Goal: Task Accomplishment & Management: Use online tool/utility

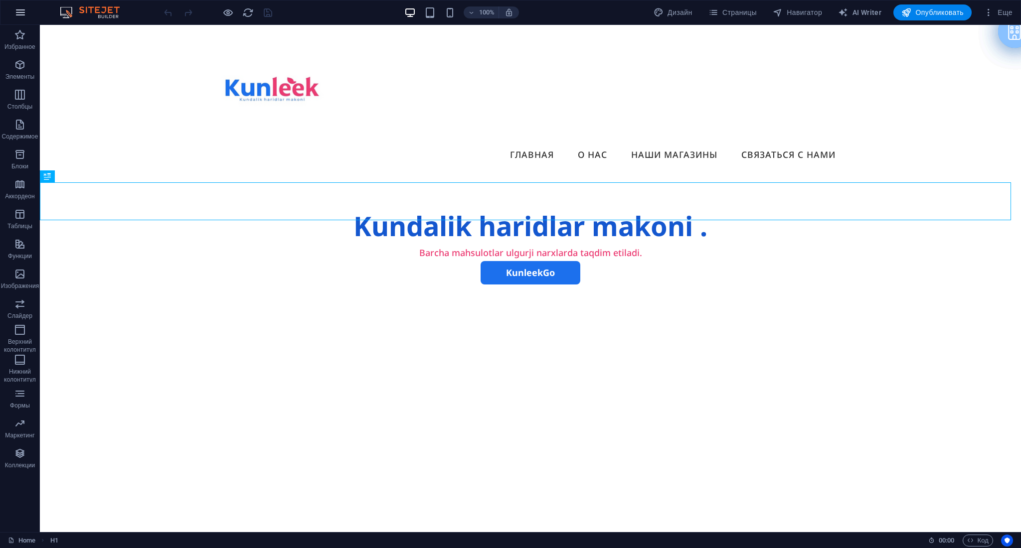
click at [29, 18] on button "button" at bounding box center [20, 12] width 24 height 24
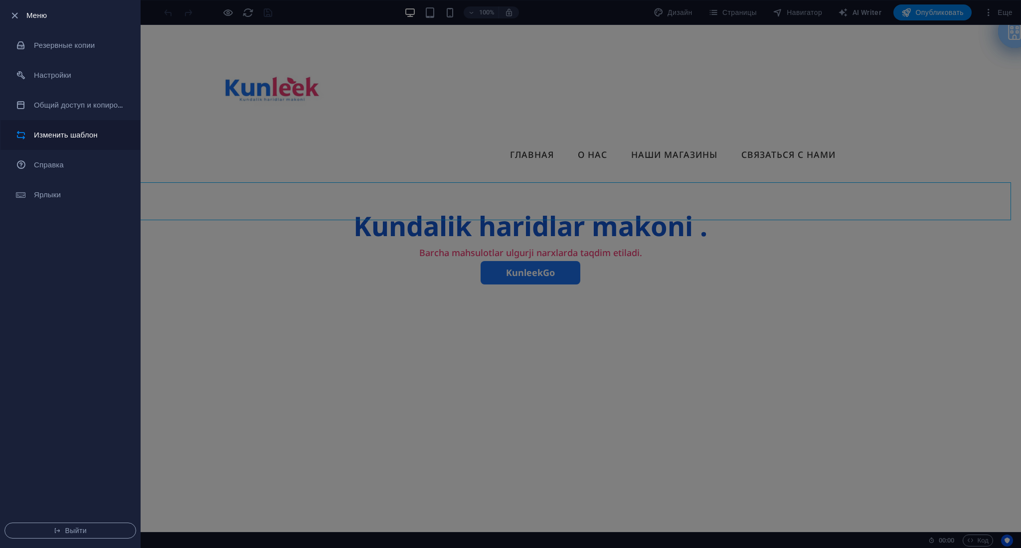
click at [103, 131] on h6 "Изменить шаблон" at bounding box center [80, 135] width 92 height 12
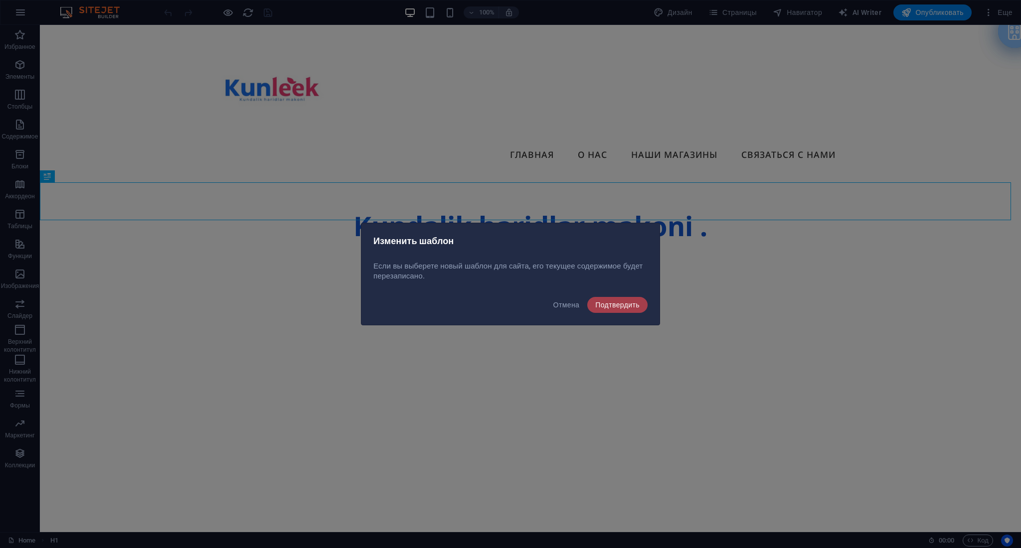
click at [608, 303] on span "Подтвердить" at bounding box center [617, 305] width 44 height 8
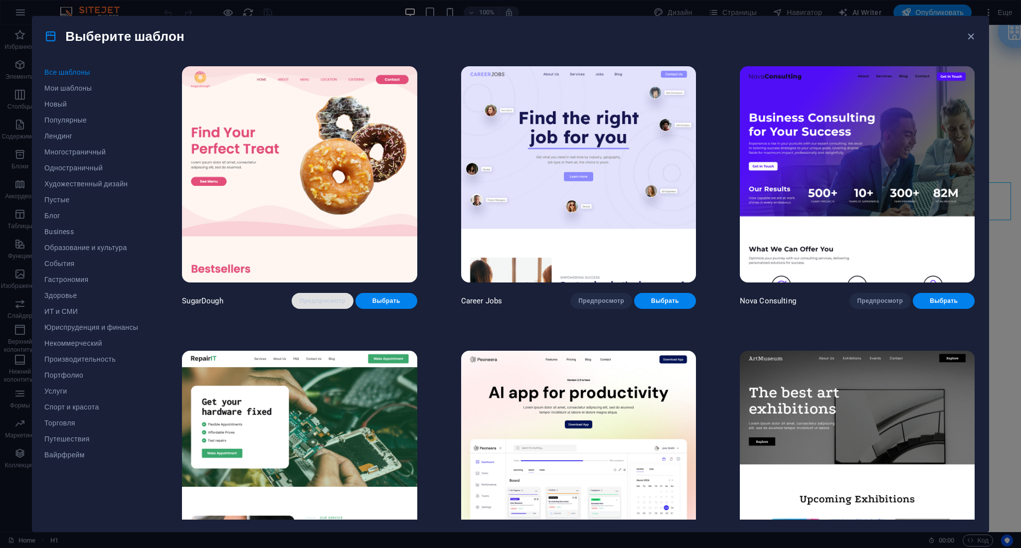
click at [329, 297] on span "Предпросмотр" at bounding box center [323, 301] width 46 height 8
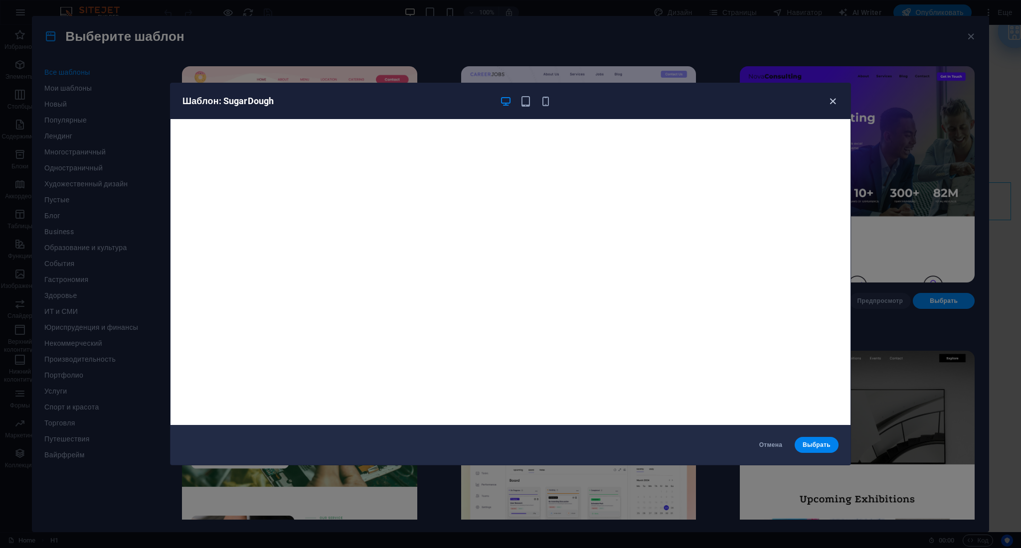
click at [834, 98] on icon "button" at bounding box center [832, 101] width 11 height 11
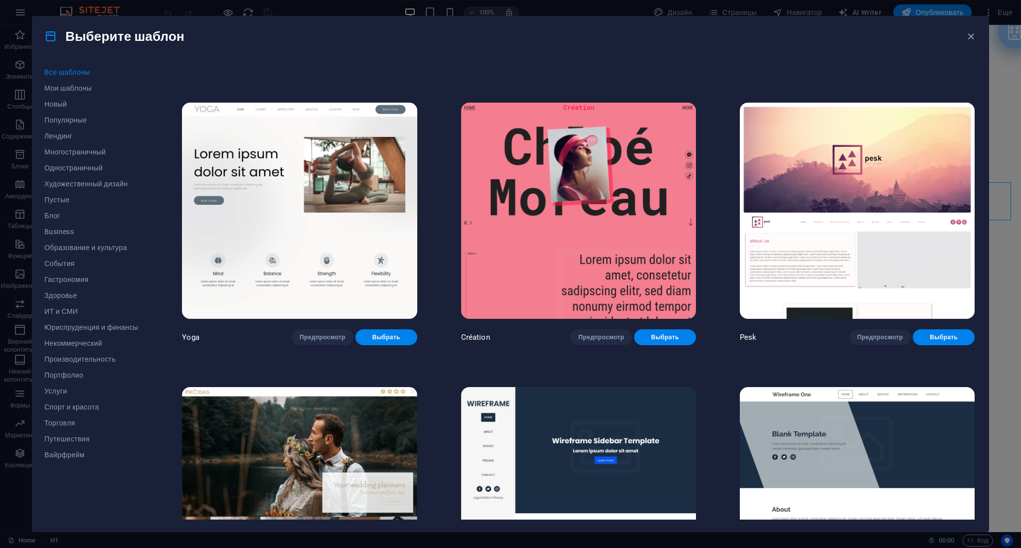
scroll to position [4254, 0]
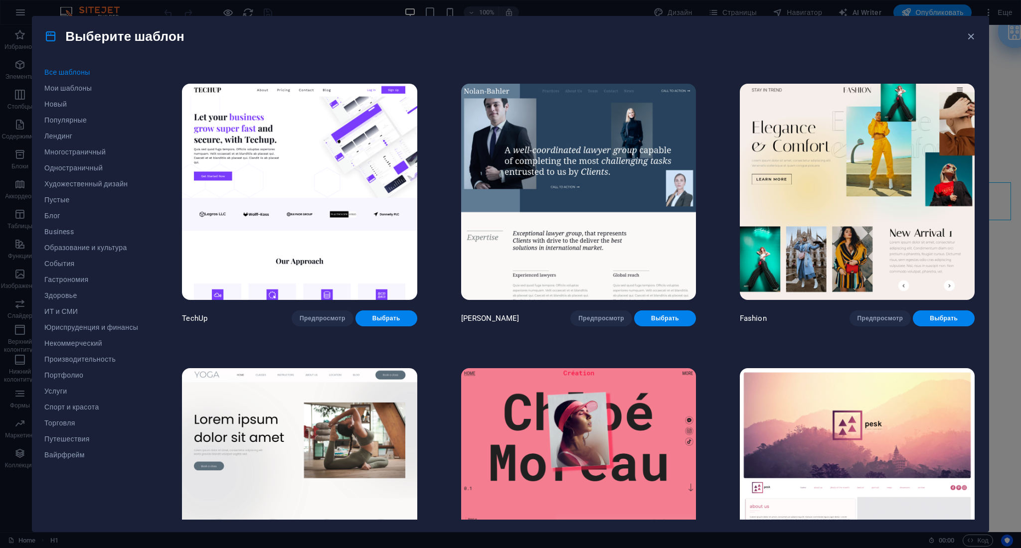
drag, startPoint x: 979, startPoint y: 192, endPoint x: 978, endPoint y: 142, distance: 50.4
click at [978, 142] on div "Все шаблоны Мои шаблоны Новый Популярные Лендинг Многостраничный Одностраничный…" at bounding box center [510, 294] width 956 height 476
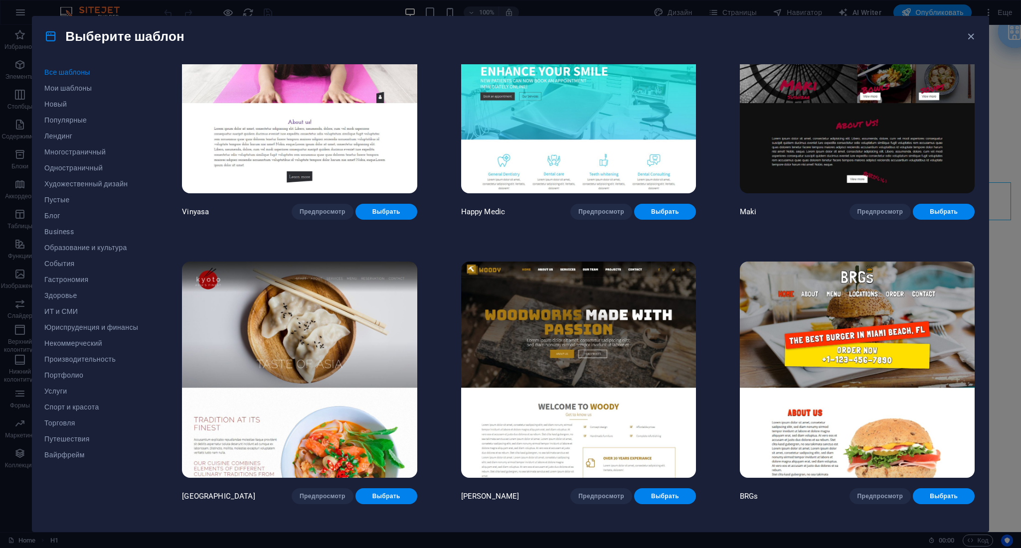
scroll to position [6382, 0]
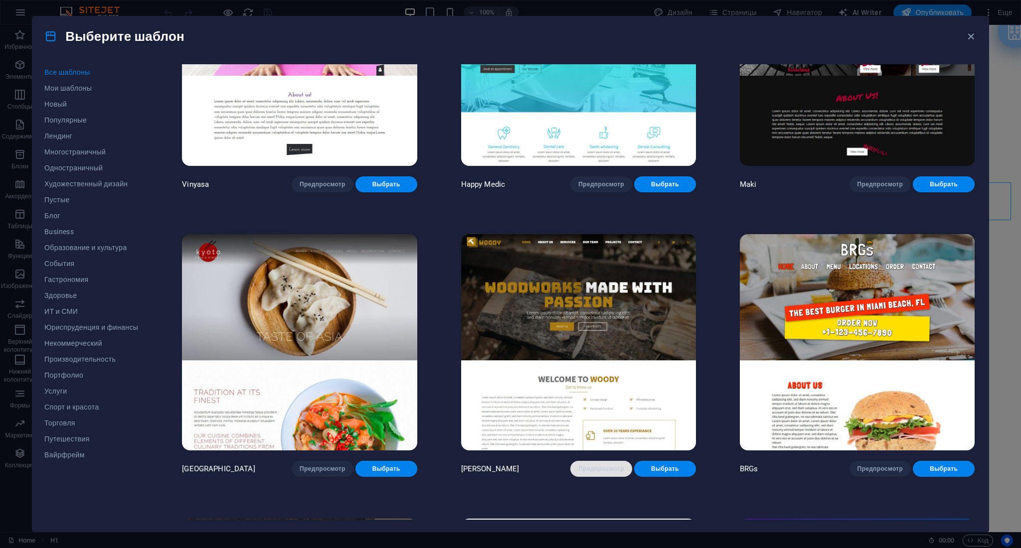
click at [622, 465] on span "Предпросмотр" at bounding box center [601, 469] width 46 height 8
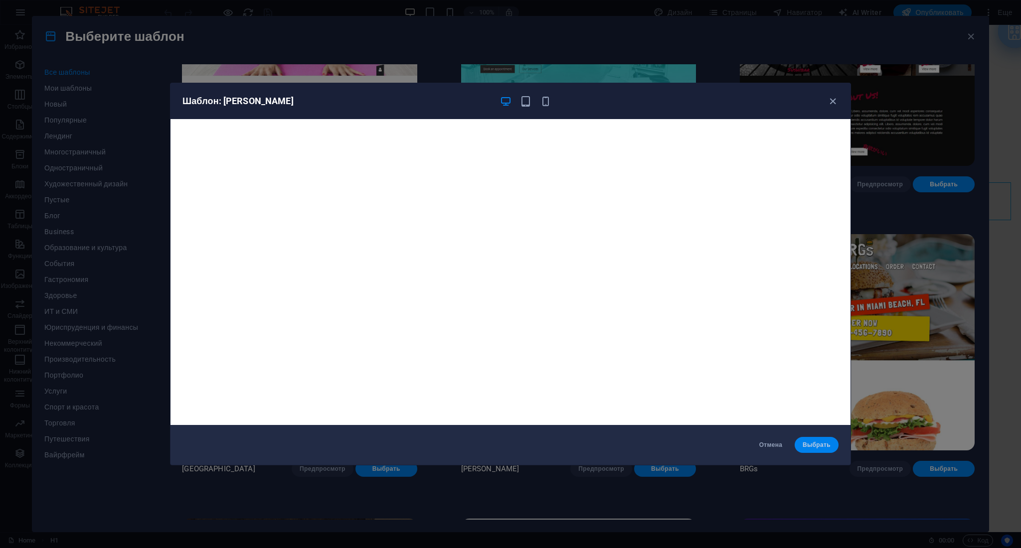
click at [818, 438] on button "Выбрать" at bounding box center [817, 445] width 44 height 16
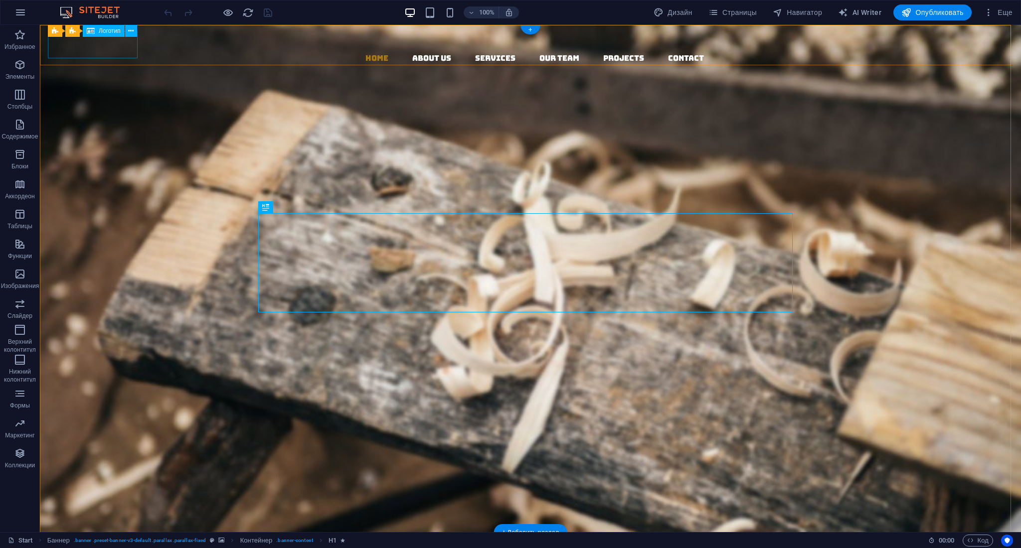
click at [102, 44] on div at bounding box center [534, 38] width 973 height 27
click at [132, 31] on icon at bounding box center [130, 31] width 5 height 10
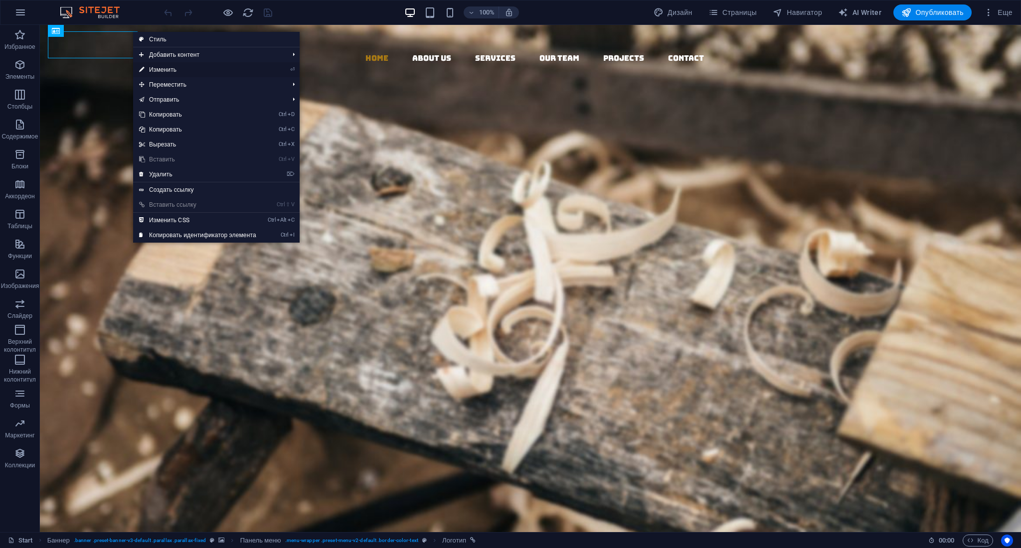
click at [200, 69] on link "⏎ Изменить" at bounding box center [197, 69] width 129 height 15
select select "px"
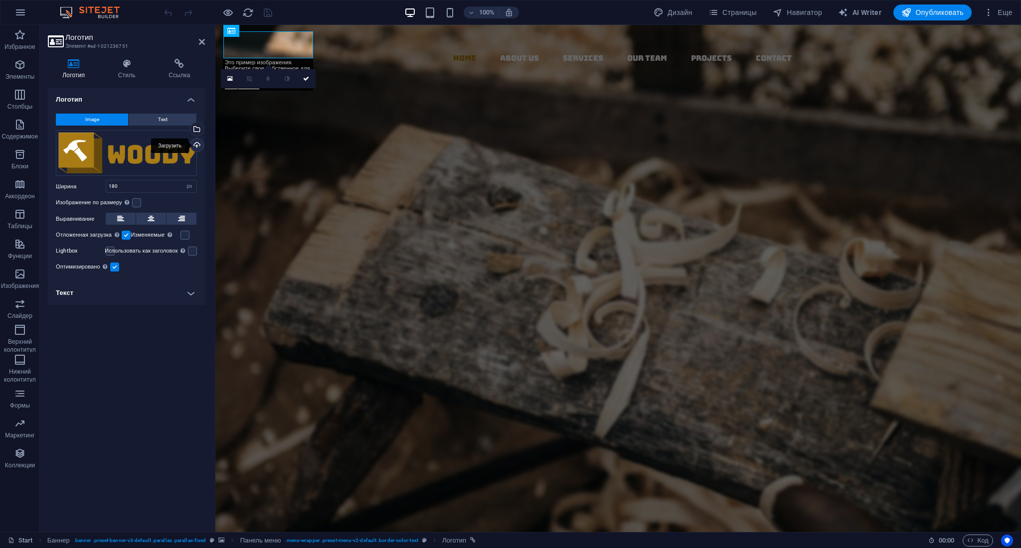
click at [197, 141] on div "Загрузить" at bounding box center [195, 146] width 15 height 15
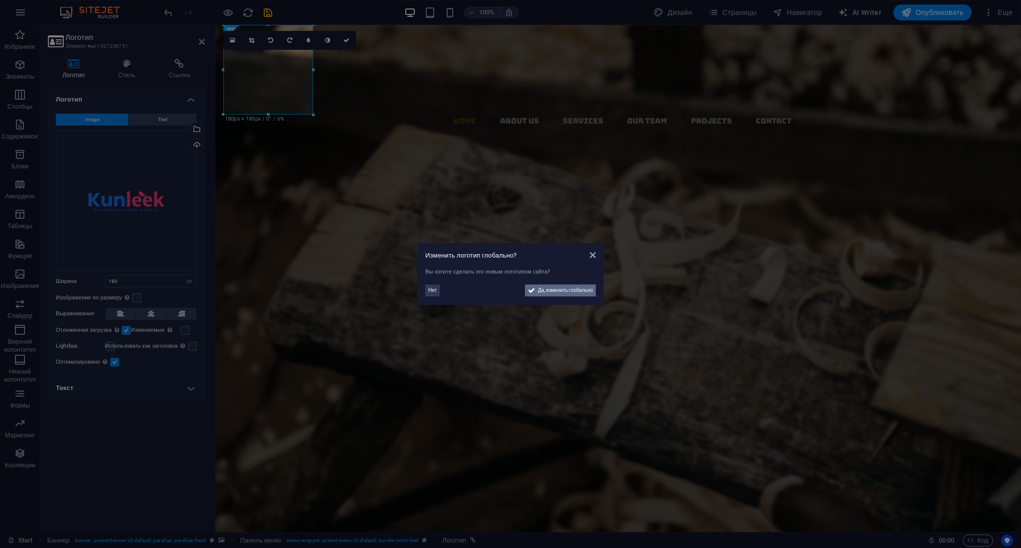
click at [539, 288] on span "Да, изменить глобально" at bounding box center [565, 291] width 55 height 12
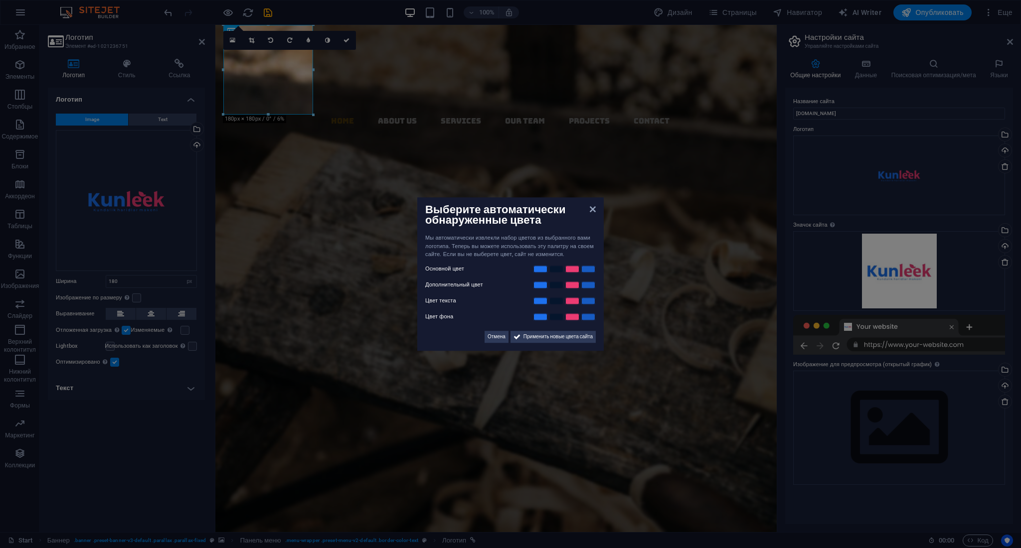
click at [340, 176] on aside "Выберите автоматически обнаруженные цвета Мы автоматически извлекли набор цвето…" at bounding box center [510, 274] width 1021 height 548
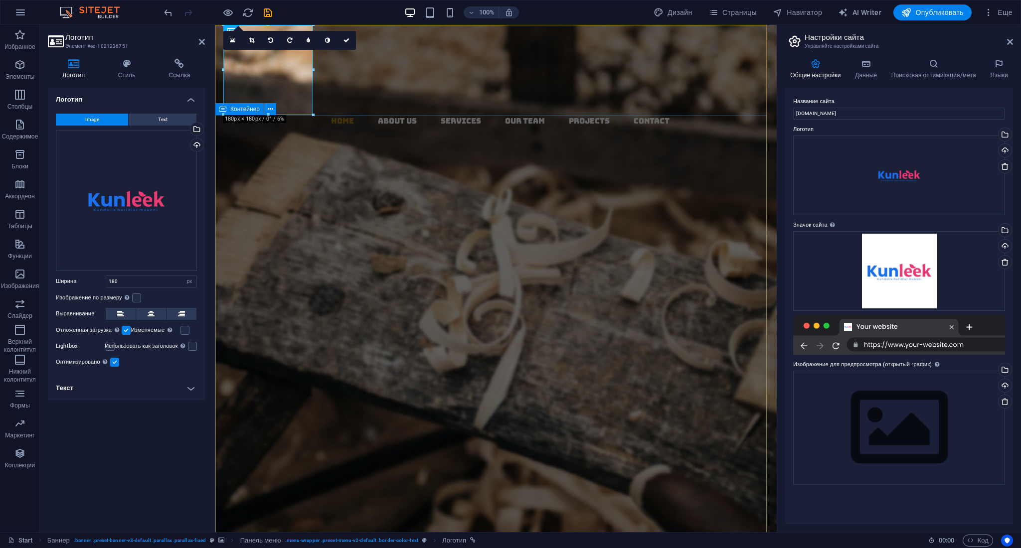
click at [363, 248] on div "Woodworks ­ made with Passion Lorem ipsum dolor sit amet, consectetuer adipisci…" at bounding box center [495, 388] width 561 height 280
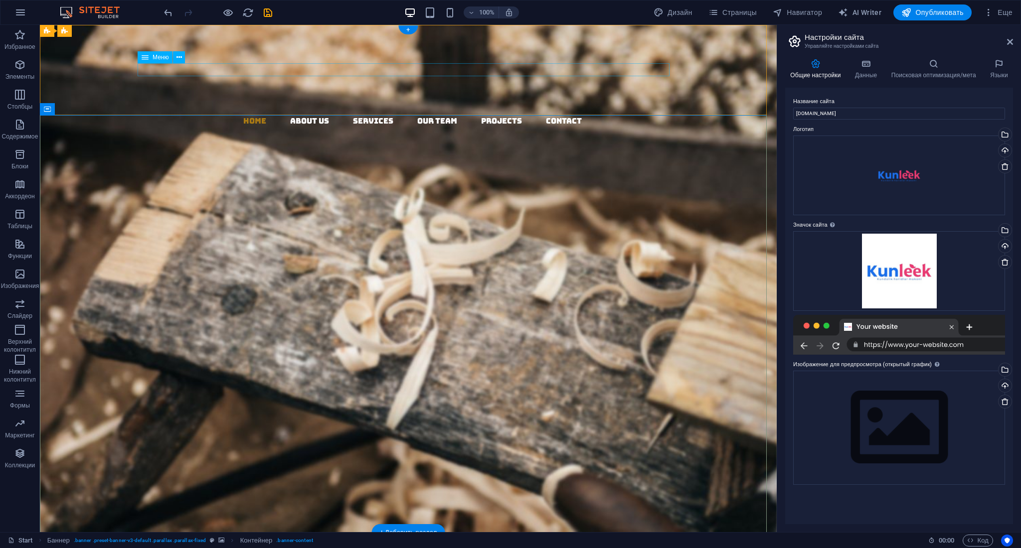
click at [254, 115] on nav "Home About us Services Our Team Projects Contact" at bounding box center [412, 121] width 729 height 13
click at [78, 72] on div at bounding box center [412, 70] width 729 height 90
click at [268, 115] on nav "Home About us Services Our Team Projects Contact" at bounding box center [412, 121] width 729 height 13
click at [251, 115] on nav "Home About us Services Our Team Projects Contact" at bounding box center [412, 121] width 729 height 13
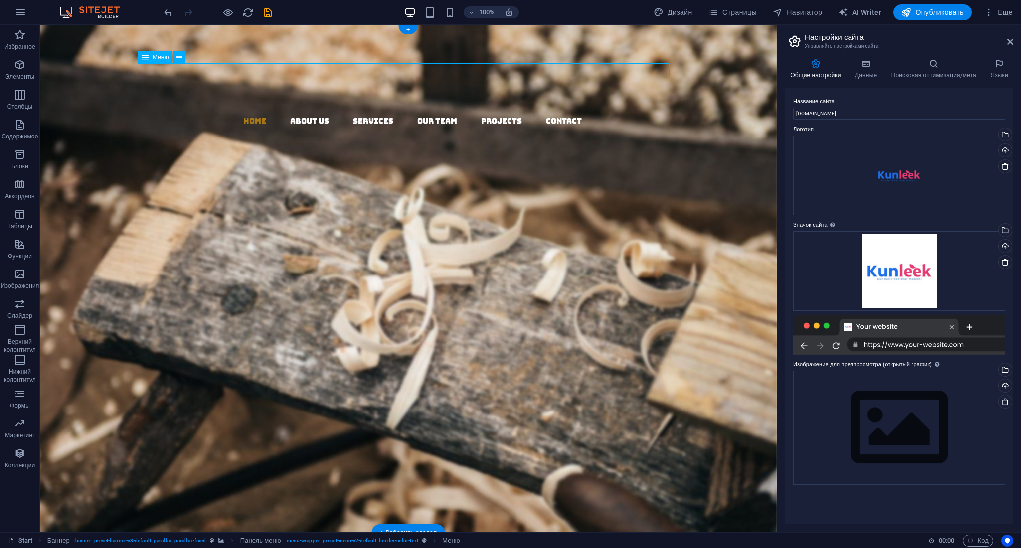
click at [251, 115] on nav "Home About us Services Our Team Projects Contact" at bounding box center [412, 121] width 729 height 13
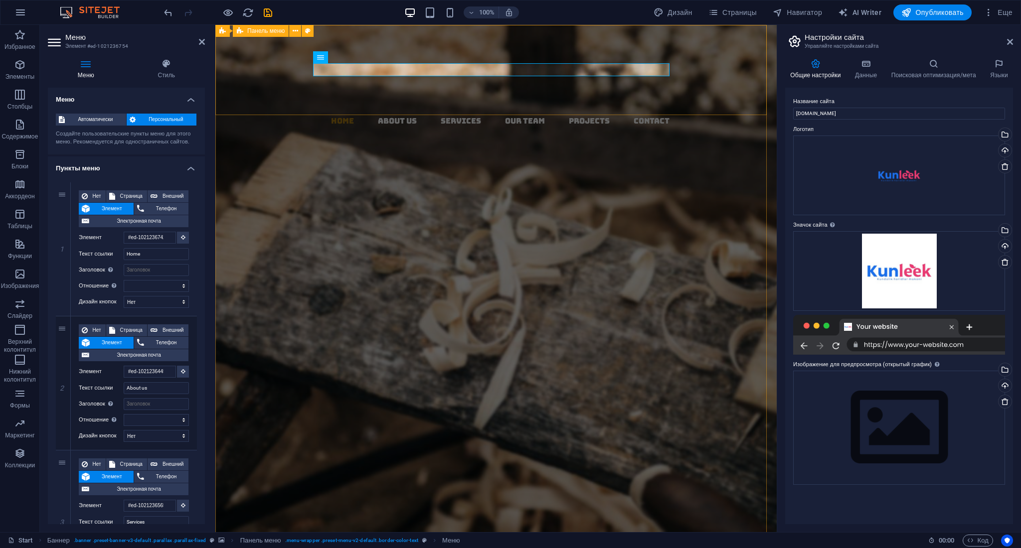
click at [334, 83] on div "Home About us Services Our Team Projects Contact Menu" at bounding box center [495, 136] width 561 height 223
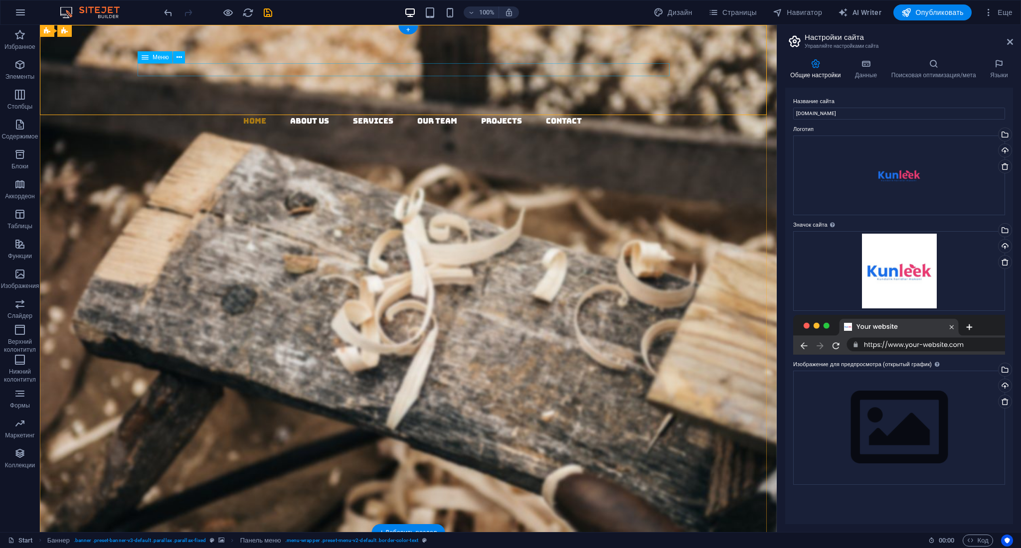
click at [340, 115] on nav "Home About us Services Our Team Projects Contact" at bounding box center [412, 121] width 729 height 13
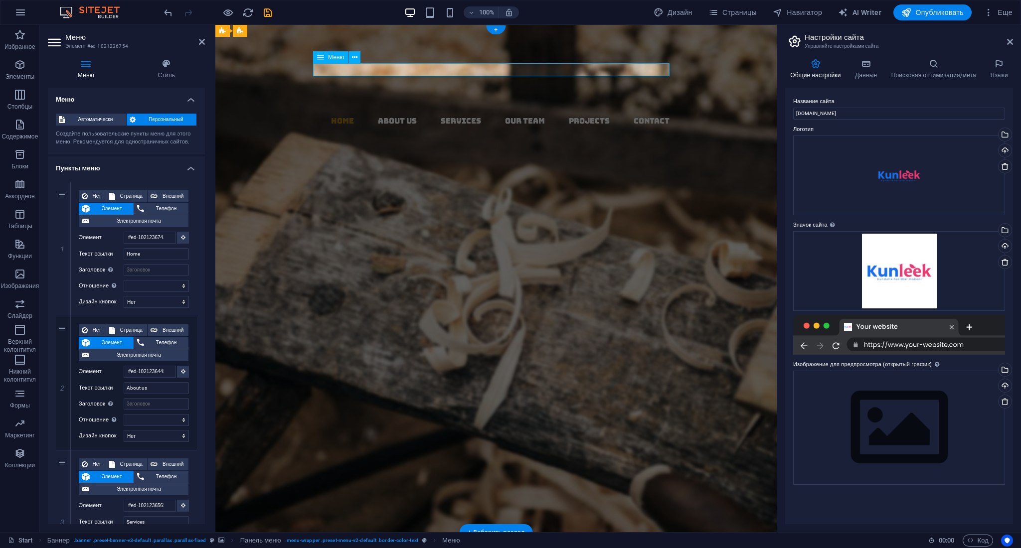
click at [340, 115] on nav "Home About us Services Our Team Projects Contact" at bounding box center [499, 121] width 553 height 13
click at [172, 252] on input "Home" at bounding box center [156, 254] width 65 height 12
type input "H"
select select
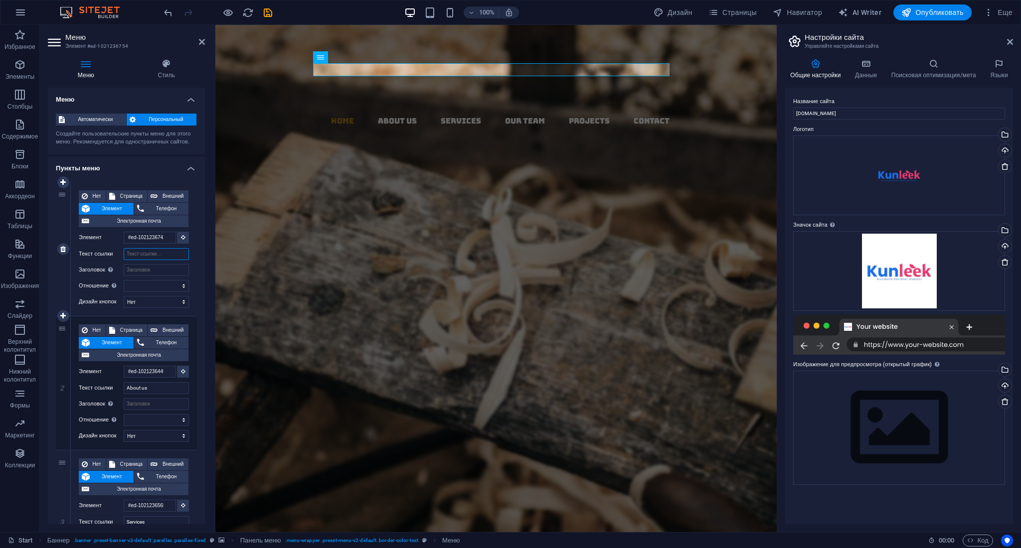
select select
type input "Главная"
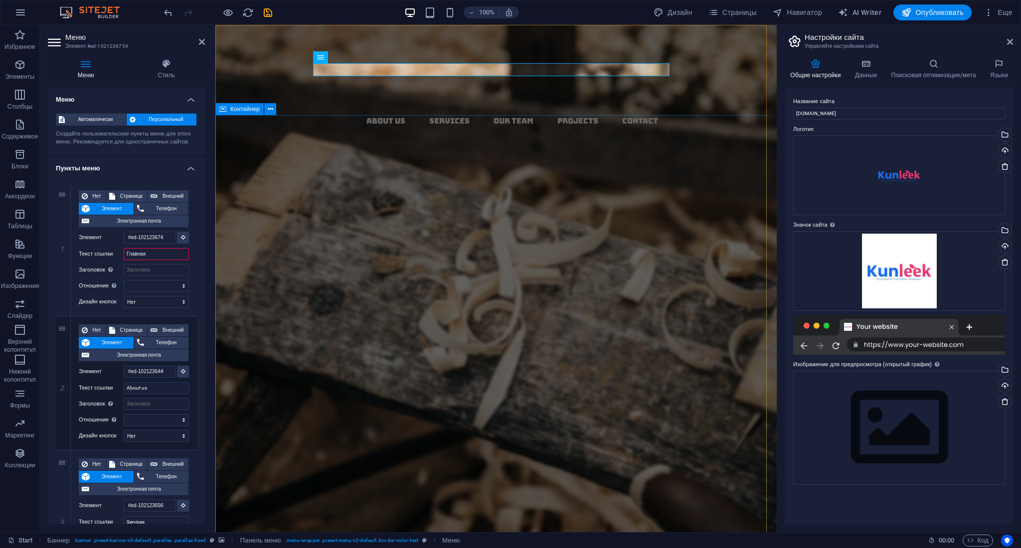
select select
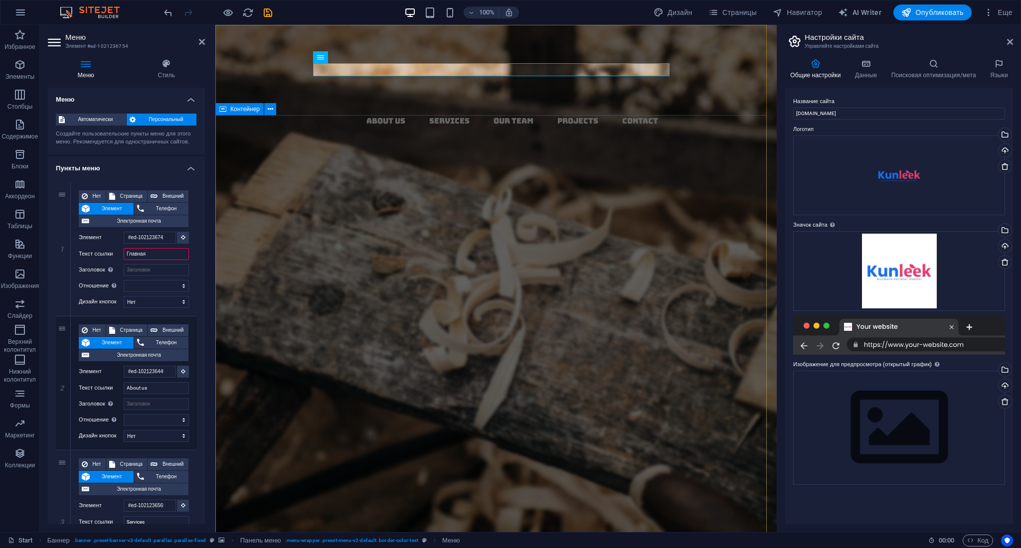
select select
type input "Главная"
click at [170, 384] on input "About us" at bounding box center [156, 388] width 65 height 12
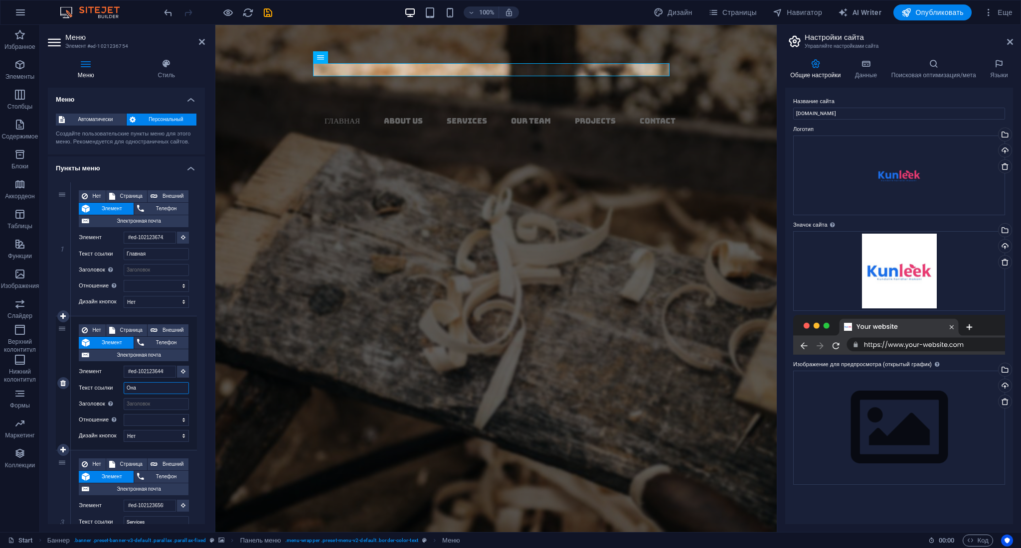
type input "Онас"
select select
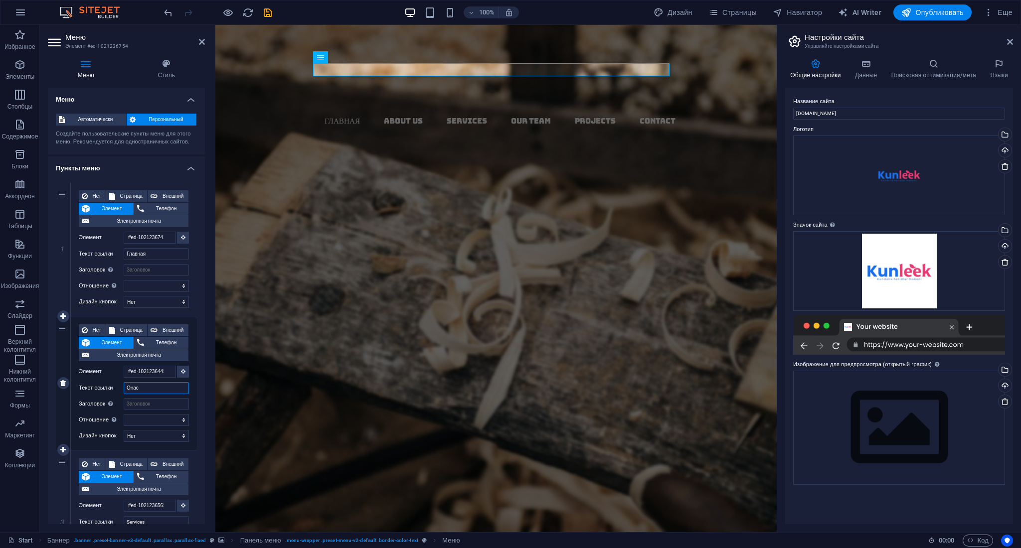
select select
type input "О нас"
select select
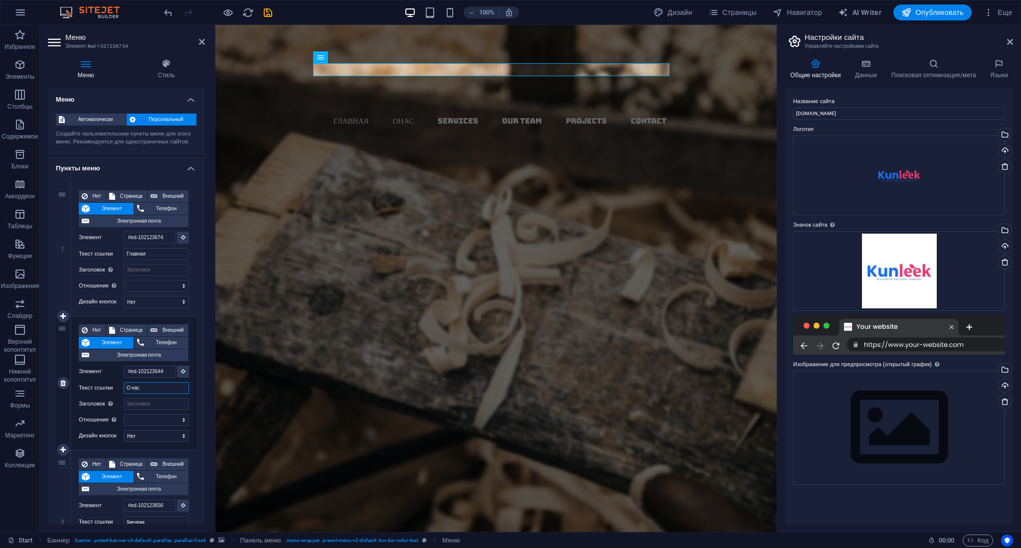
select select
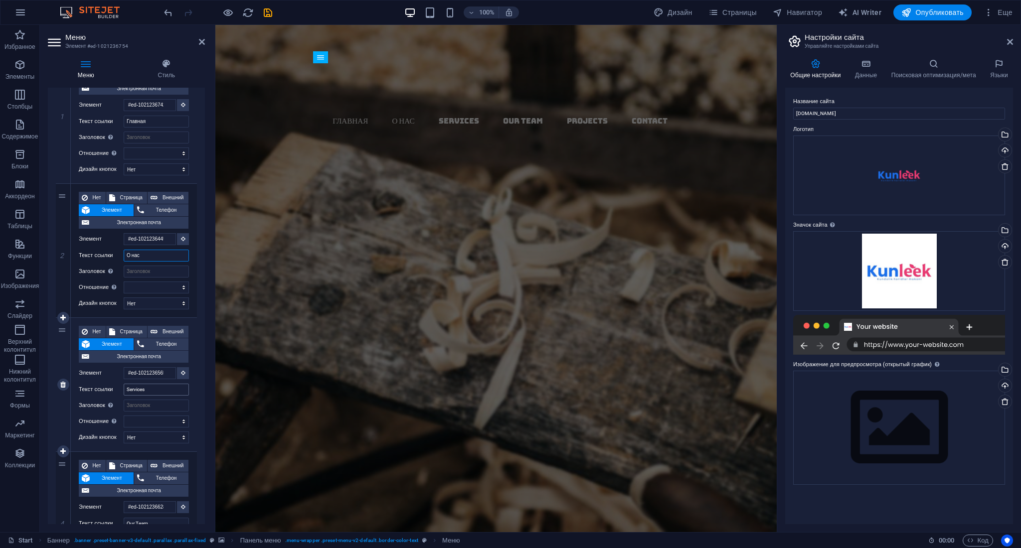
type input "О нас"
click at [161, 390] on input "Services" at bounding box center [156, 390] width 65 height 12
type input "S"
select select
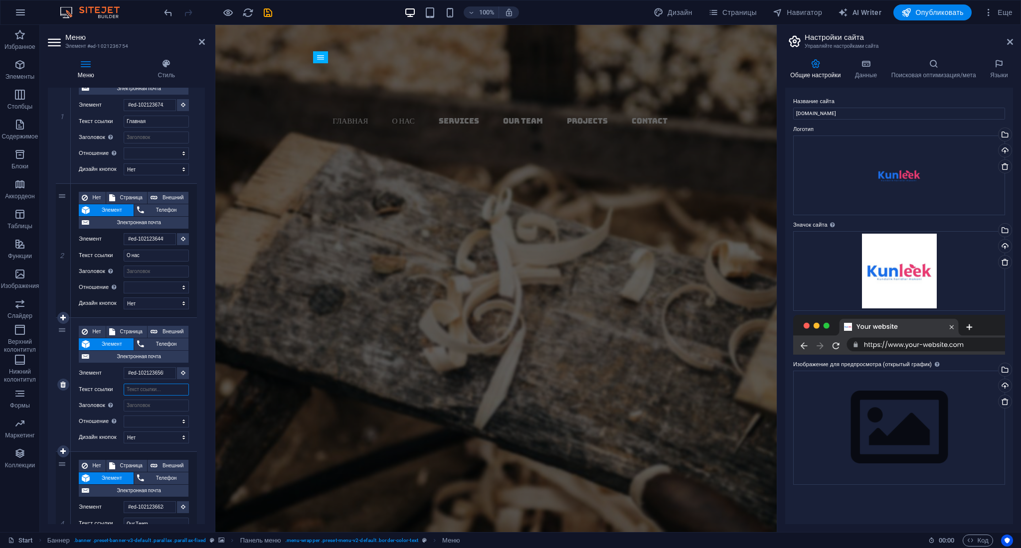
select select
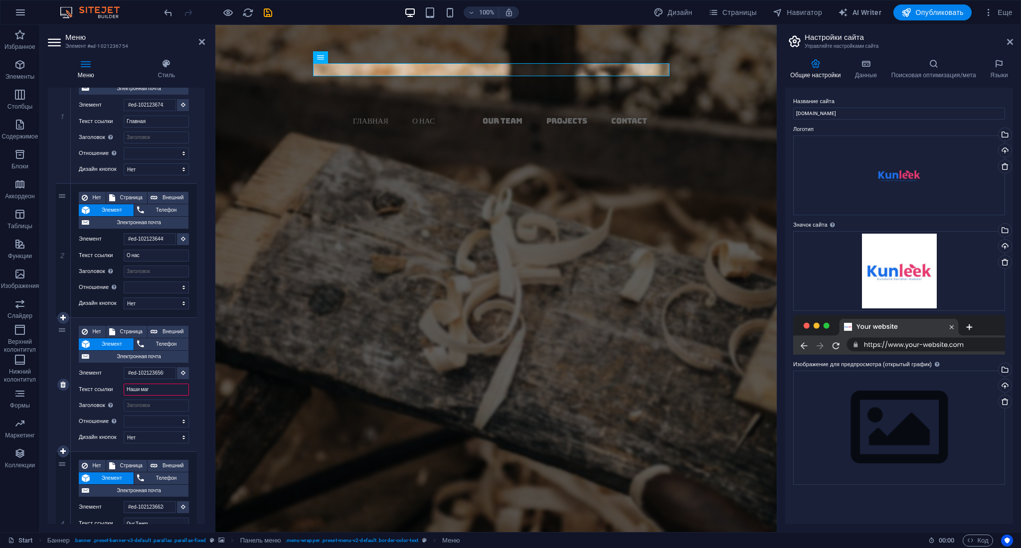
type input "Наши мага"
select select
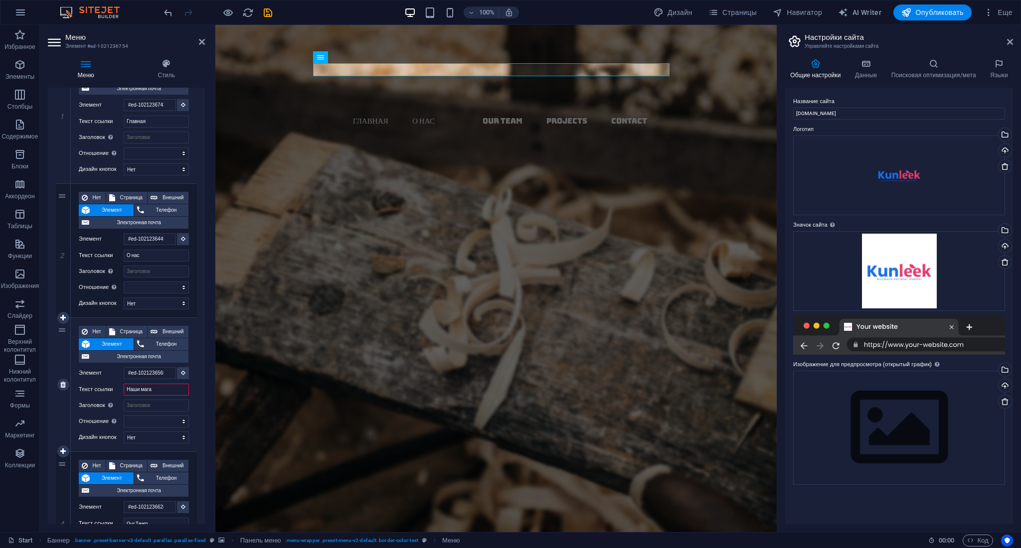
select select
type input "Наши магазинцы"
select select
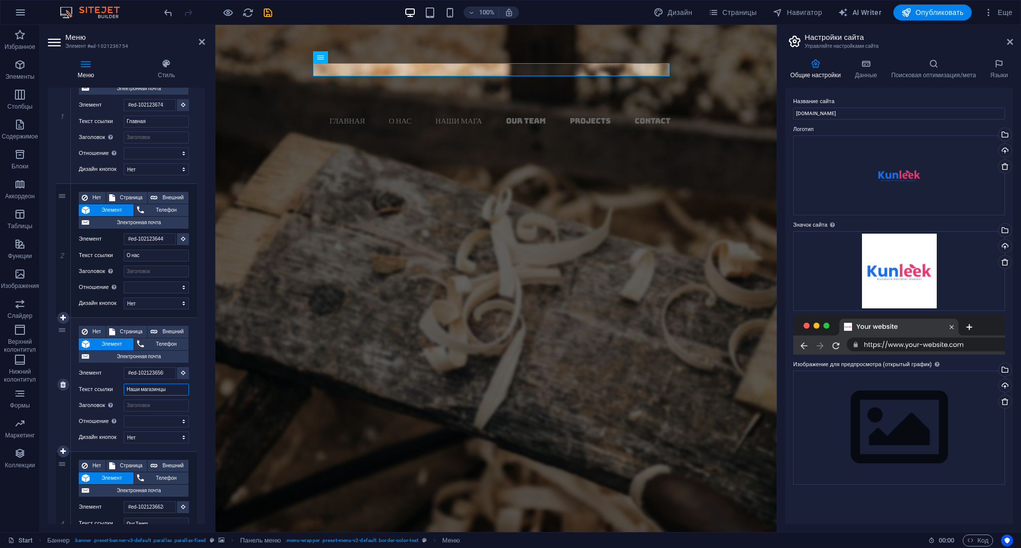
select select
type input "Наши магазинцы\\"
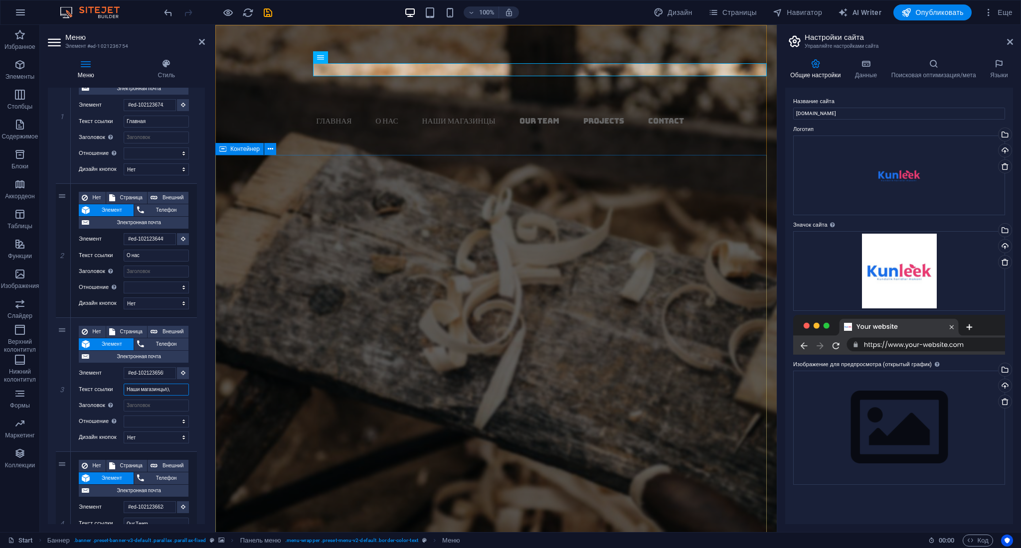
select select
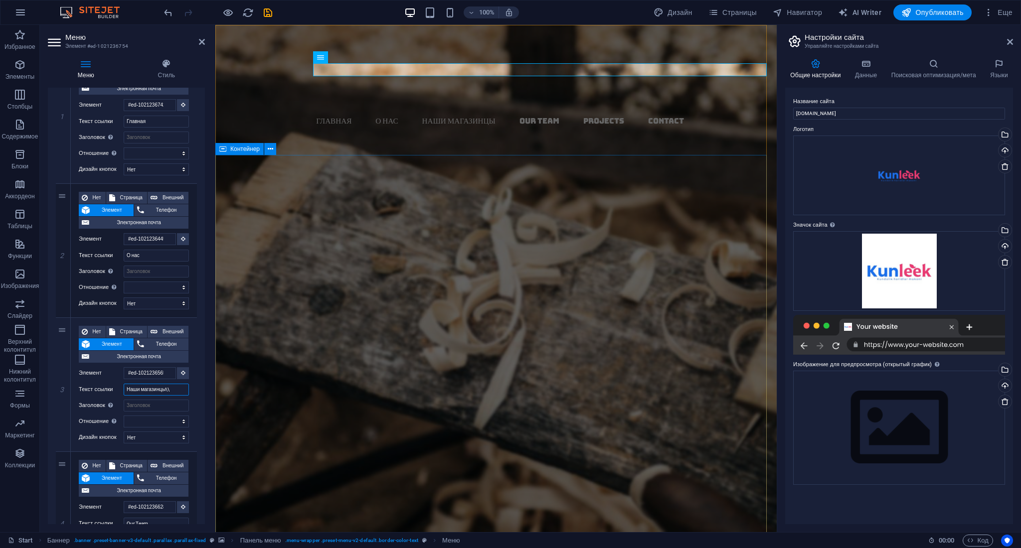
select select
type input "Наши магазинц"
select select
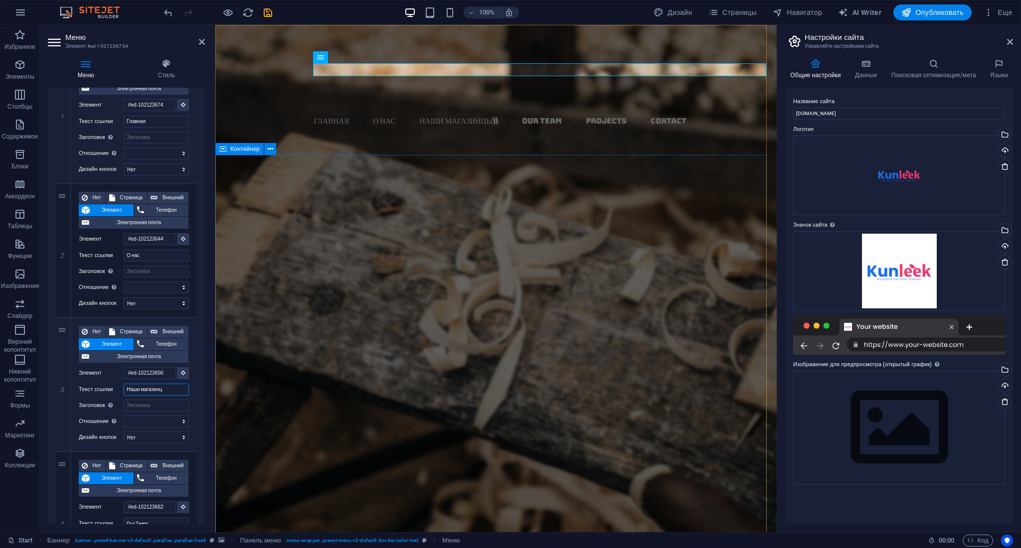
select select
type input "Наши магазины"
select select
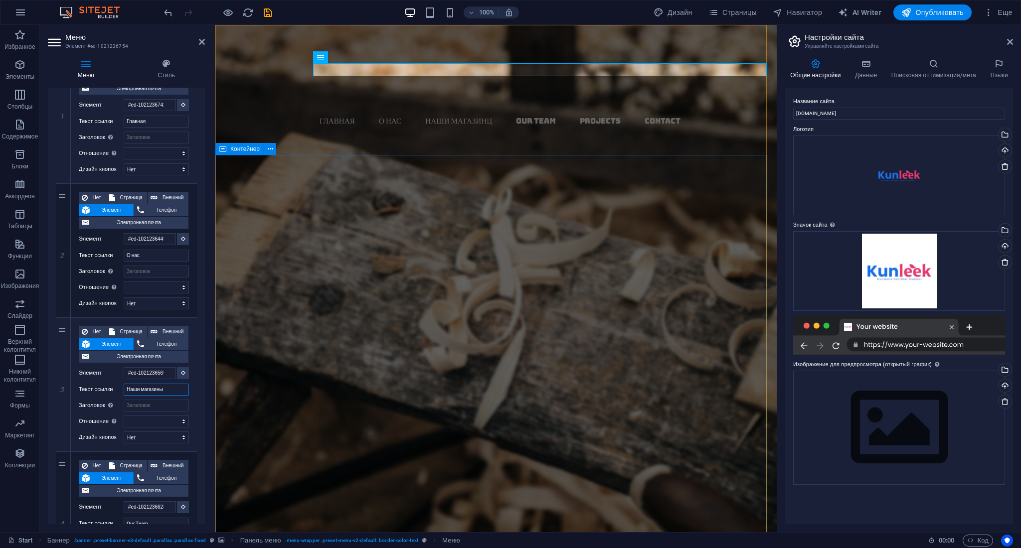
select select
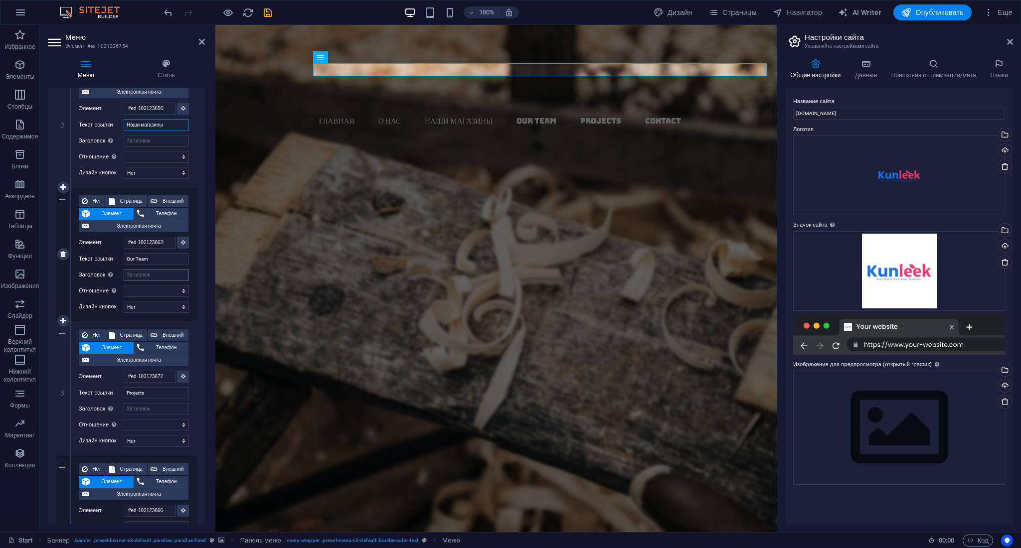
scroll to position [399, 0]
type input "Наши магазины"
click at [149, 261] on input "Our Team" at bounding box center [156, 258] width 65 height 12
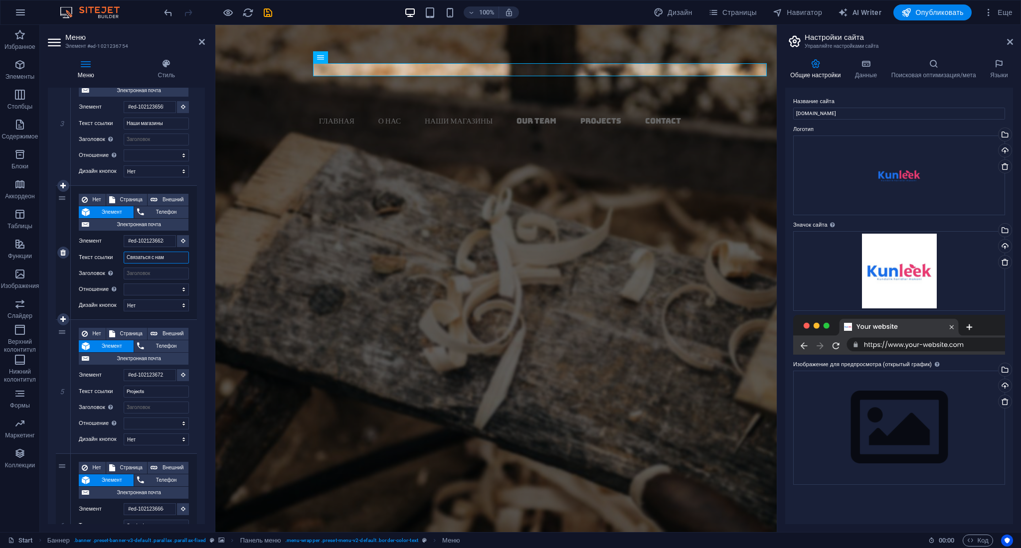
type input "Связаться с нами"
select select
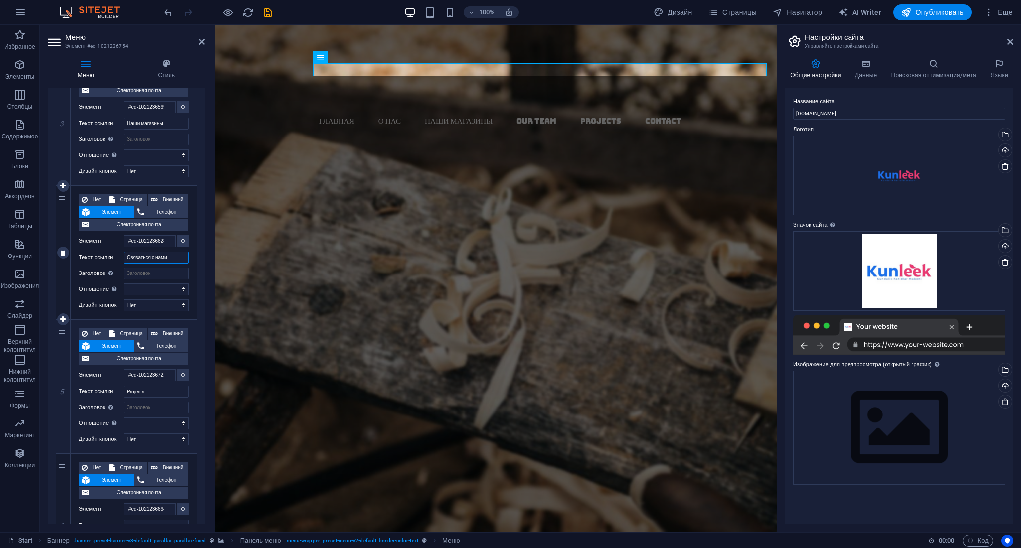
select select
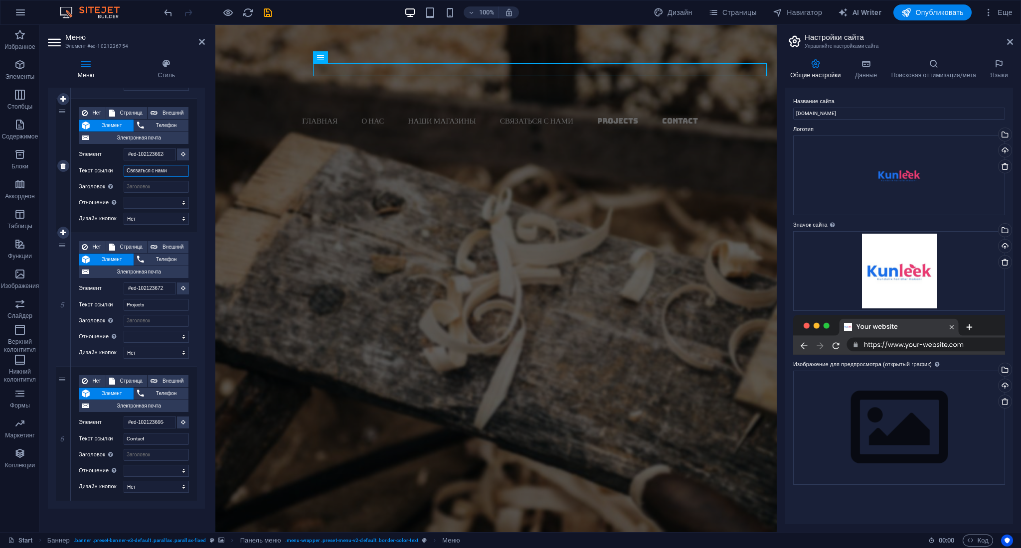
scroll to position [497, 0]
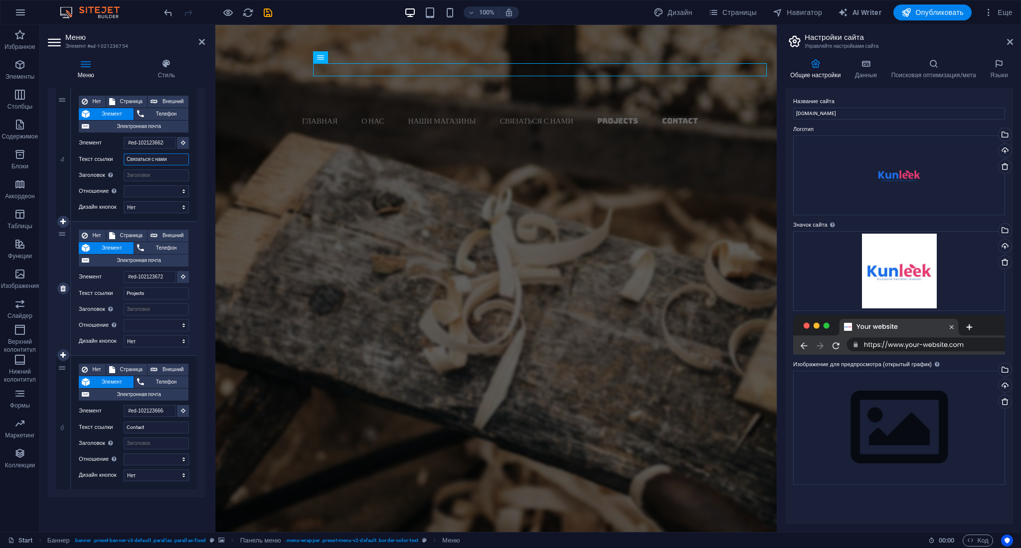
type input "Связаться с нами"
click at [64, 238] on div "5" at bounding box center [63, 289] width 15 height 134
select select
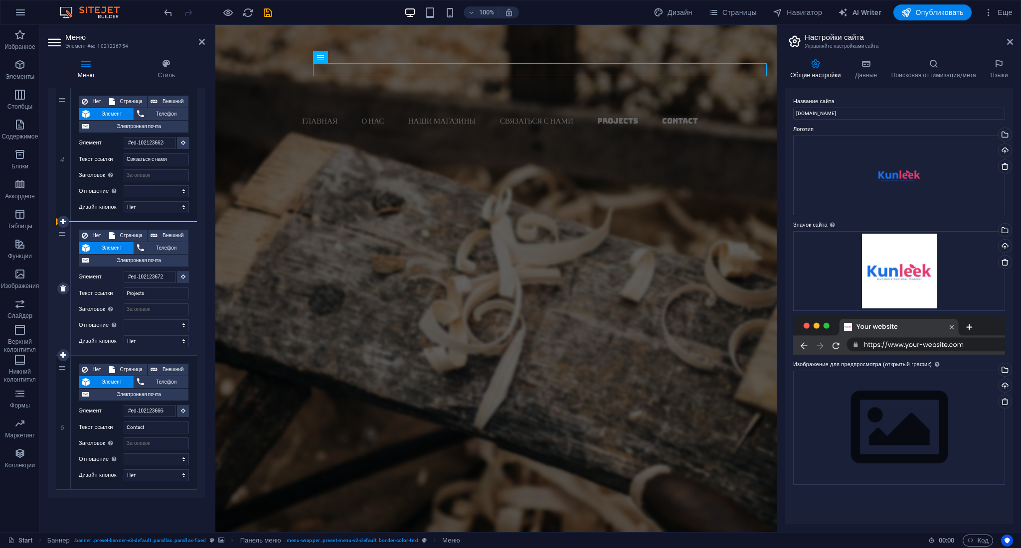
select select
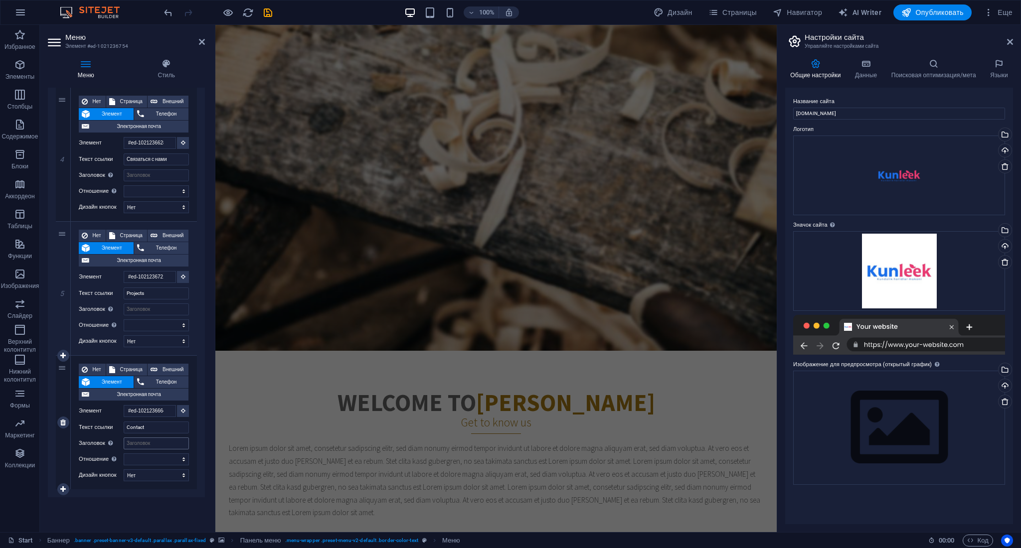
scroll to position [0, 0]
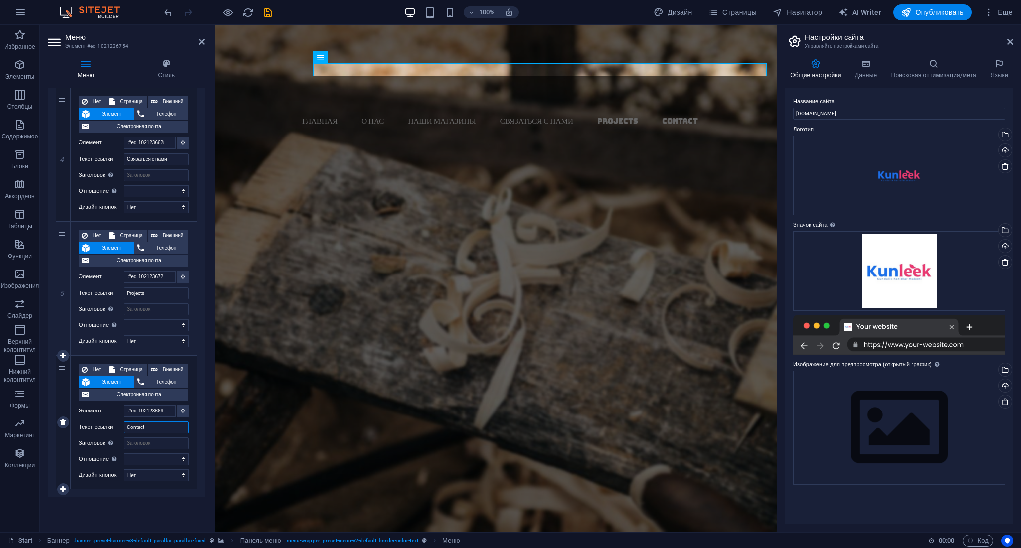
click at [152, 429] on input "Contact" at bounding box center [156, 428] width 65 height 12
click at [153, 427] on input "Contact" at bounding box center [156, 428] width 65 height 12
type input "Связ"
select select
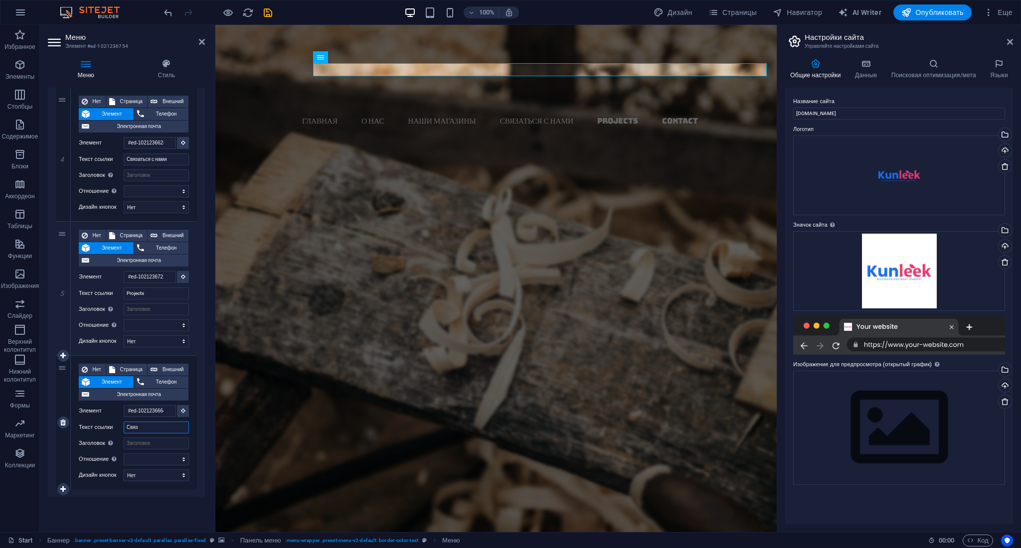
select select
type input "Связать"
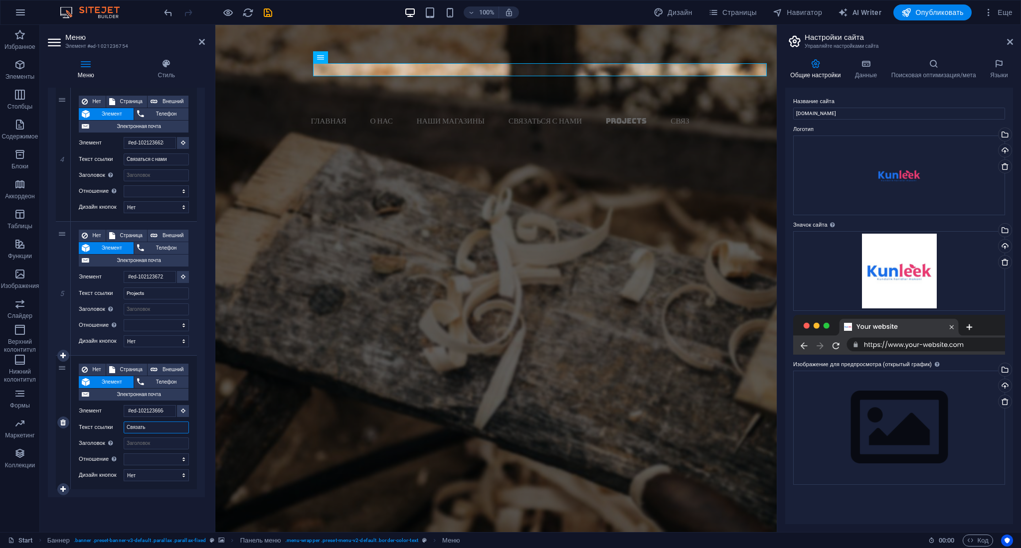
select select
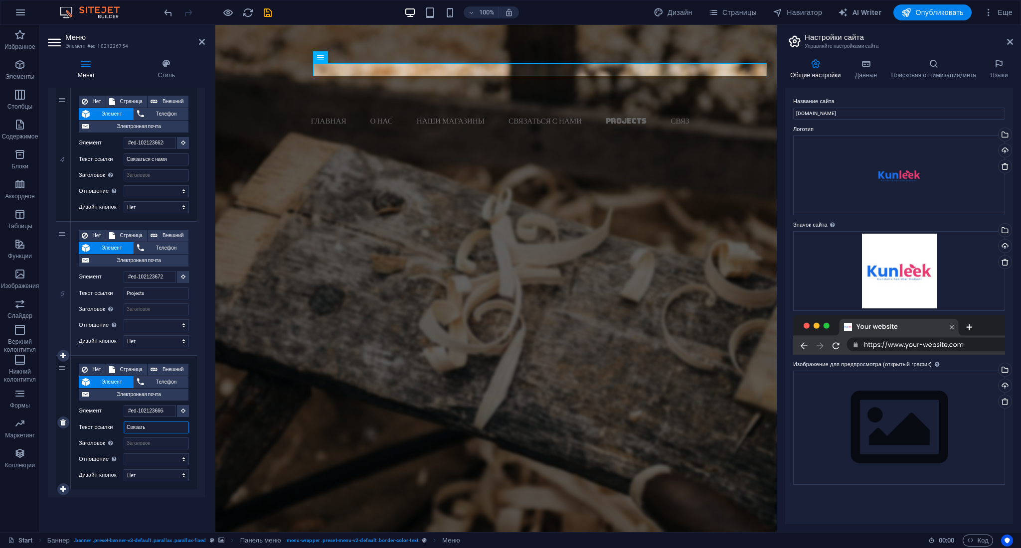
select select
type input "Св"
select select
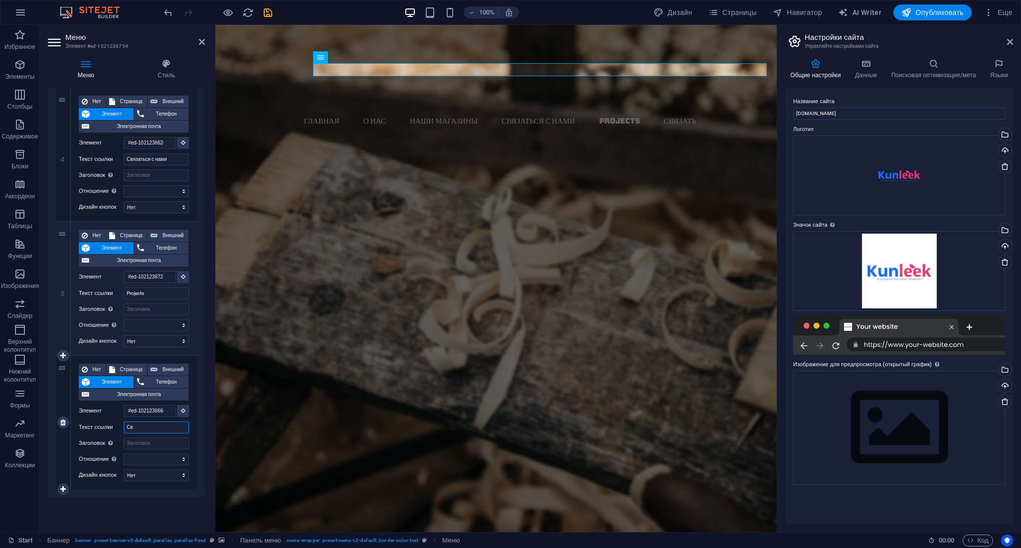
select select
type input "С"
select select
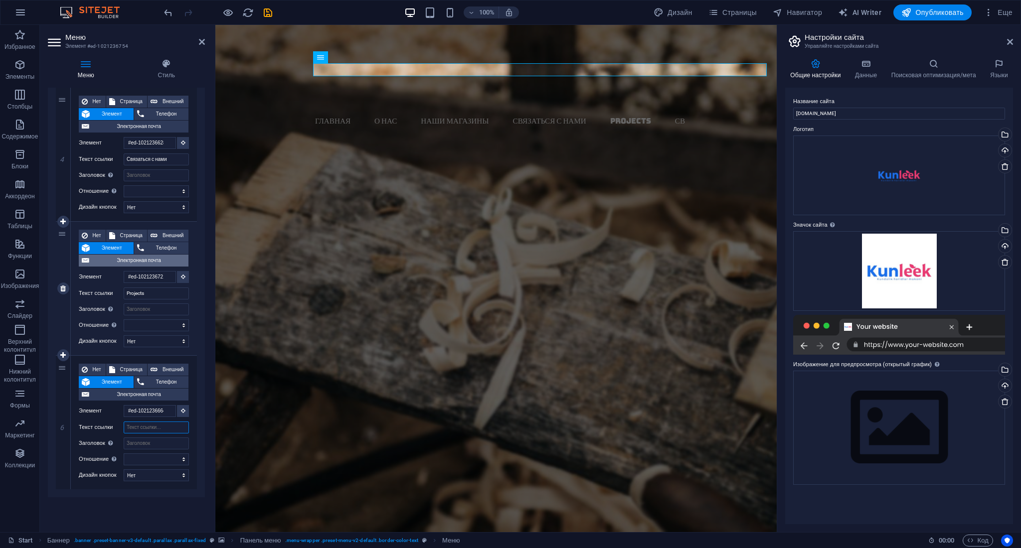
select select
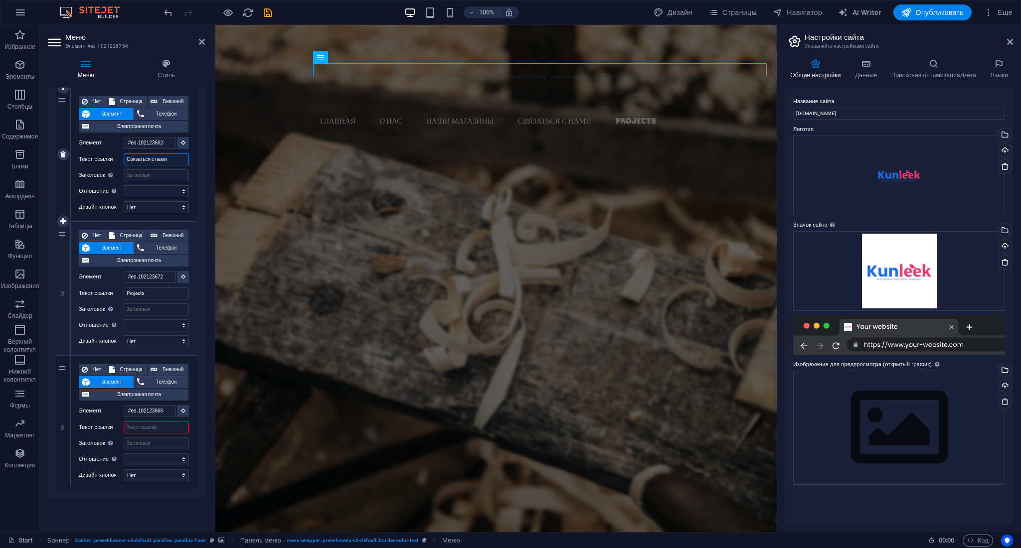
drag, startPoint x: 176, startPoint y: 159, endPoint x: 116, endPoint y: 155, distance: 61.0
click at [116, 155] on div "Текст ссылки Связаться с нами" at bounding box center [134, 160] width 110 height 12
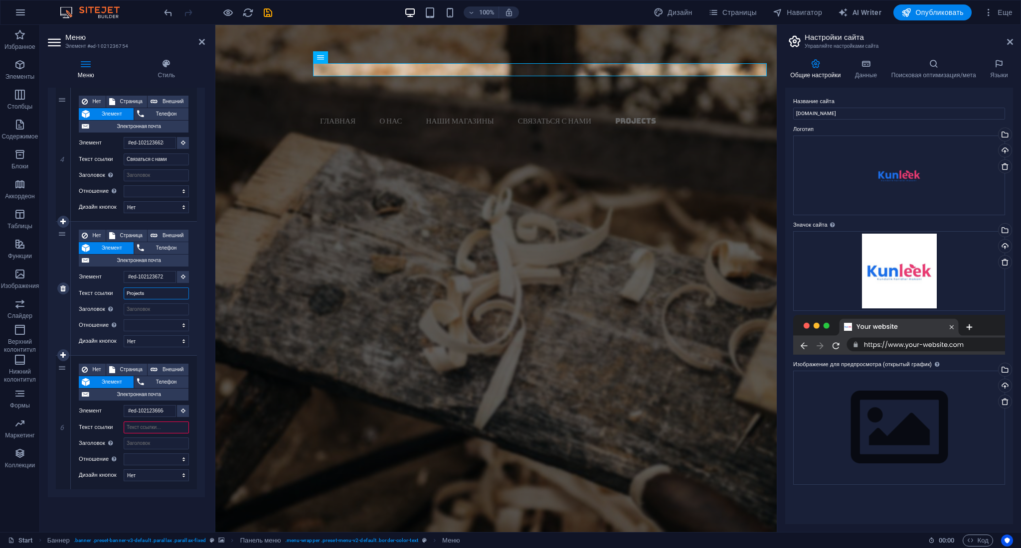
click at [155, 290] on input "Projects" at bounding box center [156, 294] width 65 height 12
click at [156, 290] on input "Projects" at bounding box center [156, 294] width 65 height 12
paste input "Связаться с нами"
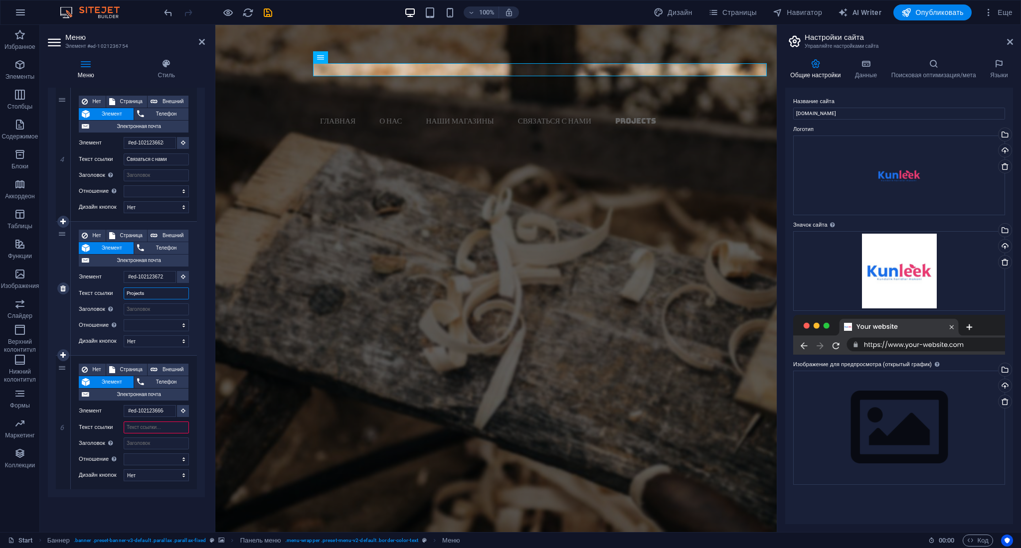
type input "Связаться с нами"
select select
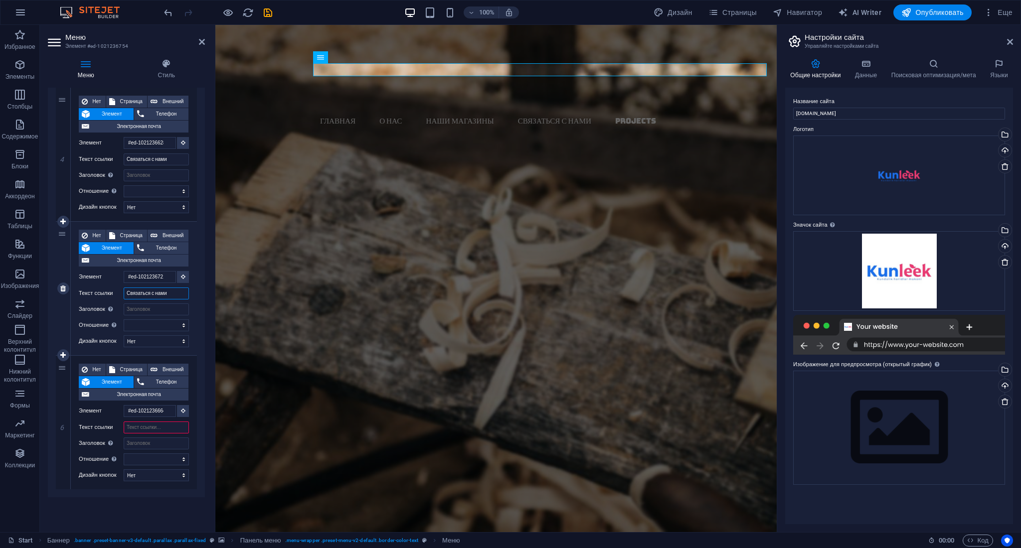
select select
type input "Связаться с нами"
click at [149, 429] on input "Текст ссылки" at bounding box center [156, 428] width 65 height 12
click at [332, 248] on div "Woodworks ­ made with Passion Lorem ipsum dolor sit amet, consectetuer adipisci…" at bounding box center [495, 388] width 561 height 280
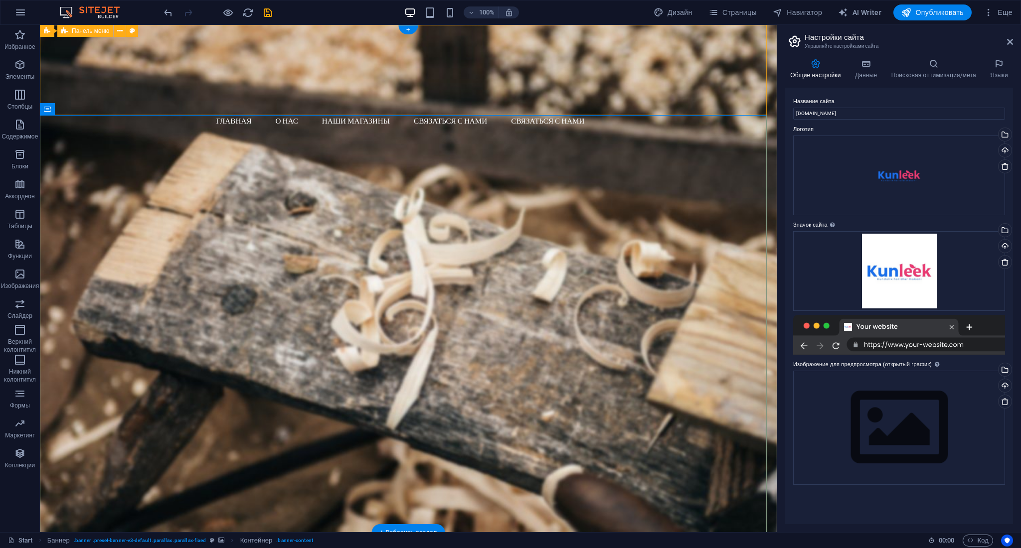
click at [400, 102] on div "Главная О нас Наши магазины Связаться с нами Связаться с нами Menu" at bounding box center [408, 136] width 737 height 223
click at [22, 62] on icon "button" at bounding box center [20, 65] width 12 height 12
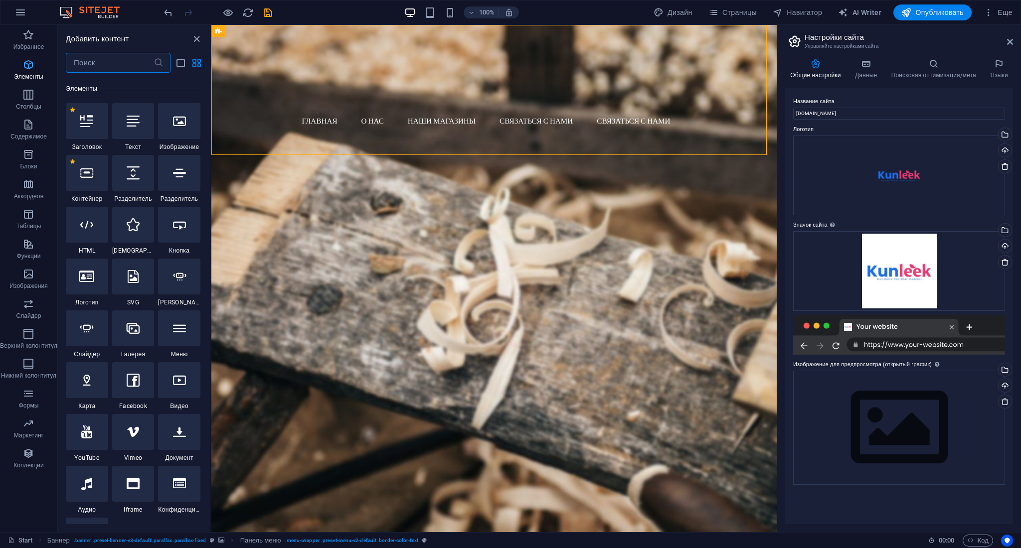
scroll to position [187, 0]
click at [32, 121] on icon "button" at bounding box center [28, 125] width 12 height 12
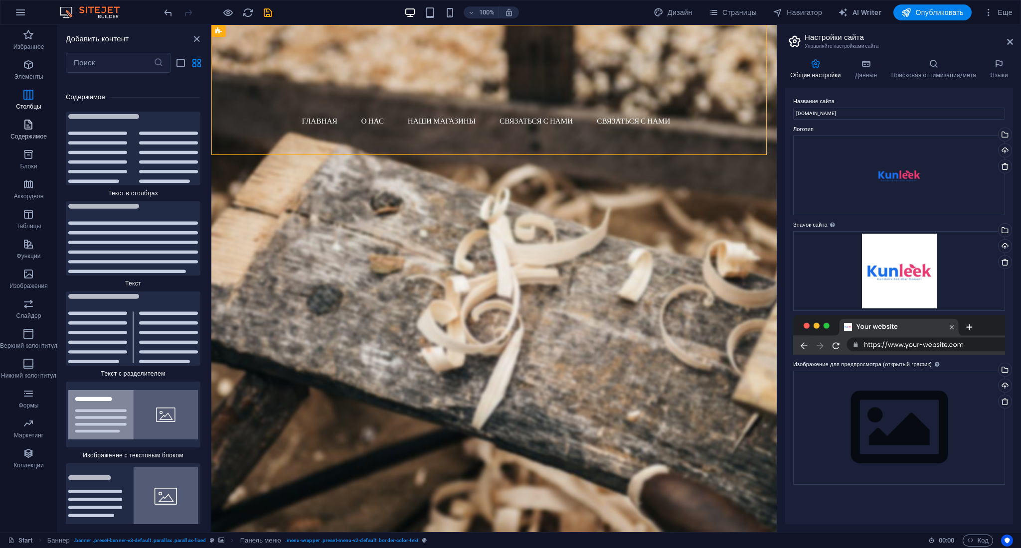
scroll to position [3364, 0]
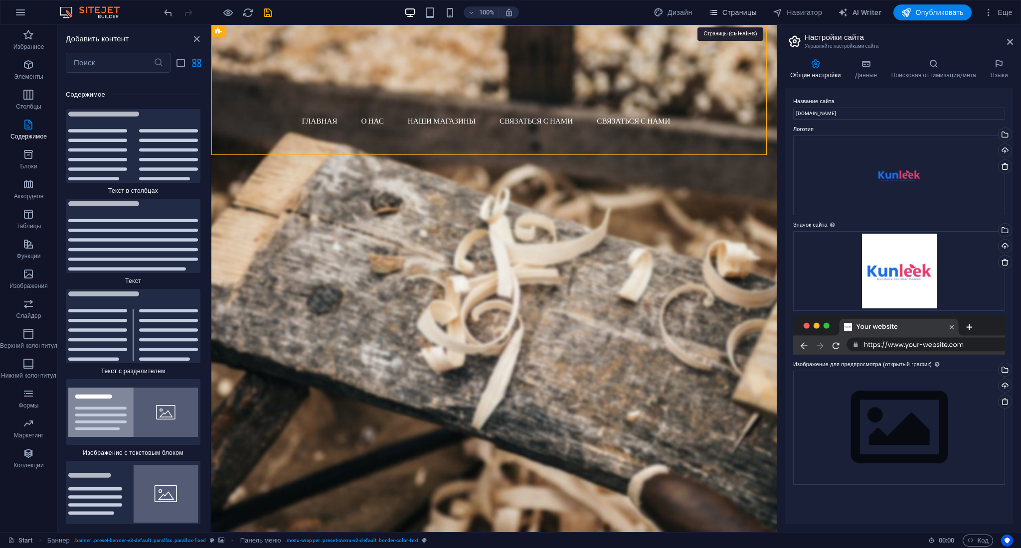
click at [729, 10] on span "Страницы" at bounding box center [732, 12] width 48 height 10
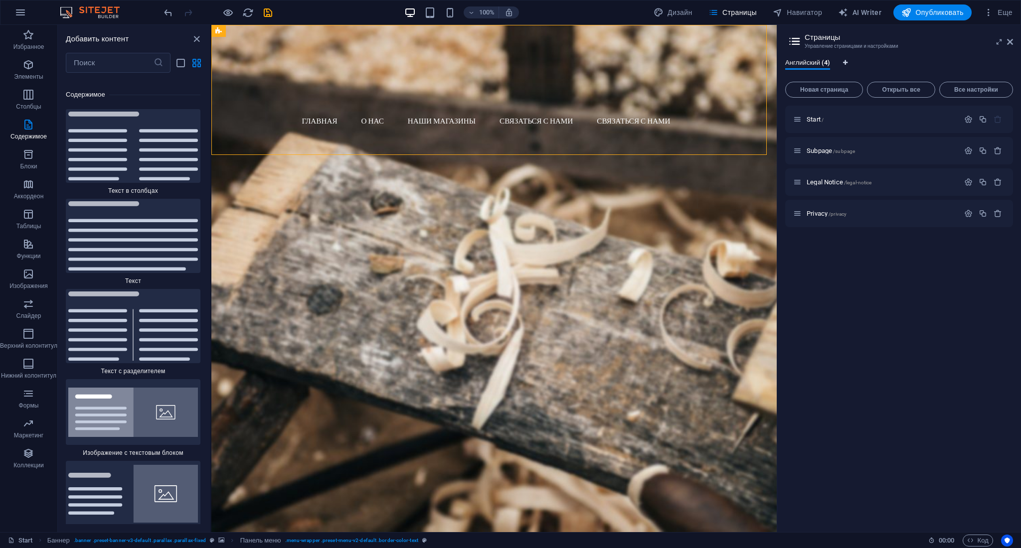
click at [847, 63] on icon "Языковые вкладки" at bounding box center [845, 63] width 4 height 6
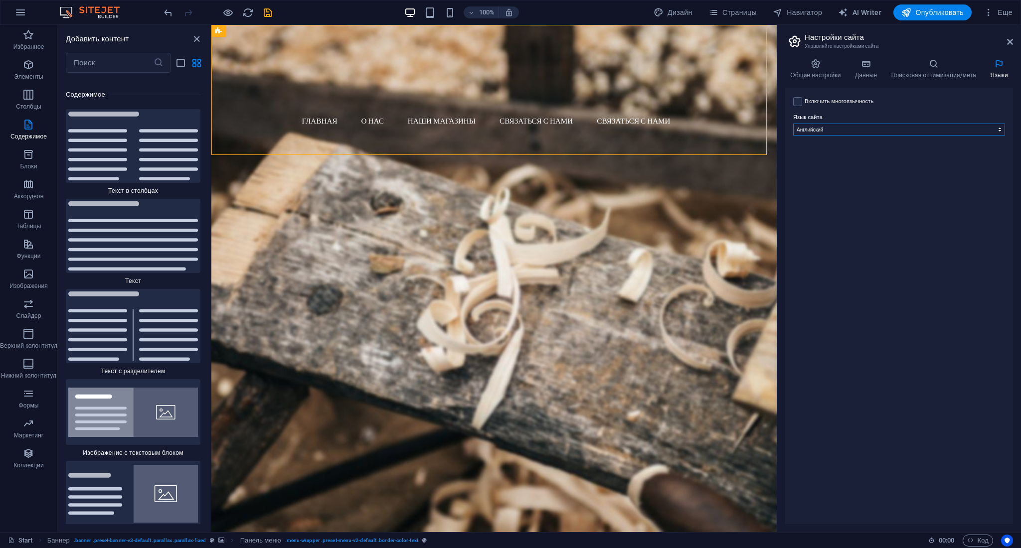
click at [855, 124] on select "Албанский Английский Арабский Бенгальский Болгарский Венгерский Вьетнамский Гол…" at bounding box center [899, 130] width 212 height 12
select select "29"
click at [793, 124] on select "Албанский Английский Арабский Бенгальский Болгарский Венгерский Вьетнамский Гол…" at bounding box center [899, 130] width 212 height 12
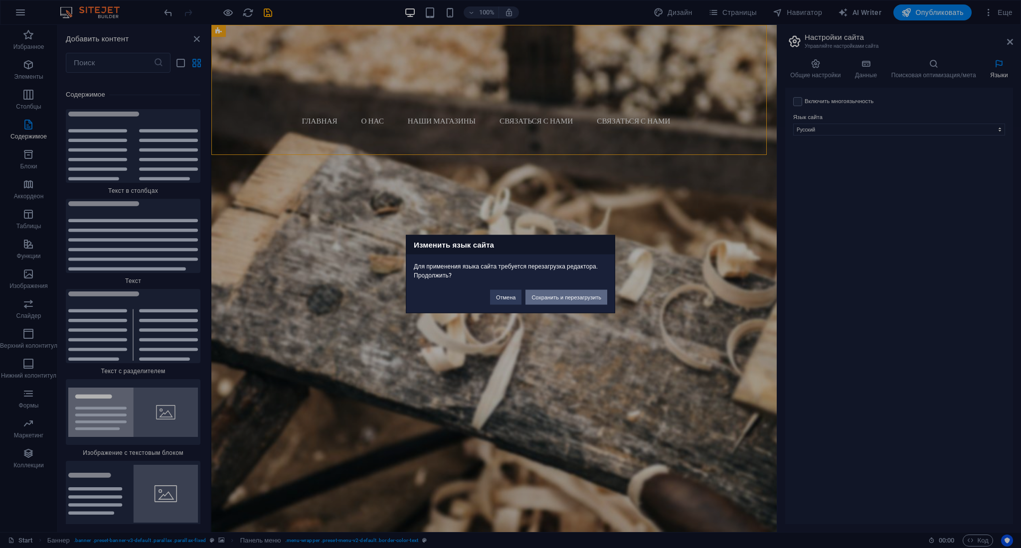
click at [578, 292] on button "Сохранить и перезагрузить" at bounding box center [566, 297] width 82 height 15
checkbox input "false"
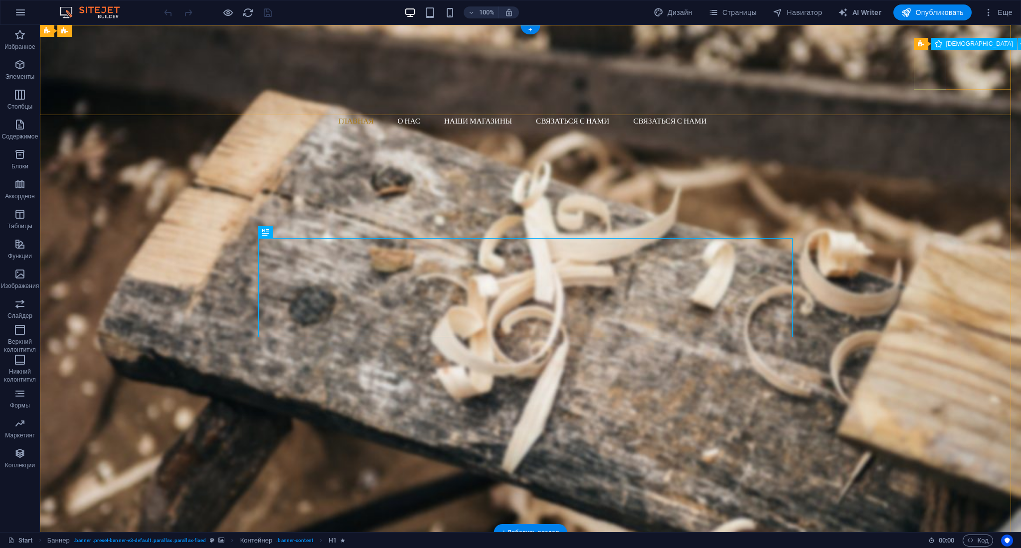
click at [934, 128] on figure at bounding box center [534, 148] width 973 height 40
click at [951, 128] on figure at bounding box center [534, 148] width 973 height 40
click at [989, 128] on figure at bounding box center [534, 148] width 973 height 40
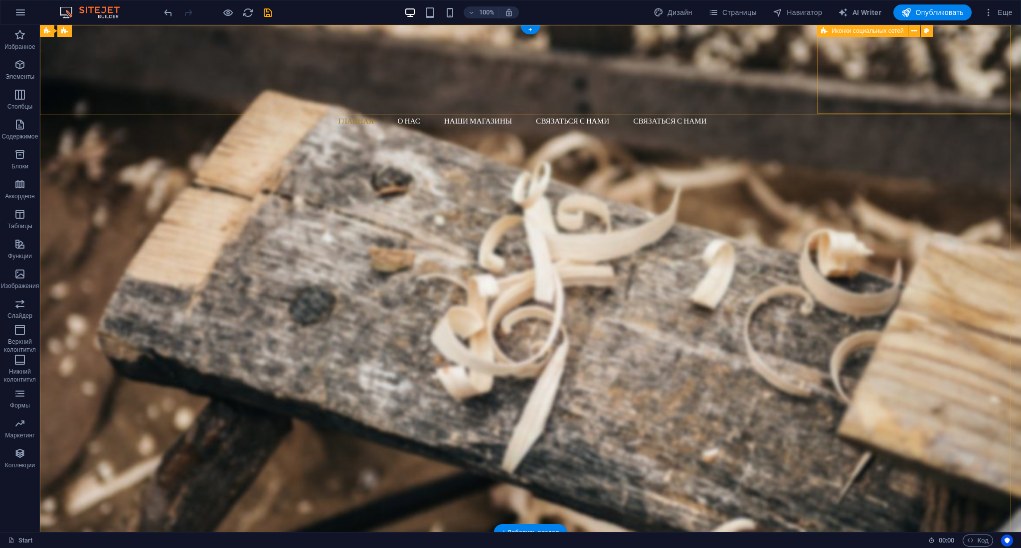
click at [519, 171] on span "Добавить элементы" at bounding box center [484, 178] width 71 height 14
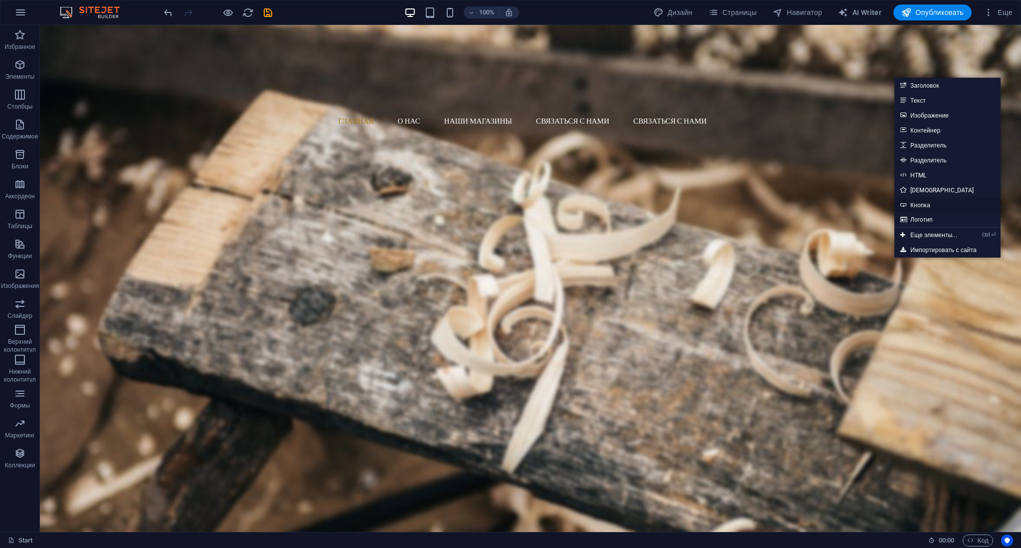
click at [943, 202] on link "Кнопка" at bounding box center [947, 204] width 106 height 15
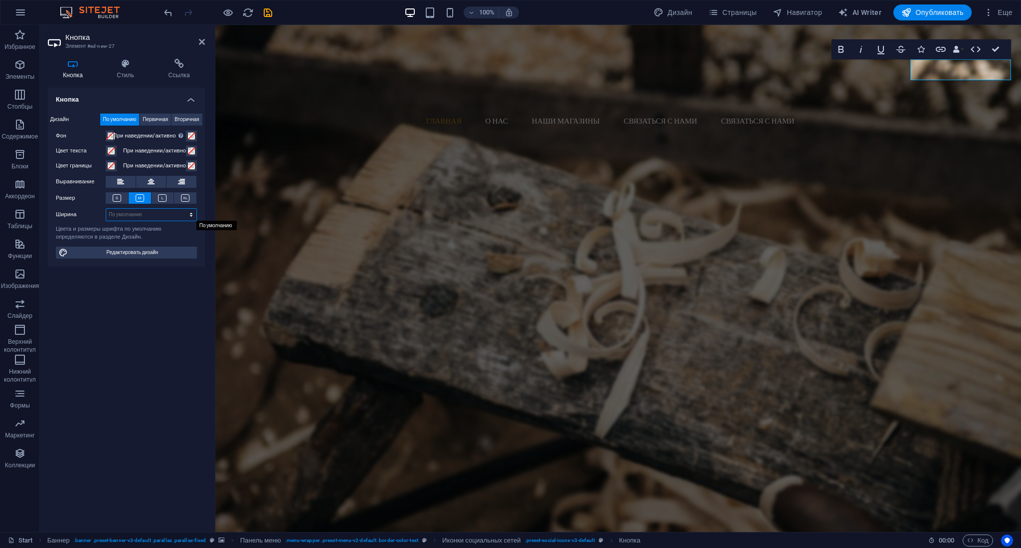
click at [165, 216] on select "По умолчанию px rem % em vh vw" at bounding box center [151, 215] width 90 height 12
click at [84, 268] on div "Кнопка Дизайн По умолчанию Первичная Вторичная Фон При наведении/активно Перекл…" at bounding box center [126, 306] width 157 height 437
click at [321, 128] on link "Название кнопки" at bounding box center [271, 139] width 97 height 22
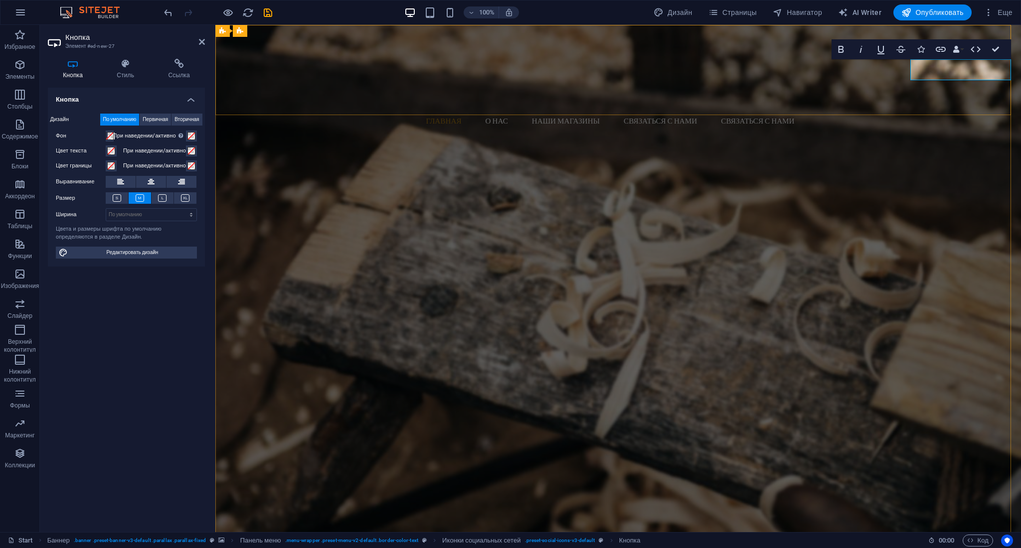
click at [321, 128] on link "Название кнопки" at bounding box center [271, 139] width 97 height 22
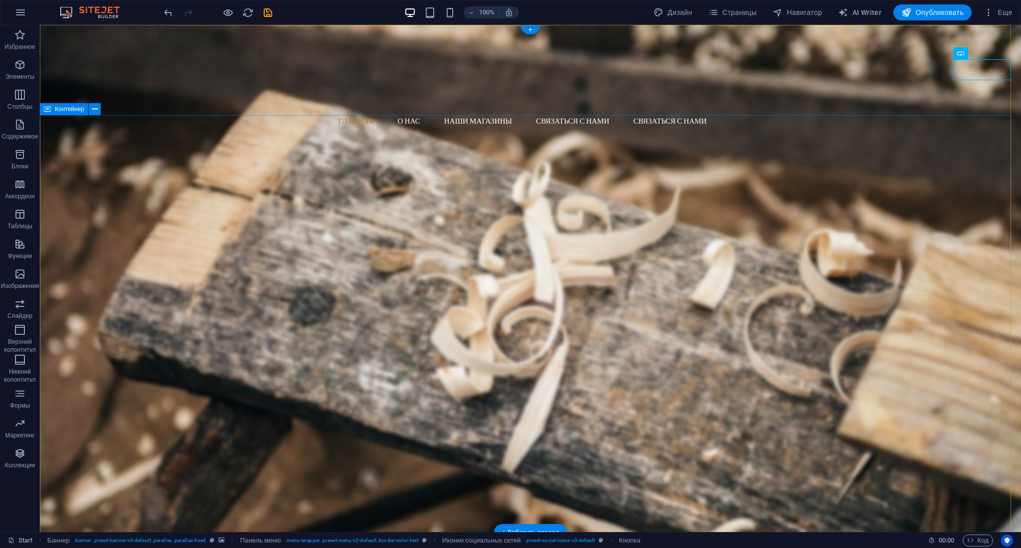
click at [974, 150] on div "Woodworks ­ made with Passion Lorem ipsum dolor sit amet, consectetuer adipisci…" at bounding box center [530, 290] width 981 height 280
click at [988, 128] on div "RU / UZ" at bounding box center [534, 139] width 973 height 22
click at [998, 55] on icon at bounding box center [998, 53] width 5 height 10
click at [720, 10] on span "Страницы" at bounding box center [732, 12] width 48 height 10
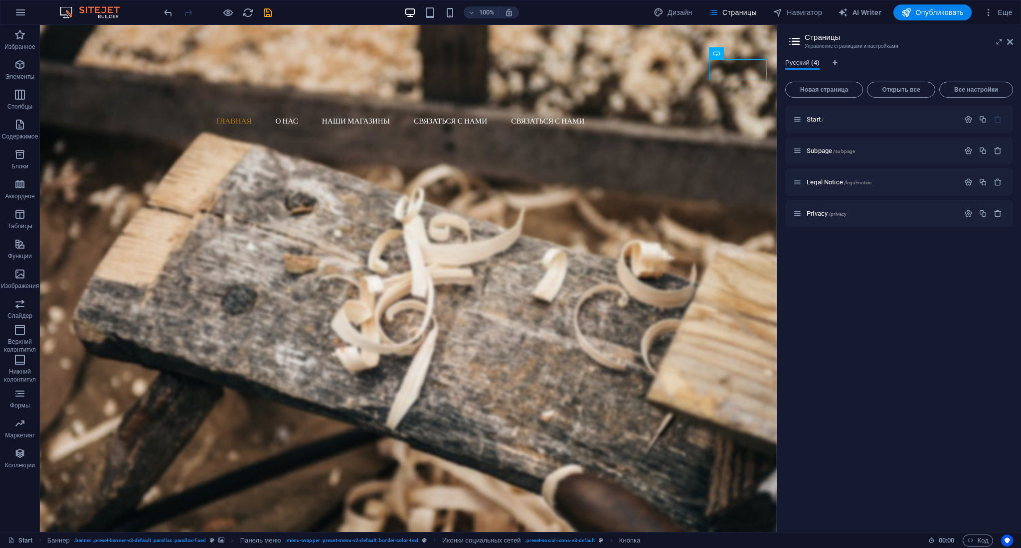
click at [808, 65] on span "Русский (4)" at bounding box center [802, 64] width 34 height 14
click at [836, 62] on icon "Языковые вкладки" at bounding box center [835, 63] width 4 height 6
select select "29"
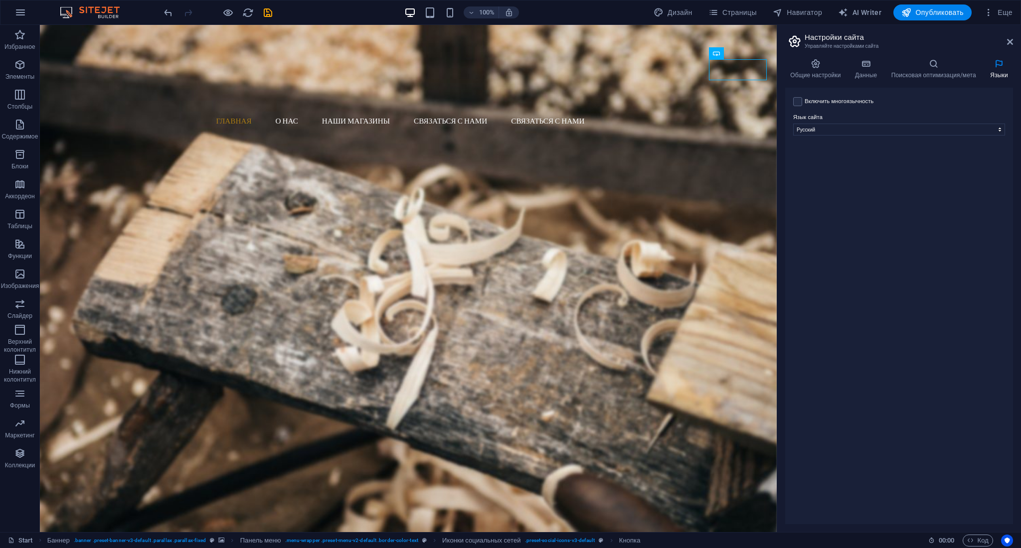
click at [842, 102] on label "Включить многоязычность Чтобы отключить многоязычность, удалите все языки, кром…" at bounding box center [839, 102] width 69 height 12
click at [0, 0] on input "Включить многоязычность Чтобы отключить многоязычность, удалите все языки, кром…" at bounding box center [0, 0] width 0 height 0
click at [878, 178] on select "Албанский Английский Арабский Бенгальский Болгарский Венгерский Вьетнамский Гол…" at bounding box center [899, 178] width 166 height 12
click at [876, 174] on select "Албанский Английский Арабский Бенгальский Болгарский Венгерский Вьетнамский Гол…" at bounding box center [899, 178] width 166 height 12
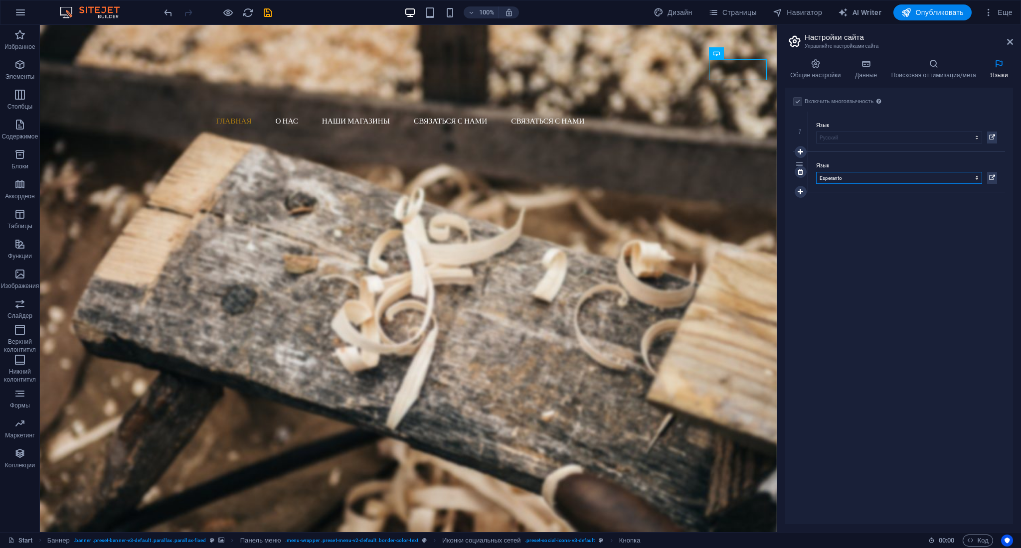
click at [876, 174] on select "Албанский Английский Арабский Бенгальский Болгарский Венгерский Вьетнамский Гол…" at bounding box center [899, 178] width 166 height 12
select select "172"
click at [816, 172] on select "Албанский Английский Арабский Бенгальский Болгарский Венгерский Вьетнамский Гол…" at bounding box center [899, 178] width 166 height 12
click at [967, 237] on div "Включить многоязычность Чтобы отключить многоязычность, удалите все языки, кром…" at bounding box center [899, 306] width 228 height 437
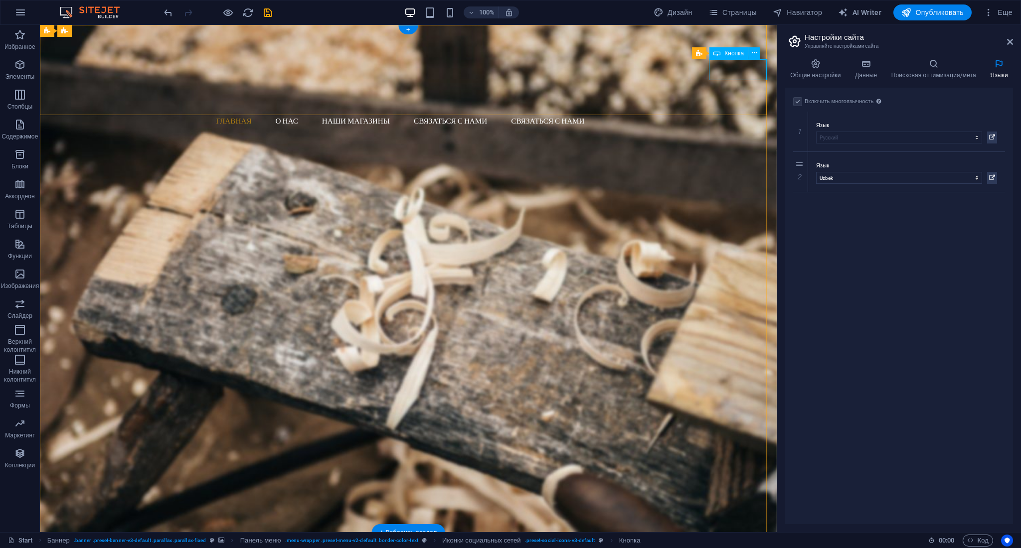
click at [744, 128] on div "RU / UZ" at bounding box center [412, 139] width 729 height 22
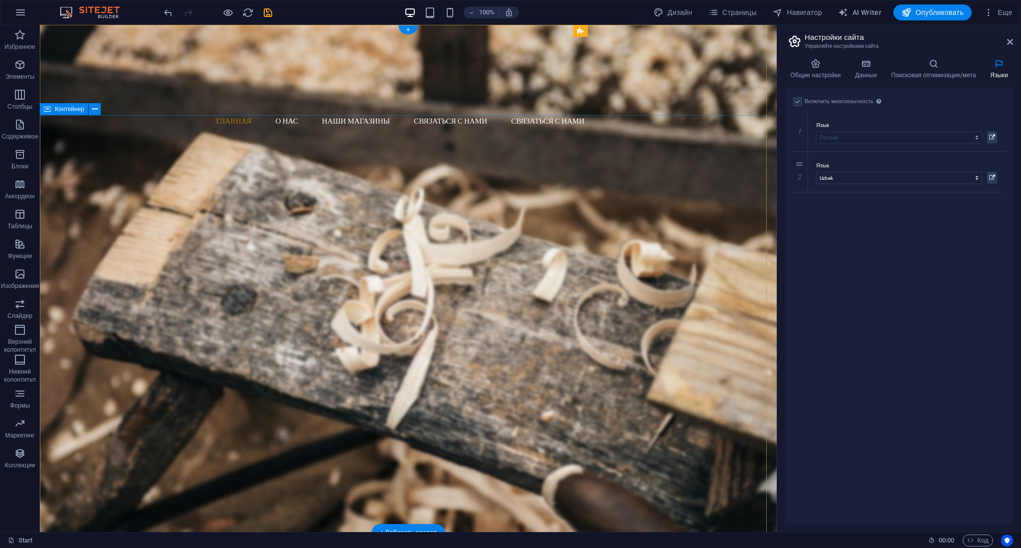
click at [721, 199] on div "Woodworks ­ made with Passion Lorem ipsum dolor sit amet, consectetuer adipisci…" at bounding box center [408, 339] width 737 height 280
click at [739, 128] on div "Перетащите контент сюда или Добавить элементы Вставить из буфера обмена" at bounding box center [412, 163] width 729 height 71
click at [999, 64] on icon at bounding box center [999, 64] width 28 height 10
click at [921, 214] on div "Включить многоязычность Чтобы отключить многоязычность, удалите все языки, кром…" at bounding box center [899, 306] width 228 height 437
click at [1008, 43] on icon at bounding box center [1010, 42] width 6 height 8
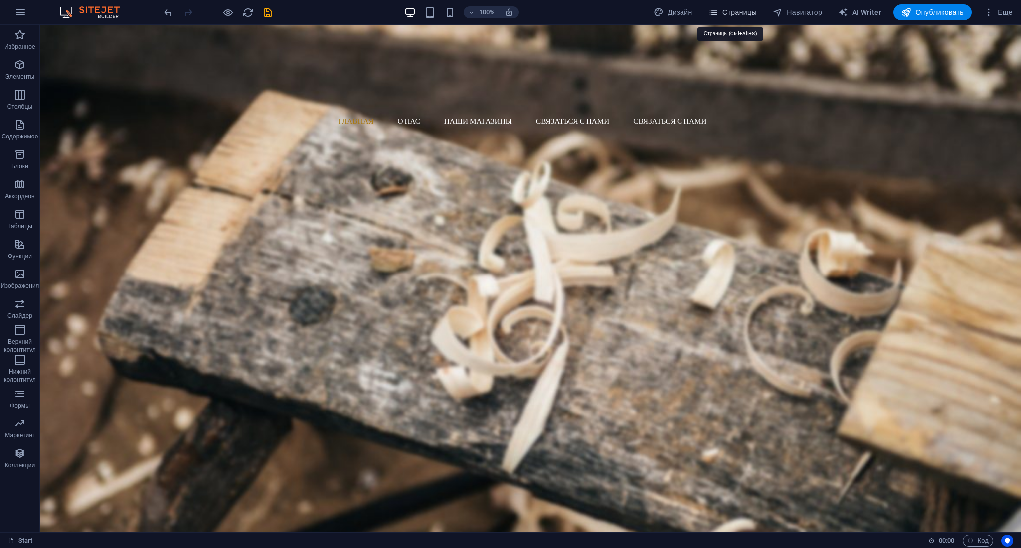
click at [730, 14] on span "Страницы" at bounding box center [732, 12] width 48 height 10
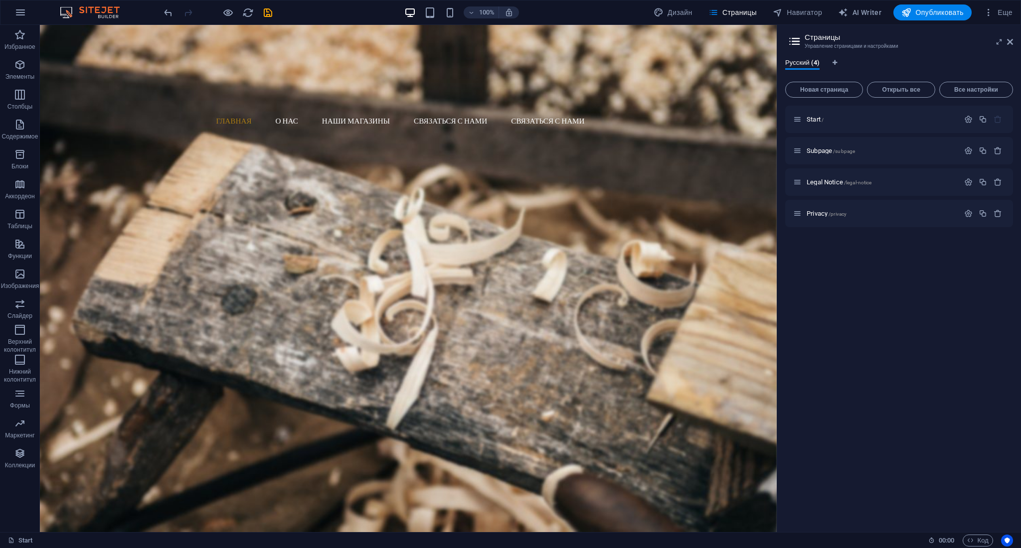
click at [835, 57] on div "Русский (4) Новая страница Открыть все Все настройки Start / Subpage /subpage L…" at bounding box center [899, 292] width 244 height 482
click at [835, 64] on icon "Языковые вкладки" at bounding box center [835, 63] width 4 height 6
select select "29"
select select "172"
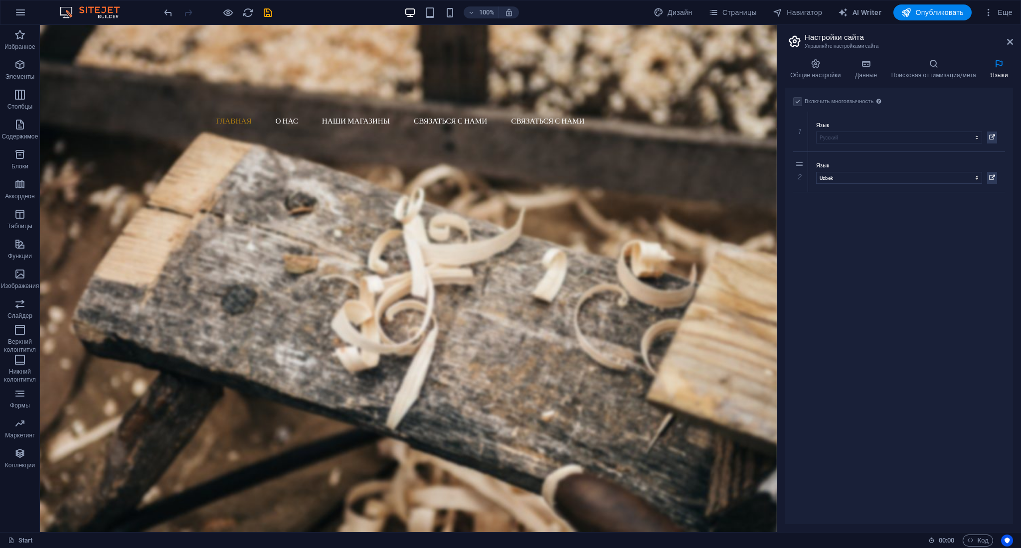
click at [798, 105] on label at bounding box center [797, 101] width 9 height 9
click at [799, 103] on label at bounding box center [797, 101] width 9 height 9
click at [857, 100] on label "Включить многоязычность Чтобы отключить многоязычность, удалите все языки, кром…" at bounding box center [844, 102] width 79 height 12
click at [995, 68] on icon at bounding box center [999, 64] width 28 height 10
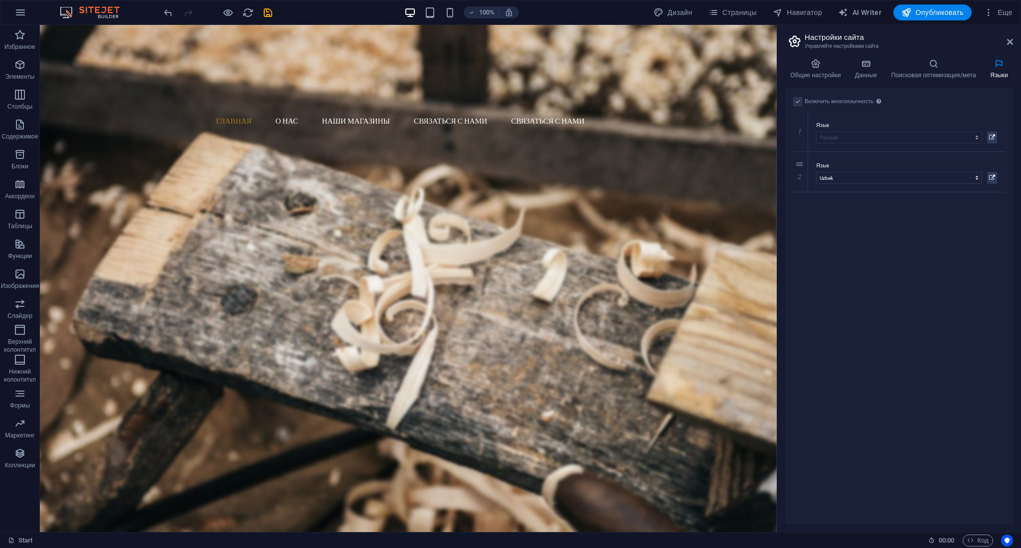
click at [995, 68] on icon at bounding box center [999, 64] width 28 height 10
click at [992, 136] on icon at bounding box center [992, 138] width 6 height 12
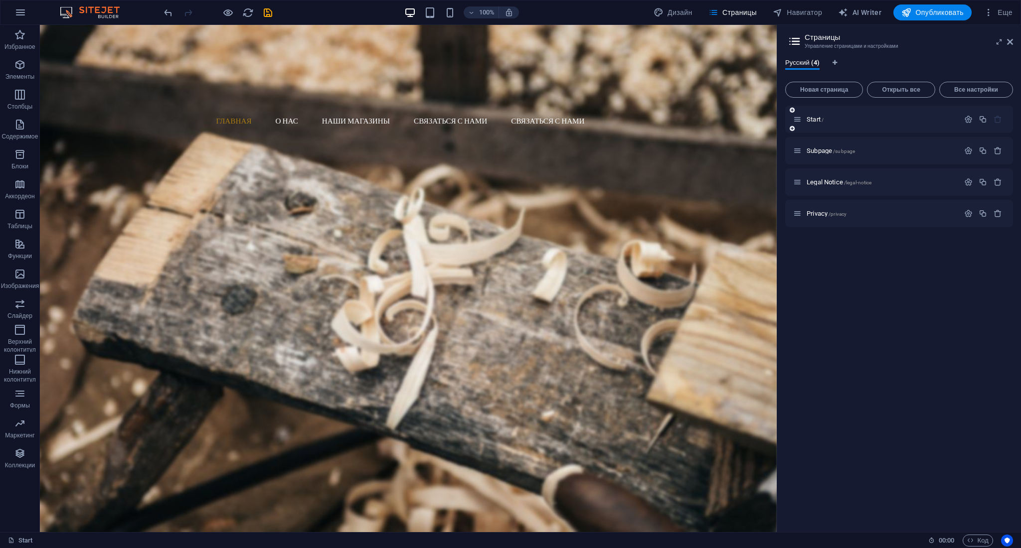
click at [886, 126] on div "Start /" at bounding box center [899, 119] width 228 height 27
click at [794, 115] on icon at bounding box center [797, 119] width 8 height 8
click at [793, 113] on icon at bounding box center [792, 110] width 5 height 6
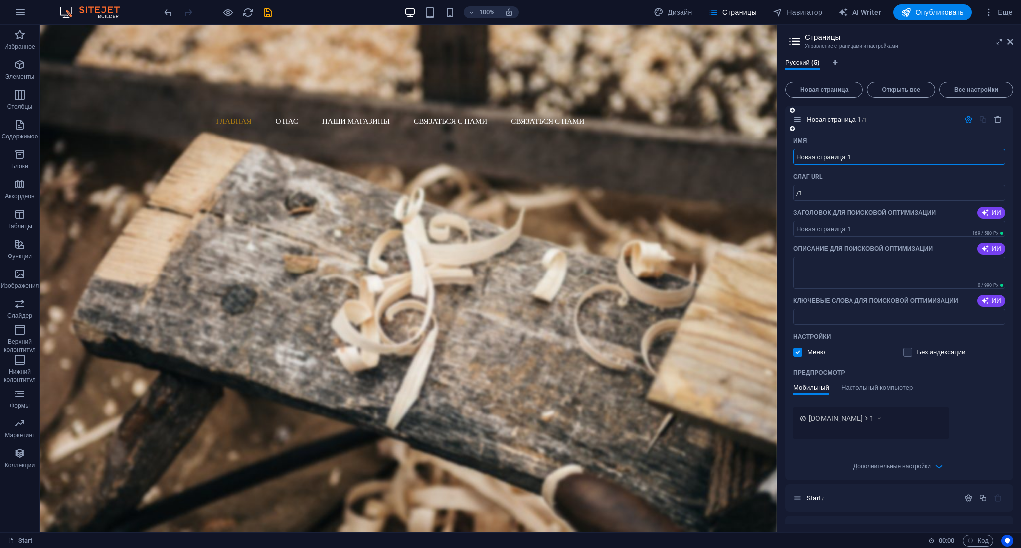
click at [865, 128] on div "Новая страница 1 /1" at bounding box center [899, 119] width 228 height 27
click at [835, 64] on icon "Языковые вкладки" at bounding box center [835, 63] width 4 height 6
select select "29"
select select "172"
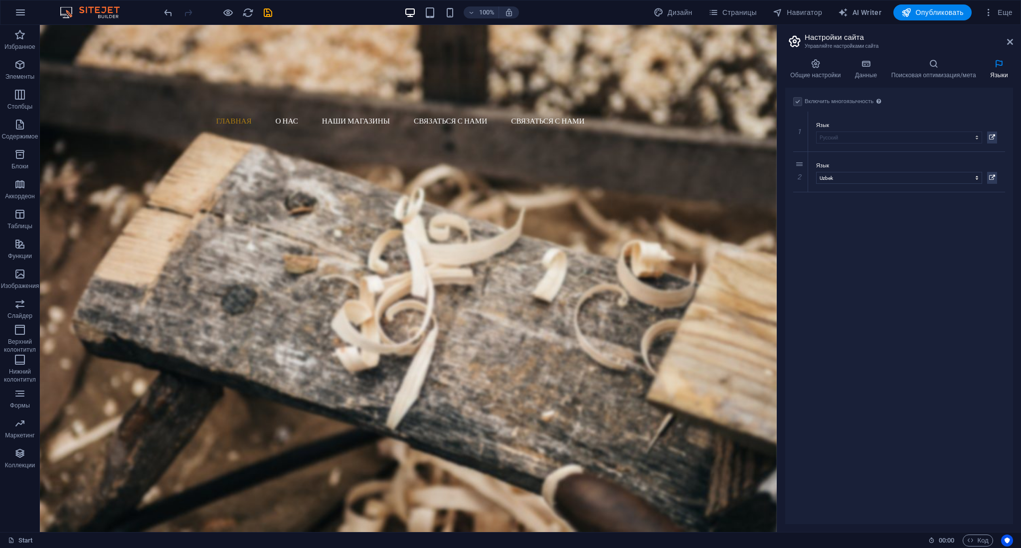
click at [800, 99] on label at bounding box center [797, 101] width 9 height 9
click at [946, 178] on select "Албанский Английский Арабский Бенгальский Болгарский Венгерский Вьетнамский Гол…" at bounding box center [899, 178] width 166 height 12
click at [799, 193] on icon at bounding box center [800, 191] width 5 height 7
click at [841, 212] on select "Албанский Английский Арабский Бенгальский Болгарский Венгерский Вьетнамский Гол…" at bounding box center [899, 218] width 166 height 12
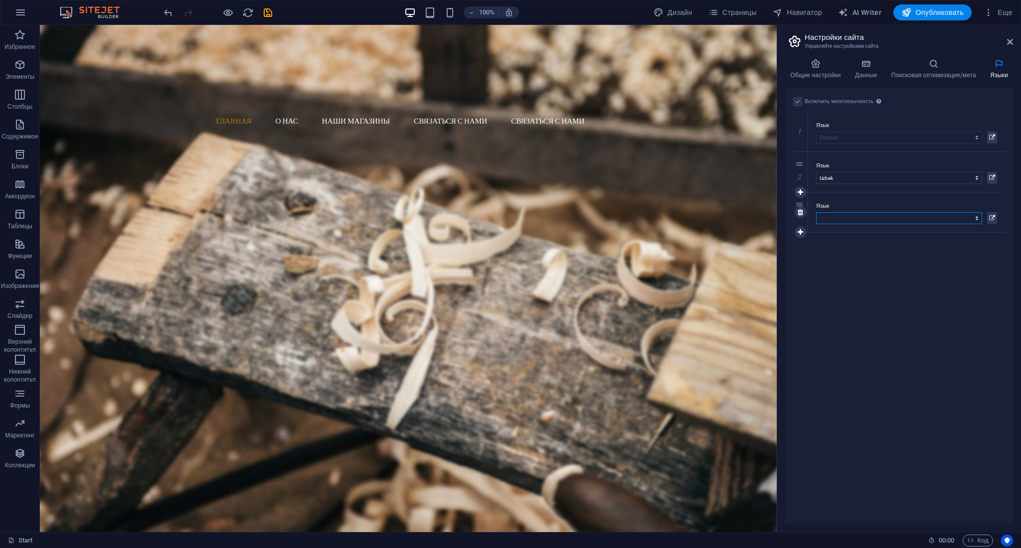
select select "1"
click at [816, 212] on select "Албанский Английский Арабский Бенгальский Болгарский Венгерский Вьетнамский Гол…" at bounding box center [899, 218] width 166 height 12
click at [951, 267] on div "Включить многоязычность Чтобы отключить многоязычность, удалите все языки, кром…" at bounding box center [899, 306] width 228 height 437
click at [639, 180] on div "Woodworks ­ made with Passion Lorem ipsum dolor sit amet, consectetuer adipisci…" at bounding box center [408, 268] width 737 height 280
click at [999, 63] on icon at bounding box center [999, 64] width 28 height 10
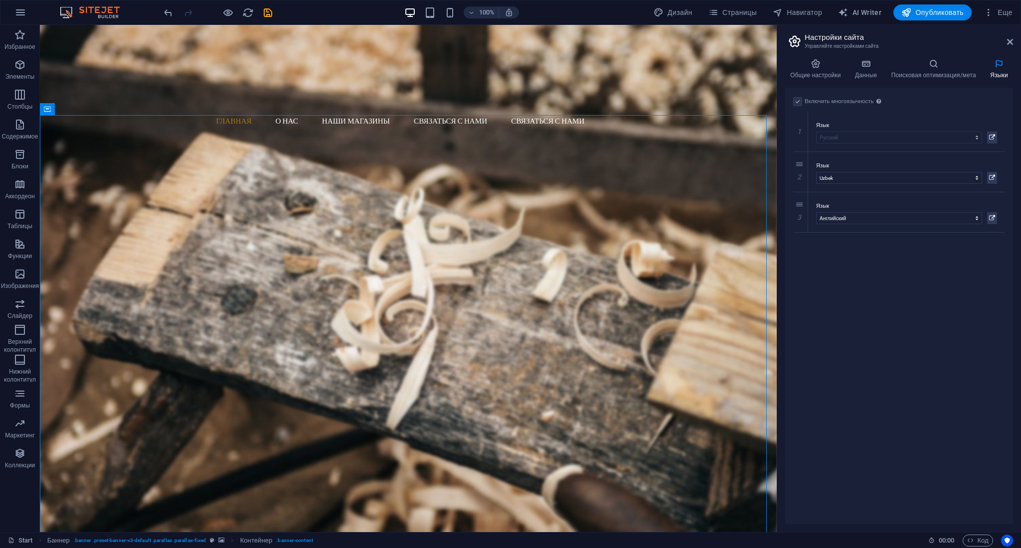
click at [999, 63] on icon at bounding box center [999, 64] width 28 height 10
click at [1011, 43] on icon at bounding box center [1010, 42] width 6 height 8
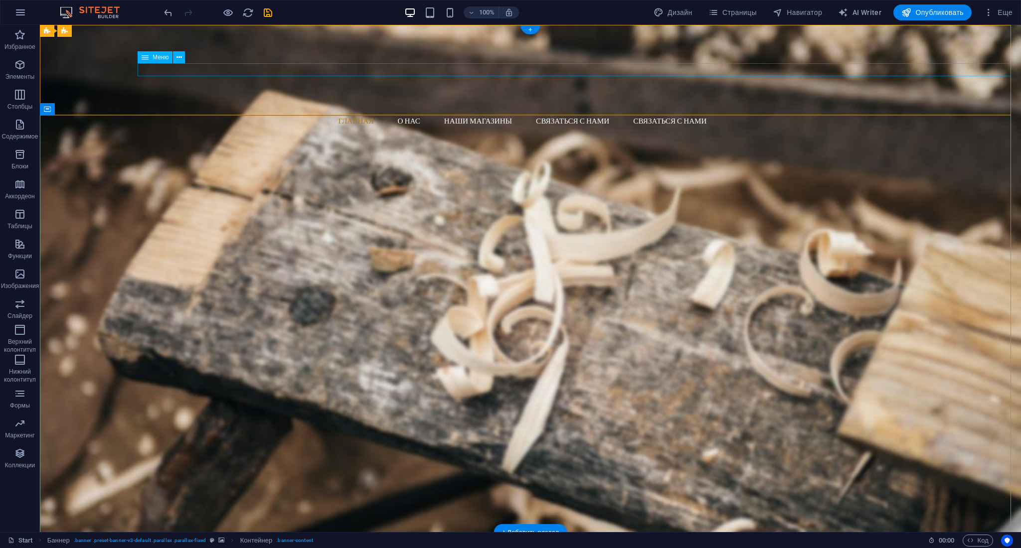
click at [945, 115] on nav "Главная О нас Наши магазины Связаться с нами Связаться с нами" at bounding box center [534, 121] width 973 height 13
click at [722, 174] on div "Woodworks ­ made with Passion Lorem ipsum dolor sit amet, consectetuer adipisci…" at bounding box center [530, 268] width 981 height 280
click at [830, 76] on div "Главная О нас Наши магазины Связаться с нами Связаться с нами Menu" at bounding box center [530, 76] width 981 height 103
click at [863, 170] on div "Woodworks ­ made with Passion Lorem ipsum dolor sit amet, consectetuer adipisci…" at bounding box center [530, 268] width 981 height 280
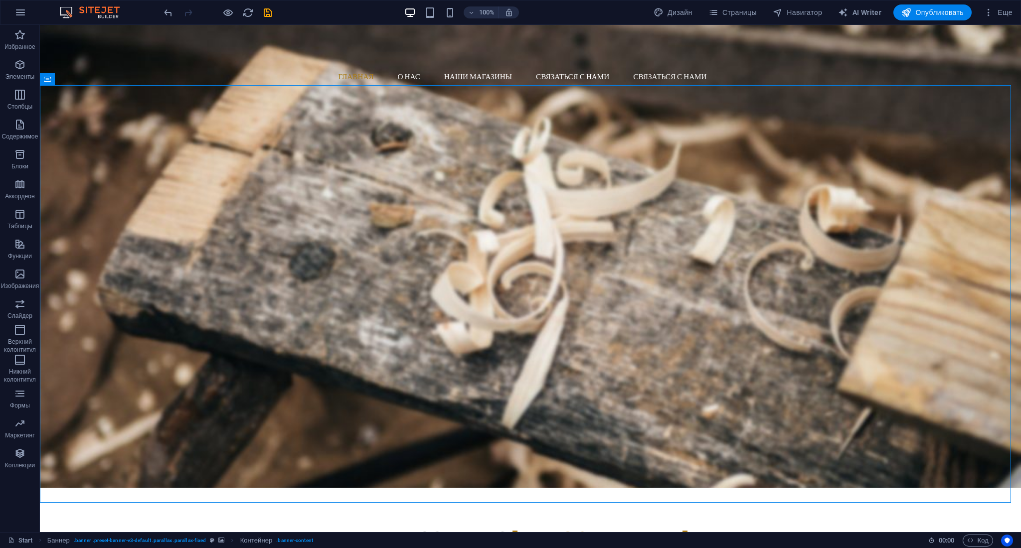
scroll to position [29, 0]
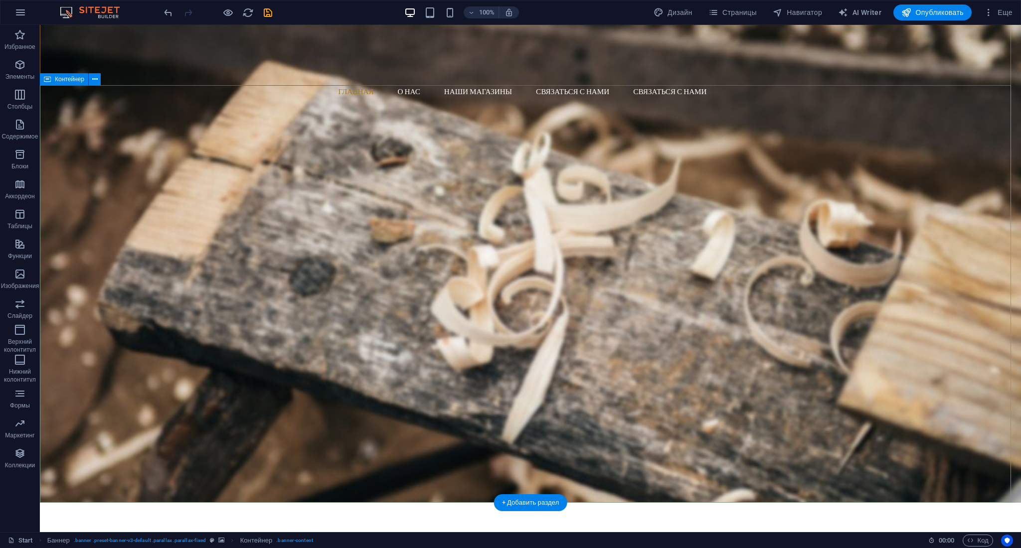
click at [135, 164] on div "Woodworks ­ made with Passion Lorem ipsum dolor sit amet, consectetuer adipisci…" at bounding box center [530, 239] width 981 height 280
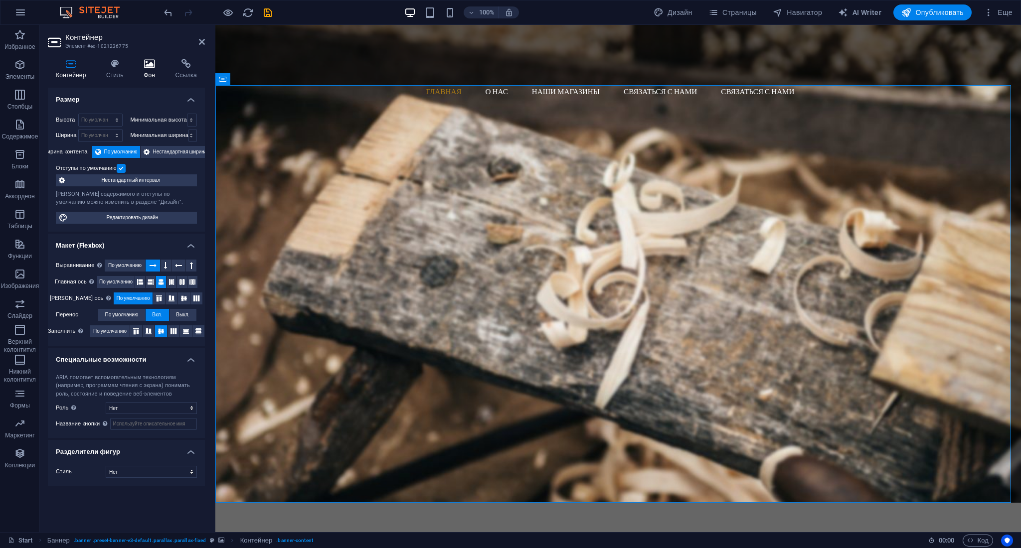
click at [142, 70] on h4 "Фон" at bounding box center [151, 69] width 31 height 21
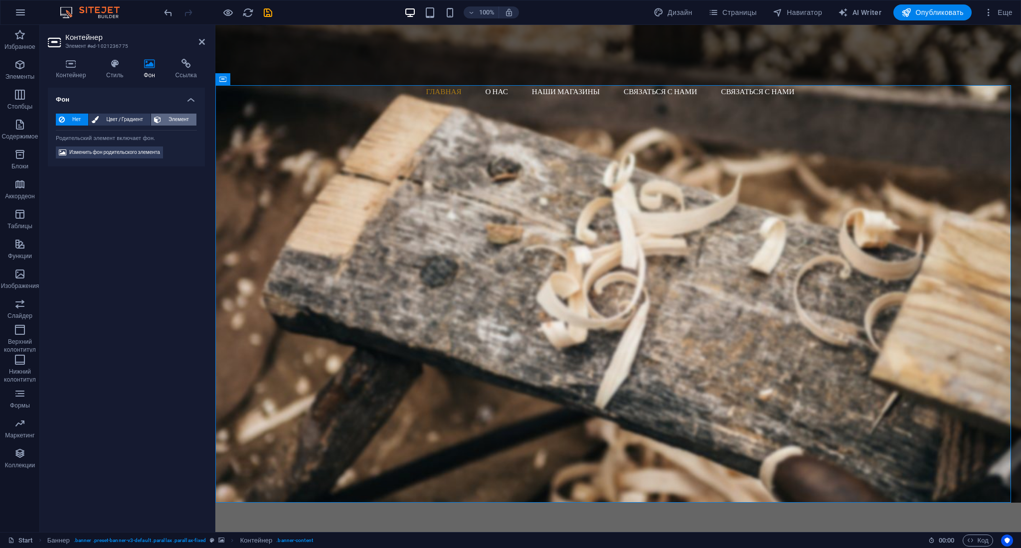
click at [173, 119] on span "Элемент" at bounding box center [178, 120] width 29 height 12
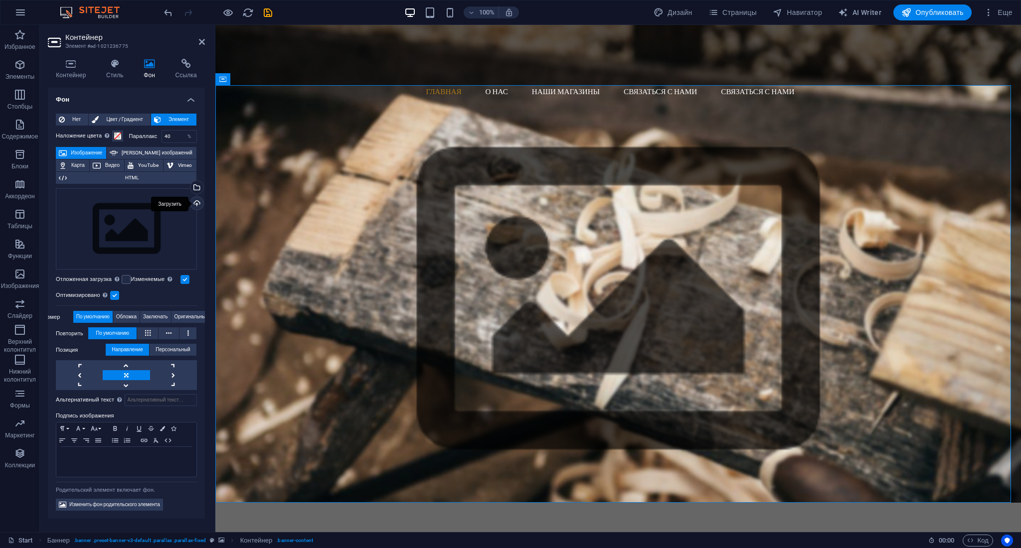
click at [196, 202] on div "Загрузить" at bounding box center [195, 204] width 15 height 15
click at [173, 222] on div "Перетащите файлы сюда, нажмите, чтобы выбрать файлы, или выберите файлы из разд…" at bounding box center [126, 229] width 141 height 82
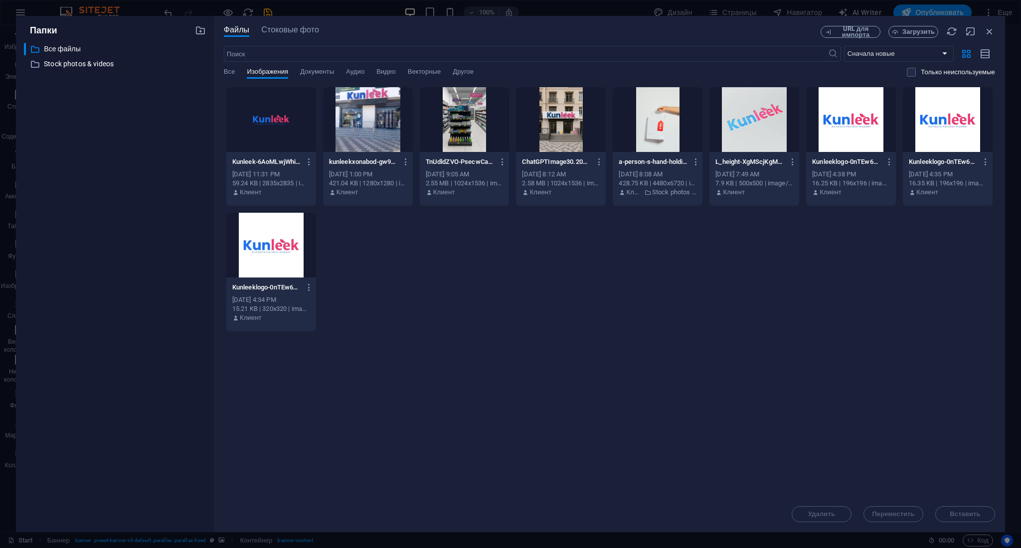
click at [377, 140] on div at bounding box center [368, 119] width 90 height 65
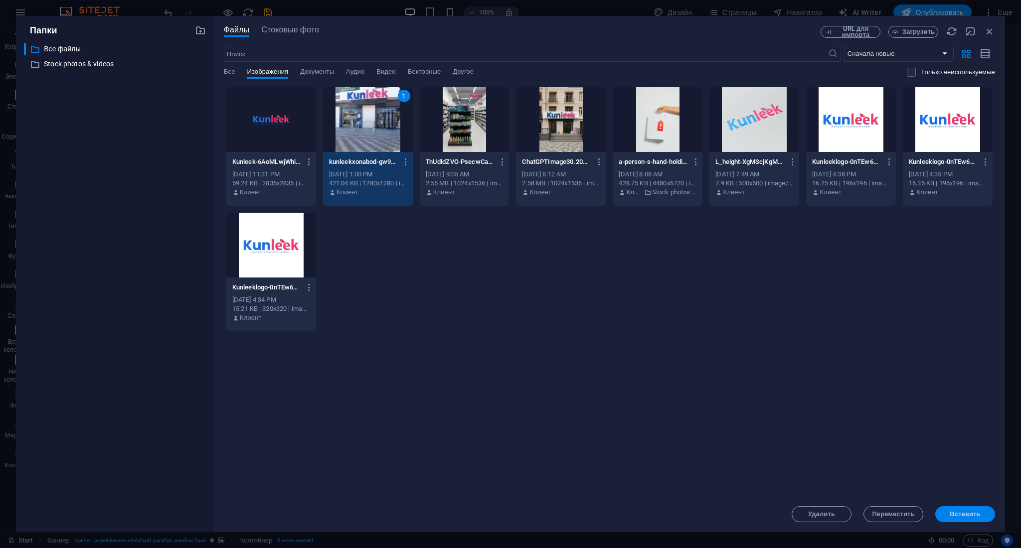
click at [959, 515] on span "Вставить" at bounding box center [965, 515] width 30 height 6
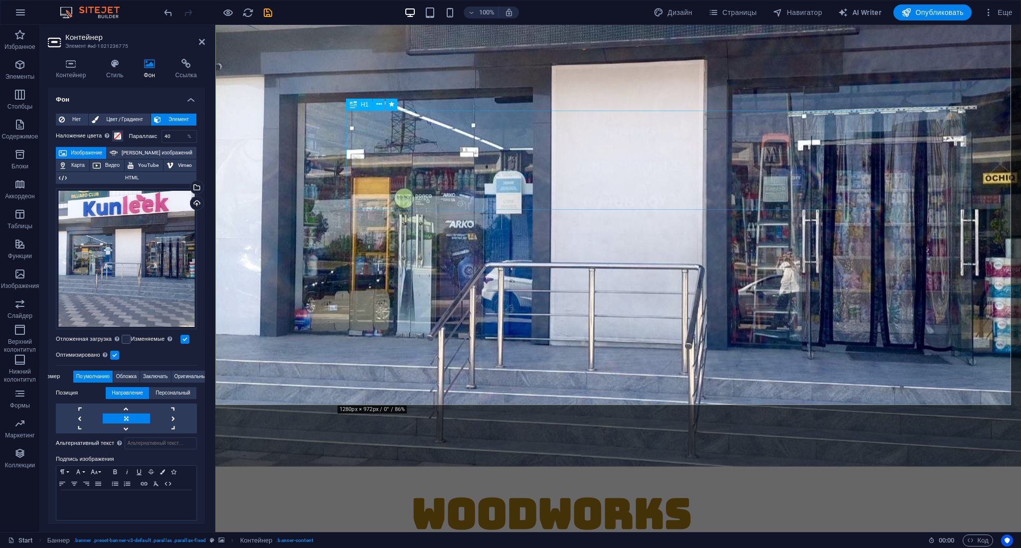
scroll to position [133, 0]
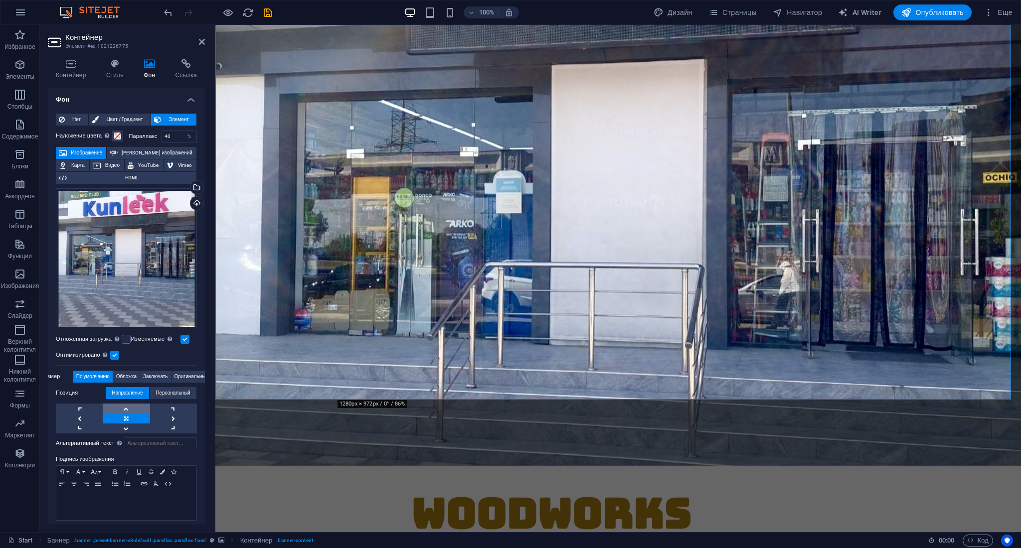
click at [133, 408] on link at bounding box center [126, 409] width 47 height 10
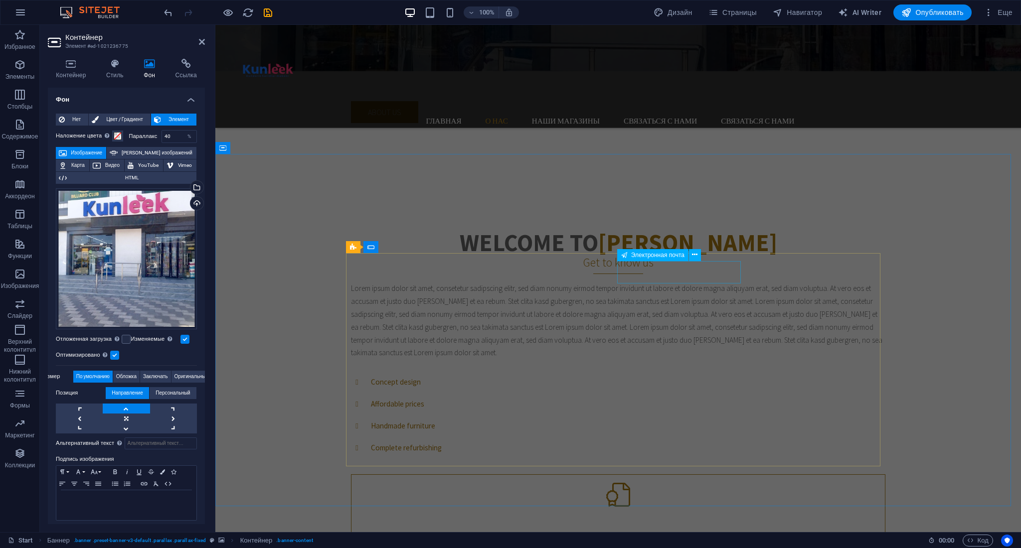
scroll to position [665, 0]
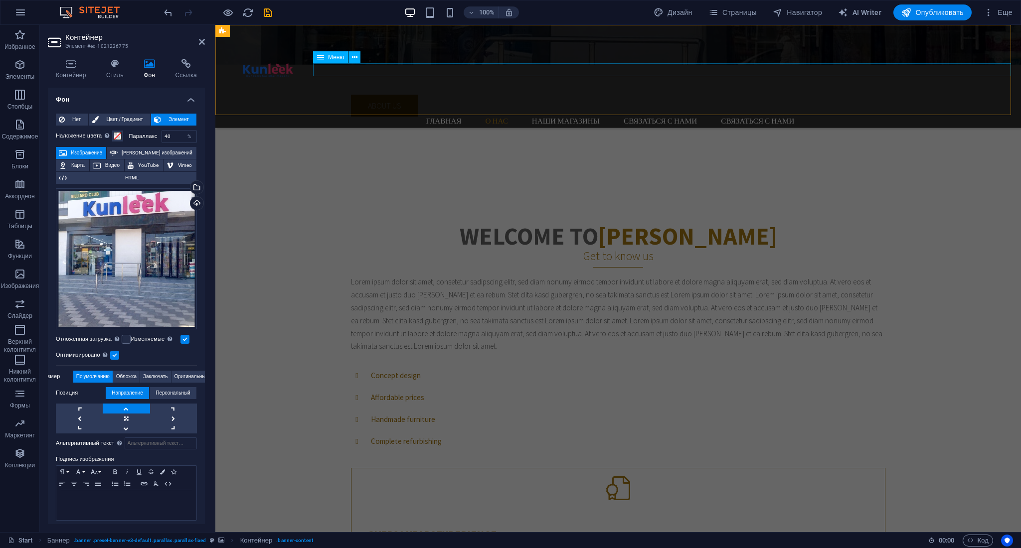
click at [918, 115] on nav "Главная О нас Наши магазины Связаться с нами Связаться с нами" at bounding box center [622, 121] width 798 height 13
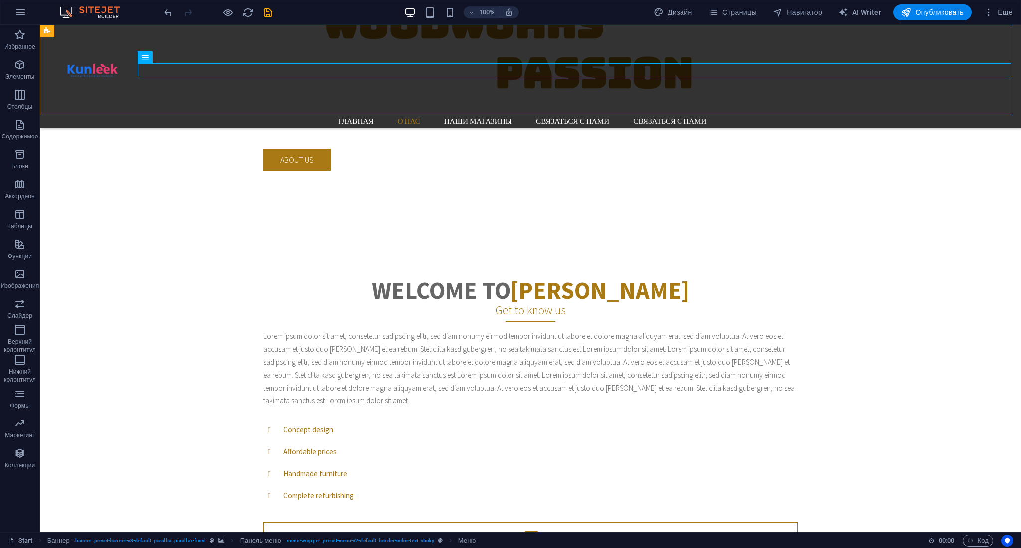
click at [927, 48] on div "Главная О нас Наши магазины Связаться с нами Связаться с нами Menu" at bounding box center [530, 76] width 981 height 103
select select "rem"
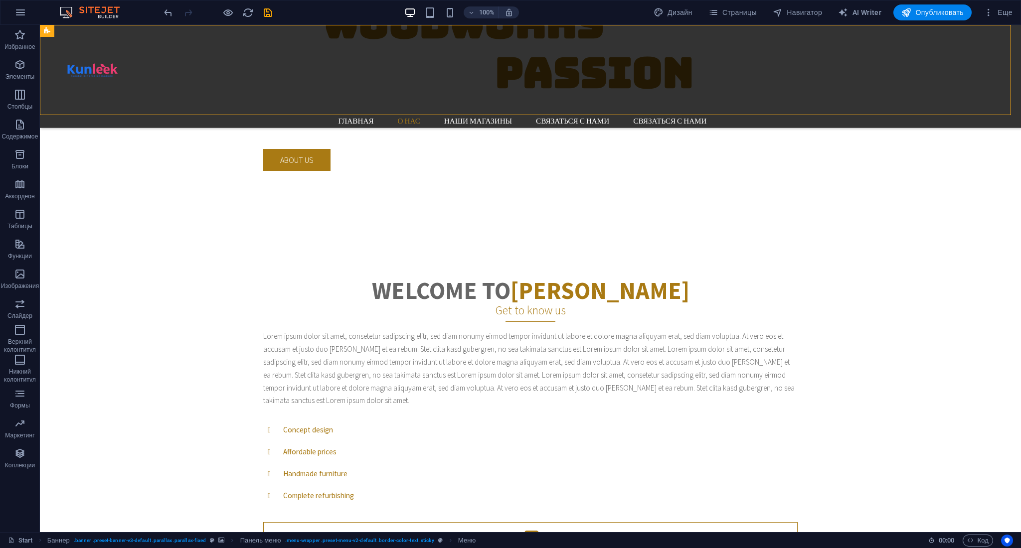
select select "rem"
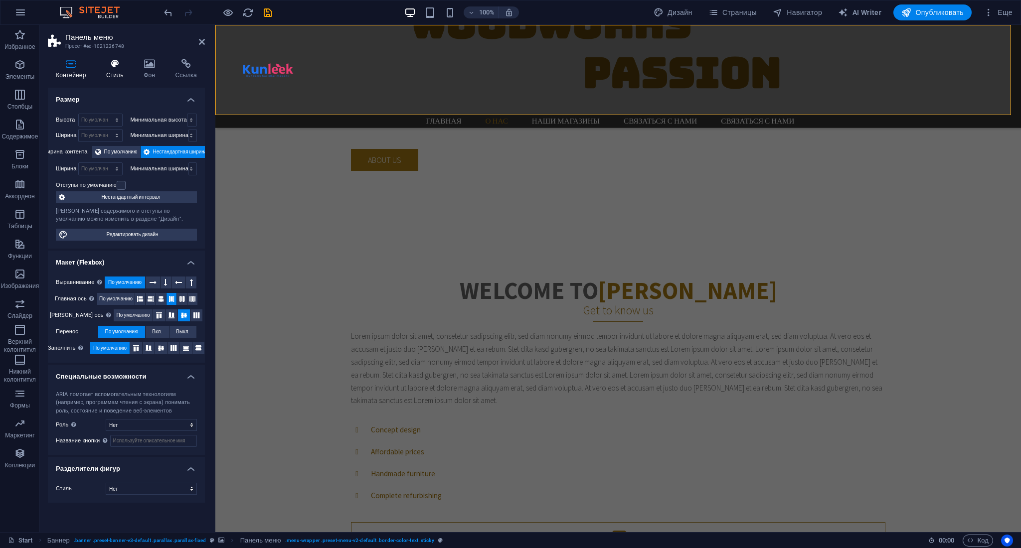
click at [125, 70] on h4 "Стиль" at bounding box center [116, 69] width 37 height 21
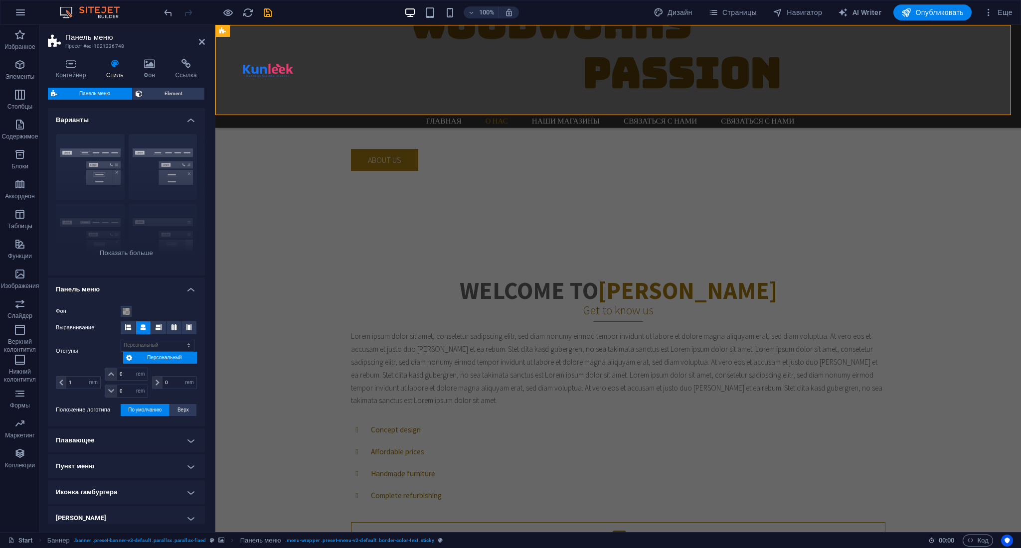
click at [411, 55] on div "Главная О нас Наши магазины Связаться с нами Связаться с нами Menu" at bounding box center [618, 76] width 806 height 103
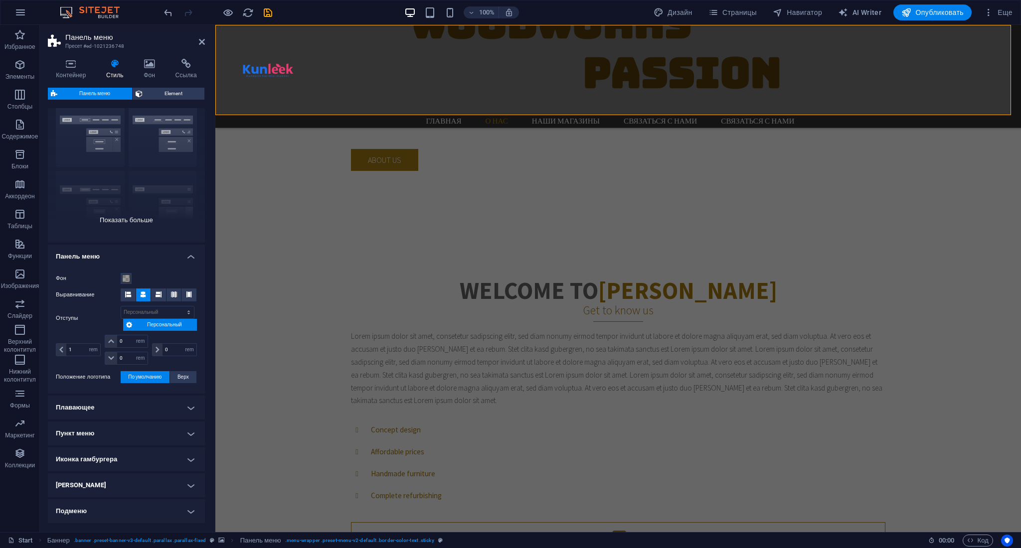
scroll to position [0, 0]
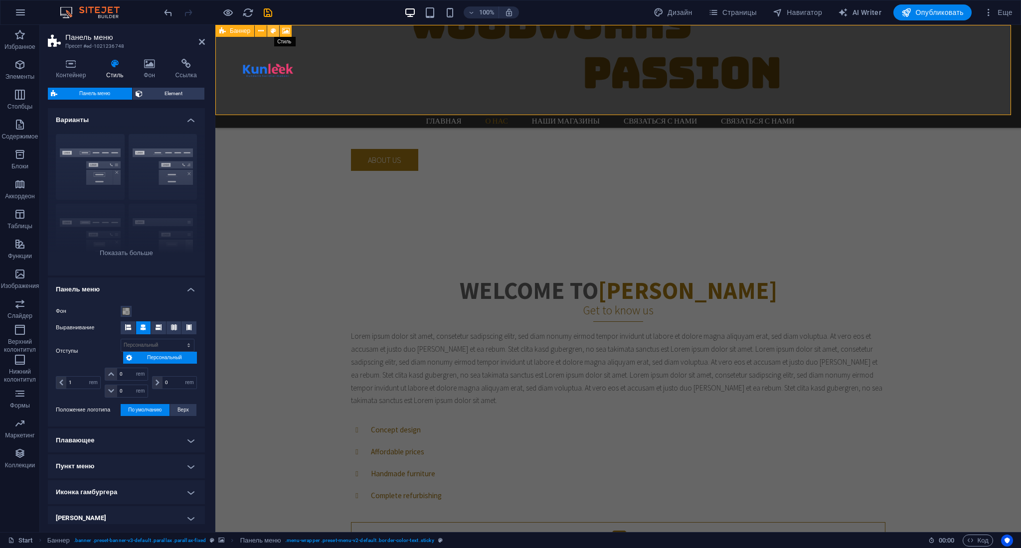
click at [271, 31] on icon at bounding box center [273, 31] width 5 height 10
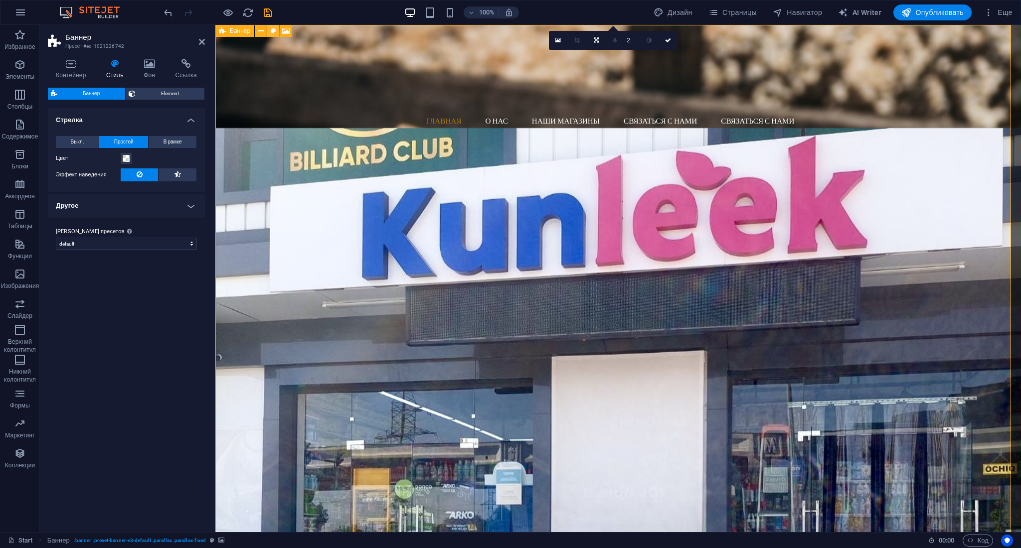
click at [275, 34] on icon at bounding box center [273, 31] width 5 height 10
click at [129, 161] on span at bounding box center [126, 159] width 8 height 8
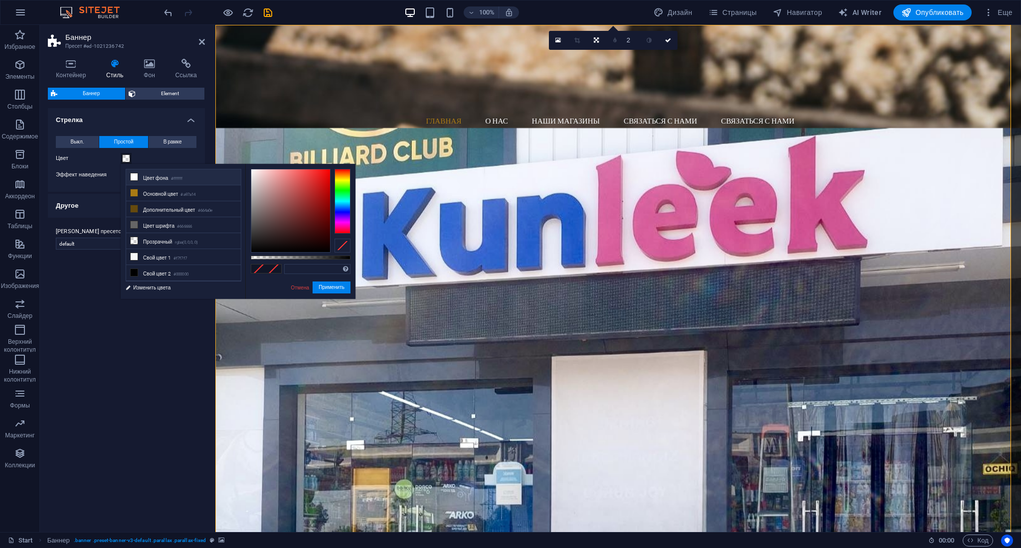
click at [139, 174] on li "Цвет фона #ffffff" at bounding box center [183, 178] width 115 height 16
type input "#ffffff"
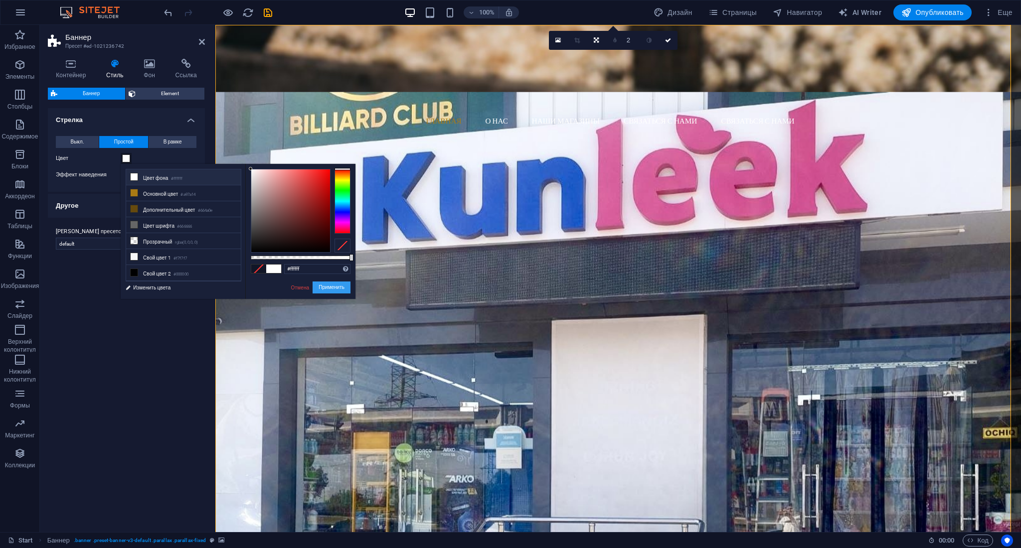
click at [337, 288] on button "Применить" at bounding box center [332, 288] width 38 height 12
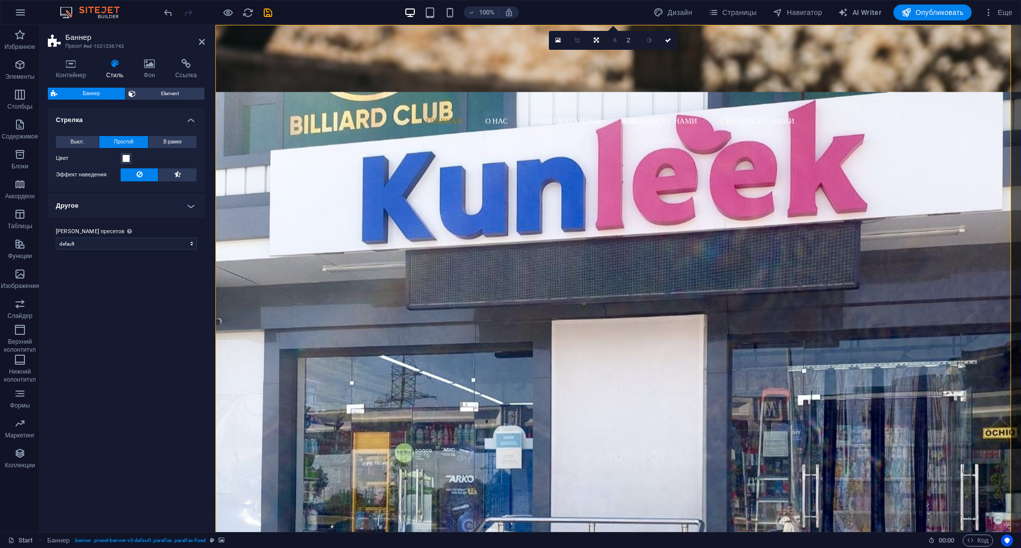
click at [106, 306] on div "Варианты По умолчанию Стрелка Выкл. Простой В рамке Цвет Эффект наведения Фон О…" at bounding box center [126, 316] width 157 height 416
click at [297, 31] on icon at bounding box center [295, 31] width 5 height 10
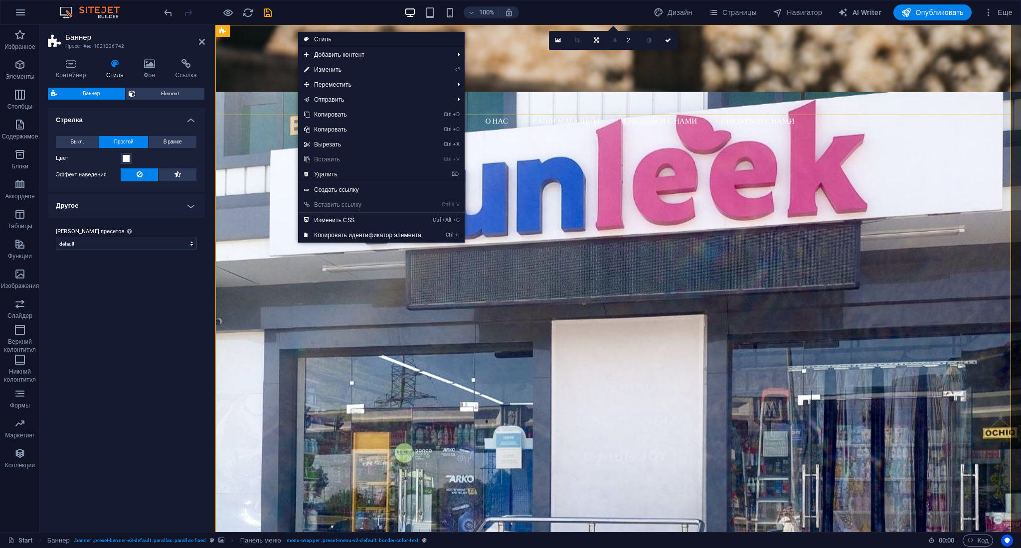
click at [336, 42] on link "Стиль" at bounding box center [381, 39] width 167 height 15
select select "rem"
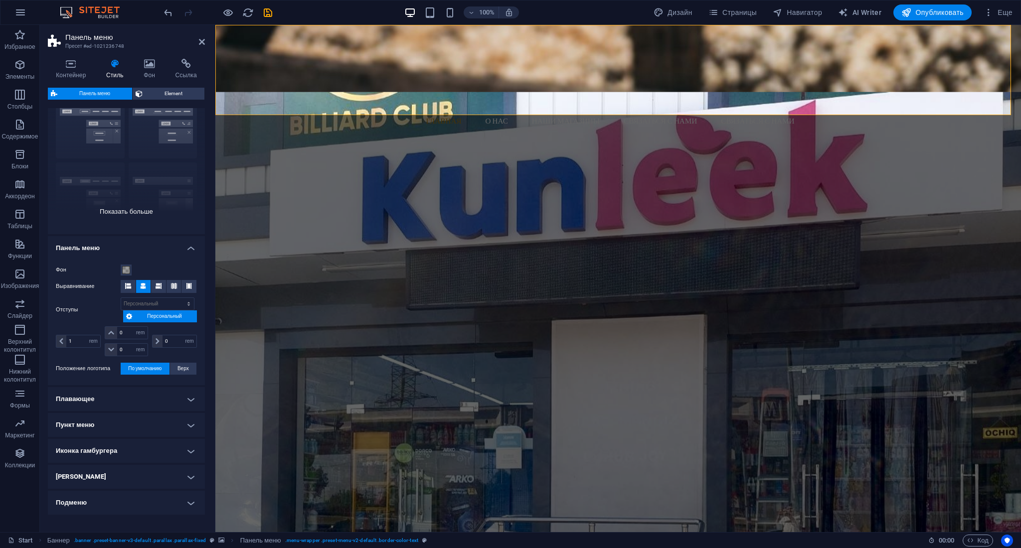
scroll to position [71, 0]
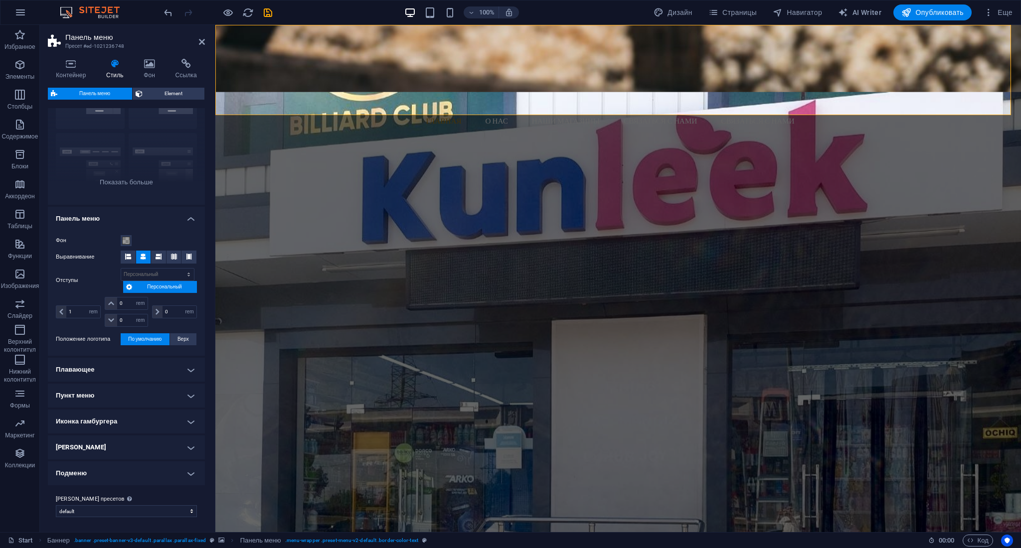
click at [136, 392] on h4 "Пункт меню" at bounding box center [126, 396] width 157 height 24
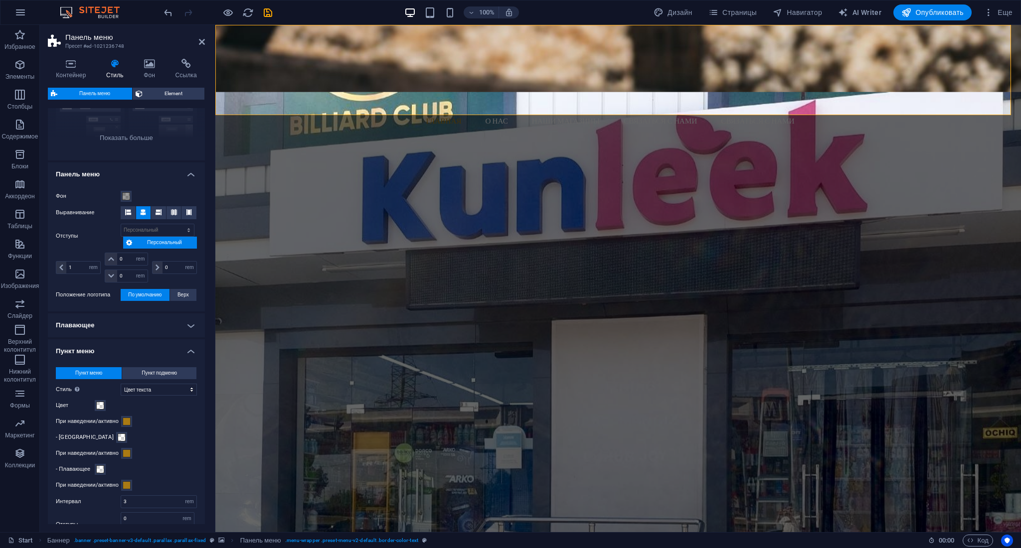
scroll to position [138, 0]
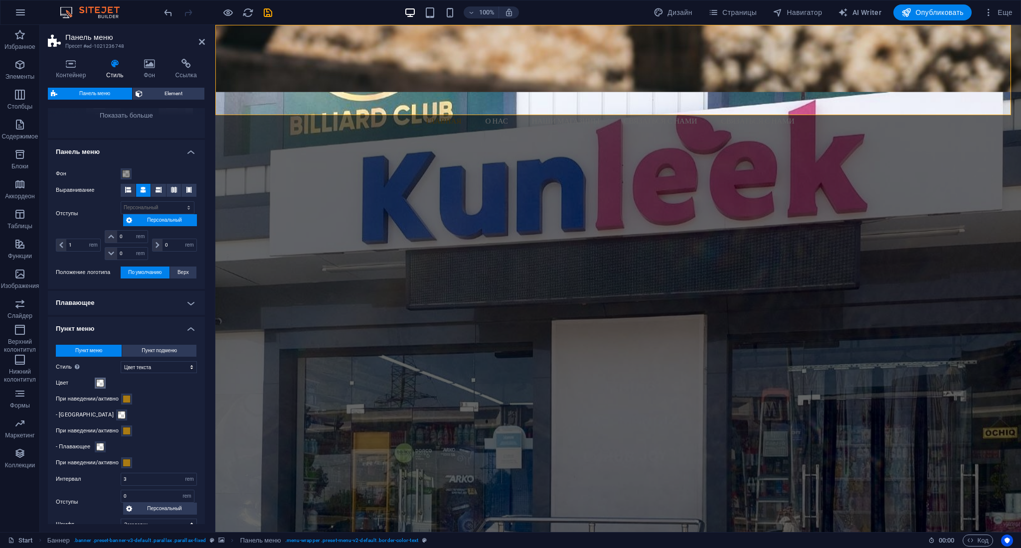
click at [105, 385] on button "Цвет" at bounding box center [100, 383] width 11 height 11
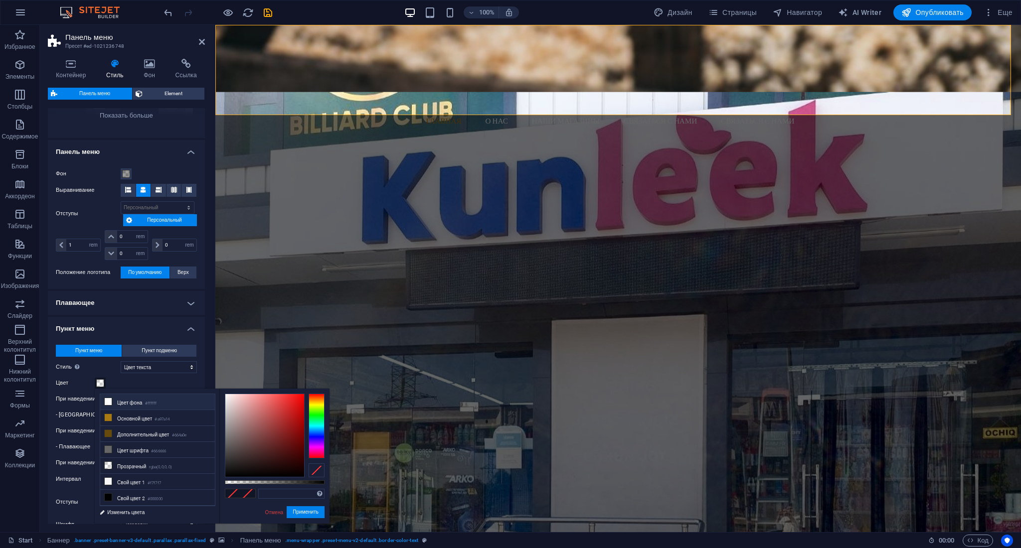
click at [174, 403] on li "Цвет фона #ffffff" at bounding box center [157, 402] width 115 height 16
type input "#ffffff"
select select
click at [312, 513] on button "Применить" at bounding box center [306, 513] width 38 height 12
select select
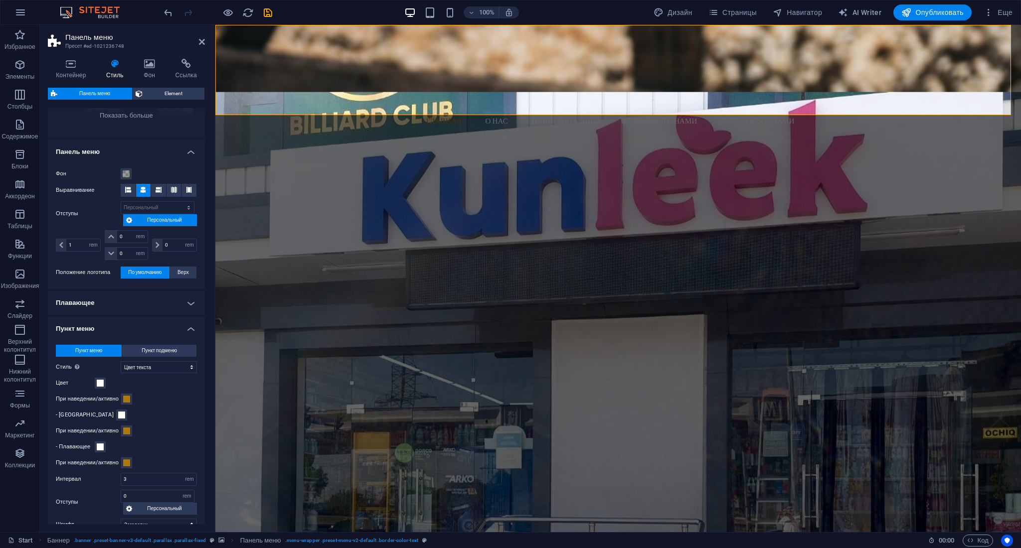
select select
click at [277, 252] on figure at bounding box center [618, 319] width 806 height 454
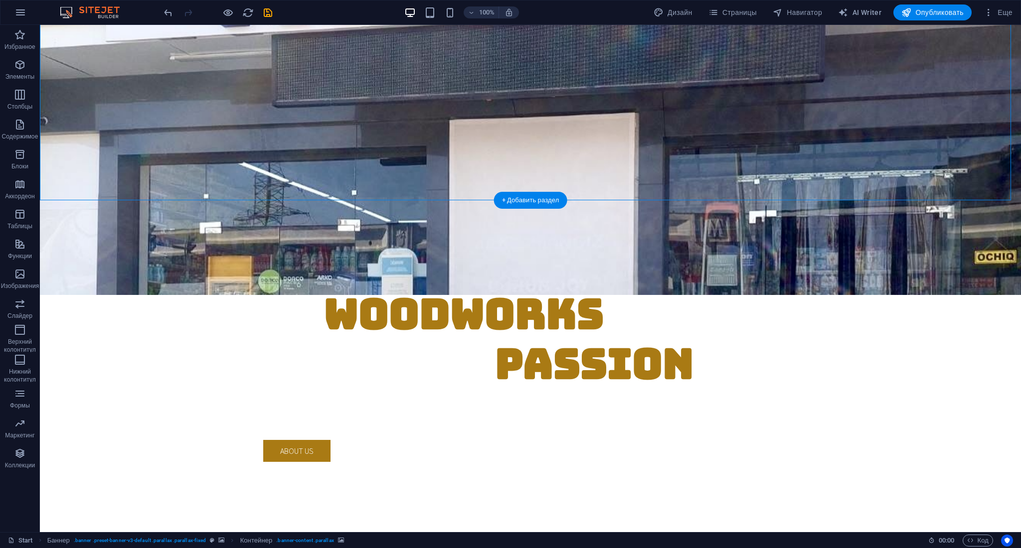
scroll to position [0, 0]
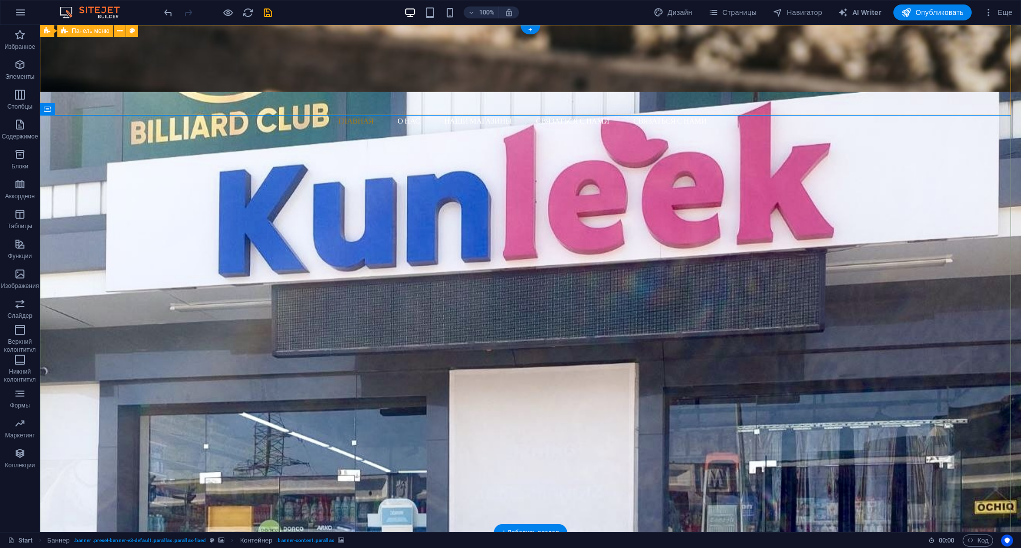
click at [850, 52] on div "Главная О нас Наши магазины Связаться с нами Связаться с нами Menu" at bounding box center [530, 76] width 981 height 103
select select "rem"
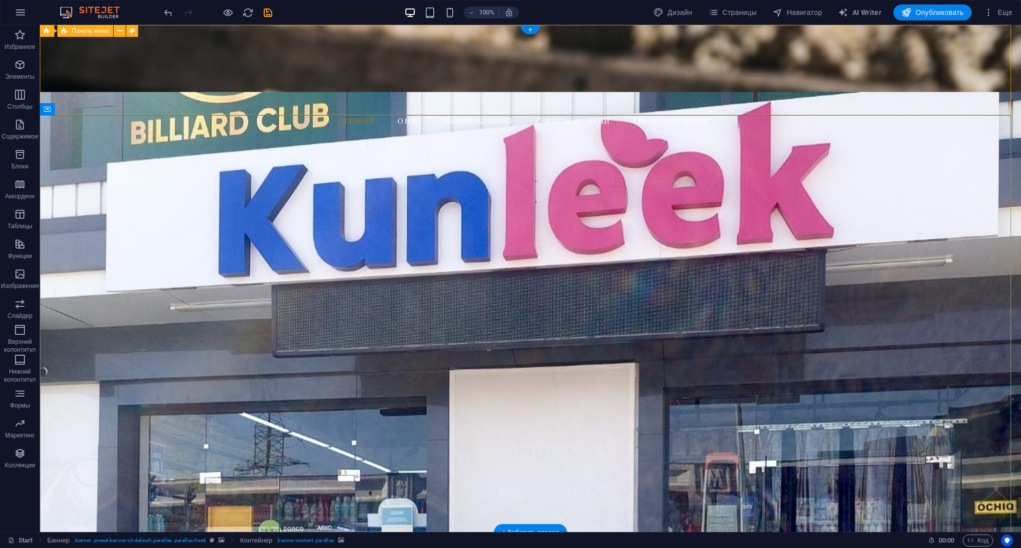
select select "rem"
select select "hover_text_color"
select select "rem"
select select "link-special-font"
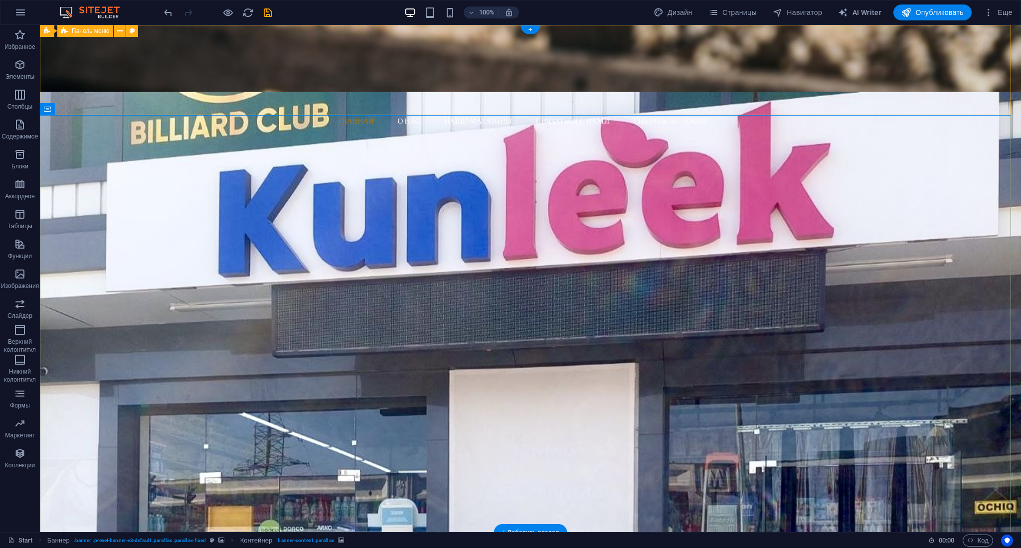
select select "px"
select select
select select "px"
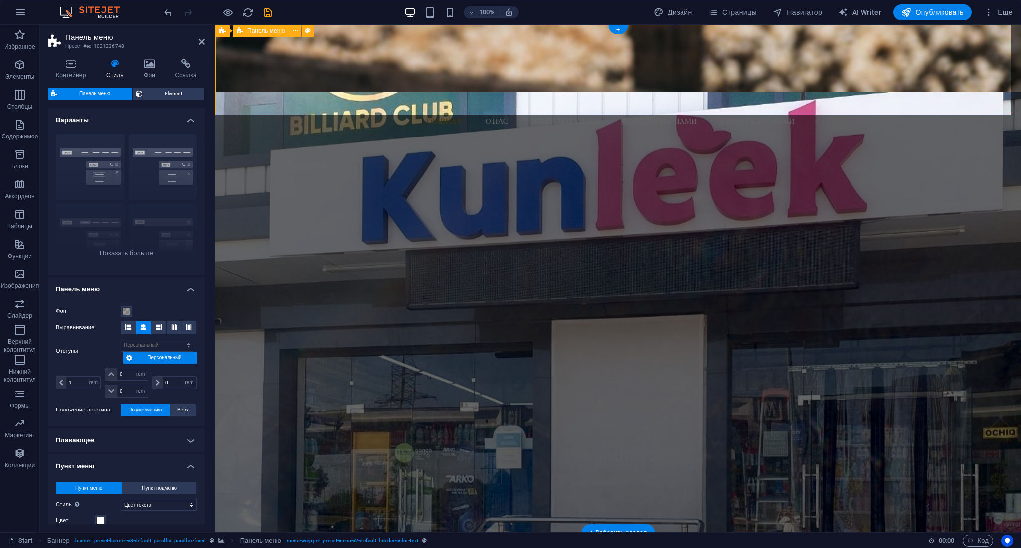
click at [850, 52] on div "Главная О нас Наши магазины Связаться с нами Связаться с нами Menu" at bounding box center [618, 76] width 806 height 103
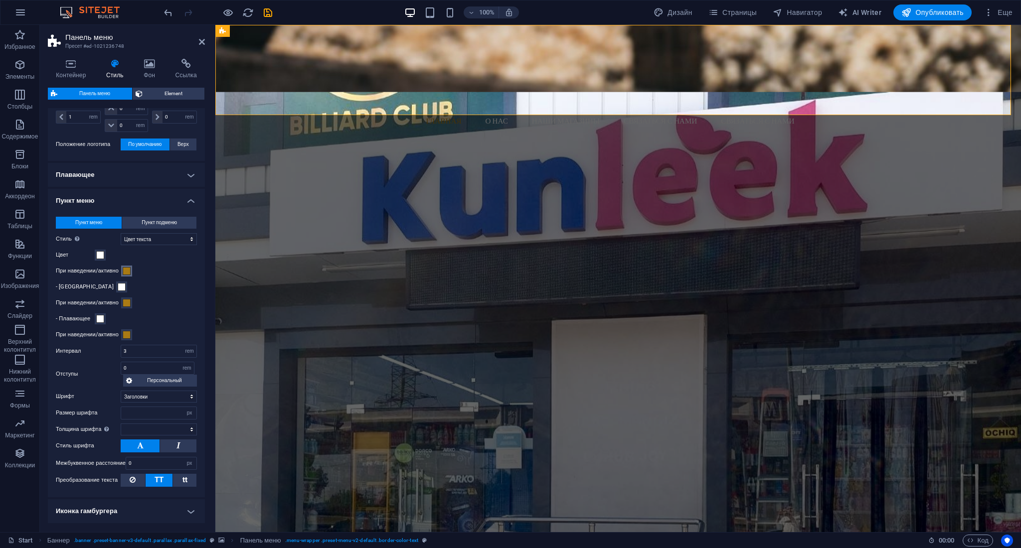
click at [126, 271] on span at bounding box center [127, 271] width 8 height 8
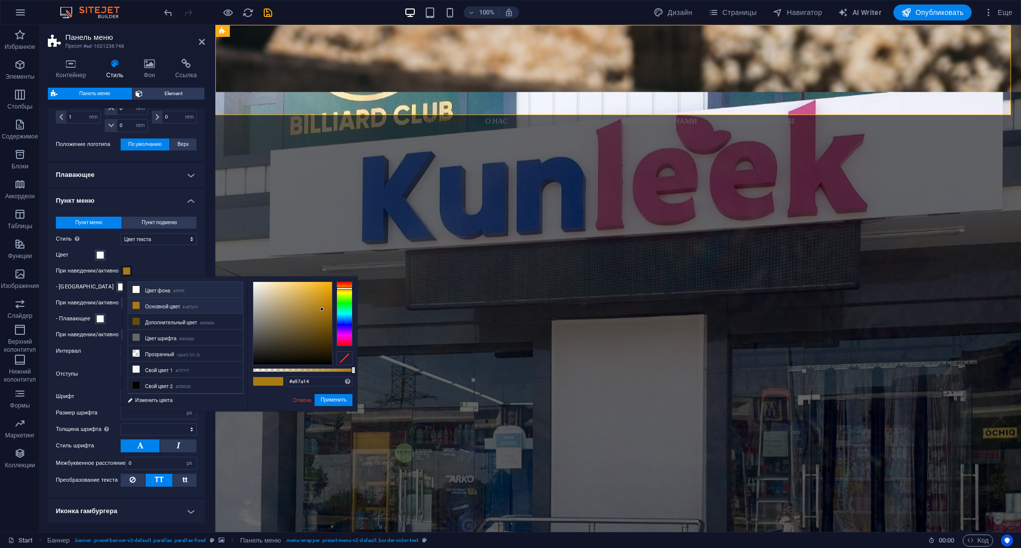
click at [138, 291] on icon at bounding box center [136, 289] width 7 height 7
type input "#ffffff"
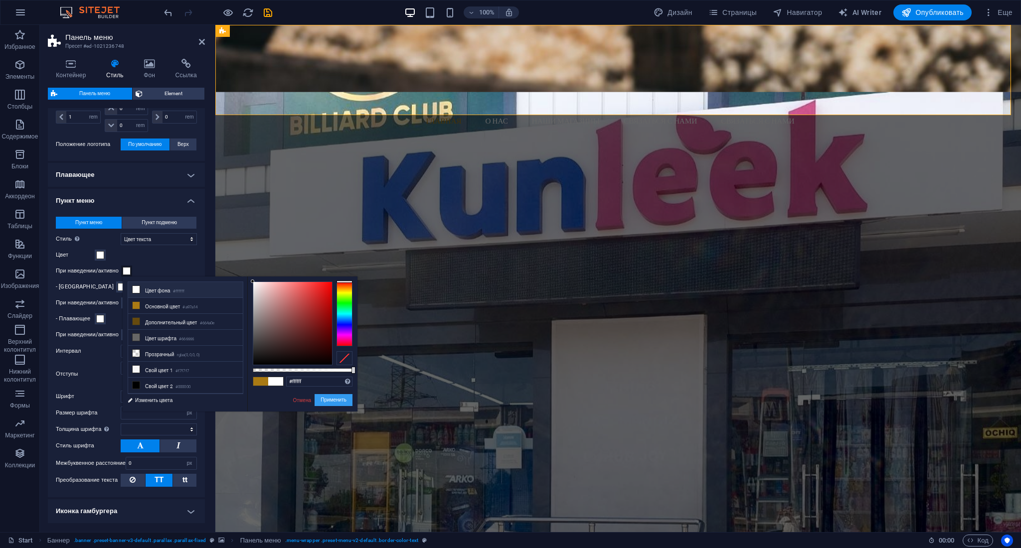
select select
click at [327, 401] on button "Применить" at bounding box center [334, 400] width 38 height 12
select select
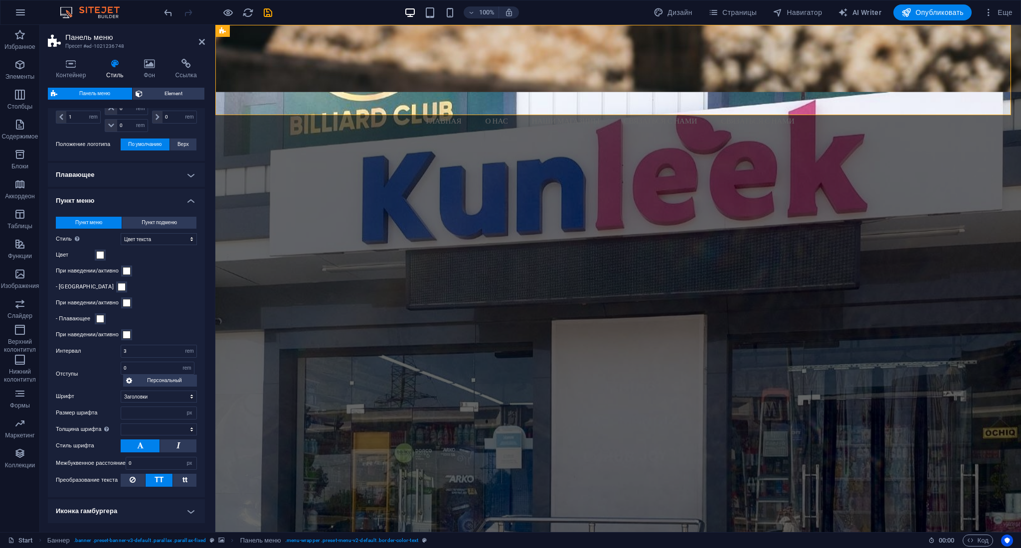
select select
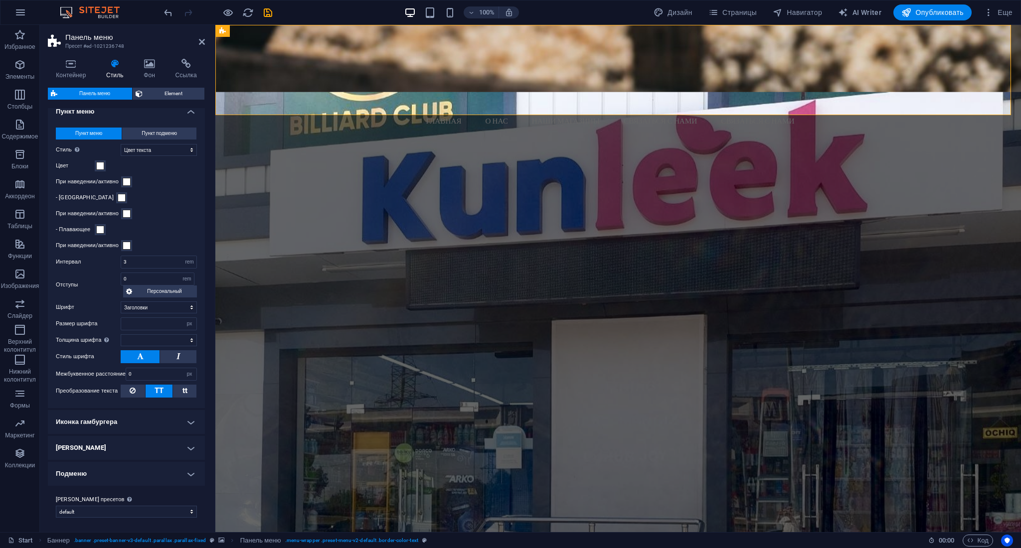
scroll to position [89, 0]
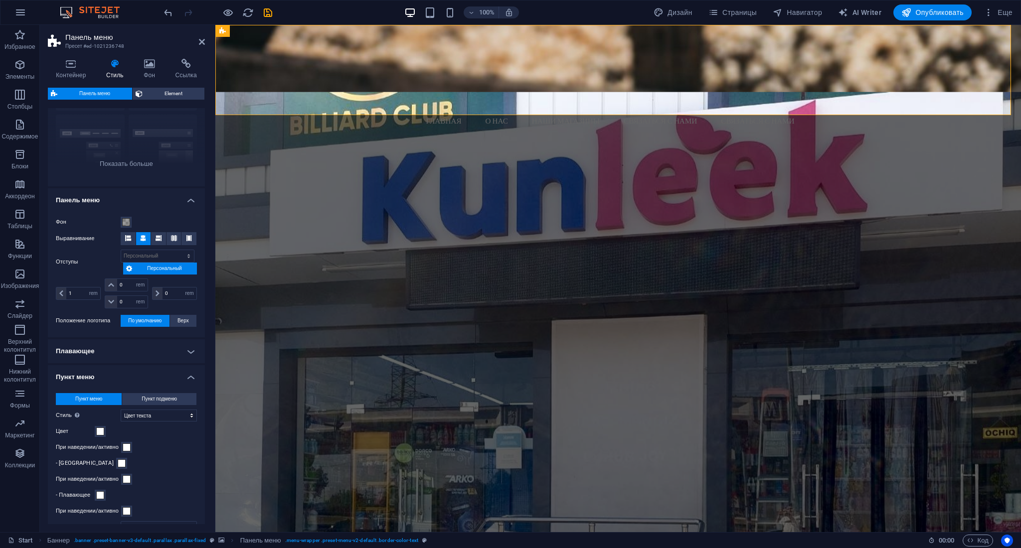
click at [364, 212] on figure at bounding box center [618, 319] width 806 height 454
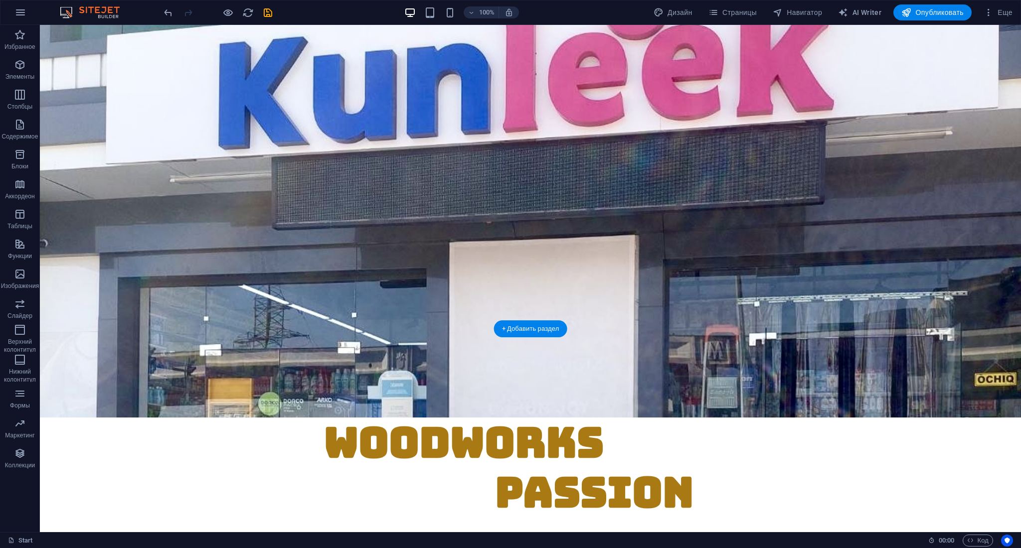
scroll to position [0, 0]
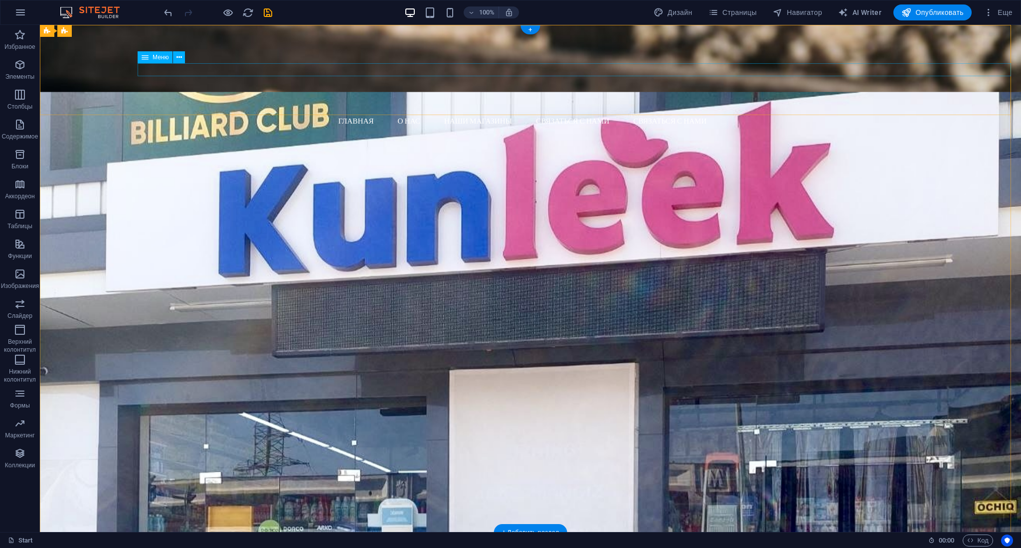
click at [924, 115] on nav "Главная О нас Наши магазины Связаться с нами Связаться с нами" at bounding box center [534, 121] width 973 height 13
click at [748, 115] on nav "Главная О нас Наши магазины Связаться с нами Связаться с нами" at bounding box center [534, 121] width 973 height 13
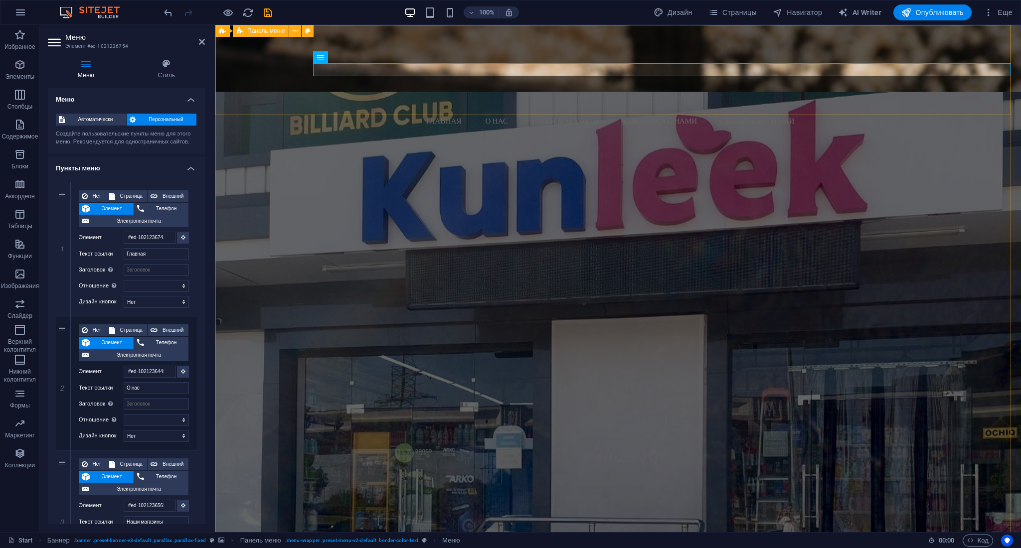
click at [864, 46] on div "Главная О нас Наши магазины Связаться с нами Связаться с нами Menu" at bounding box center [618, 76] width 806 height 103
select select "rem"
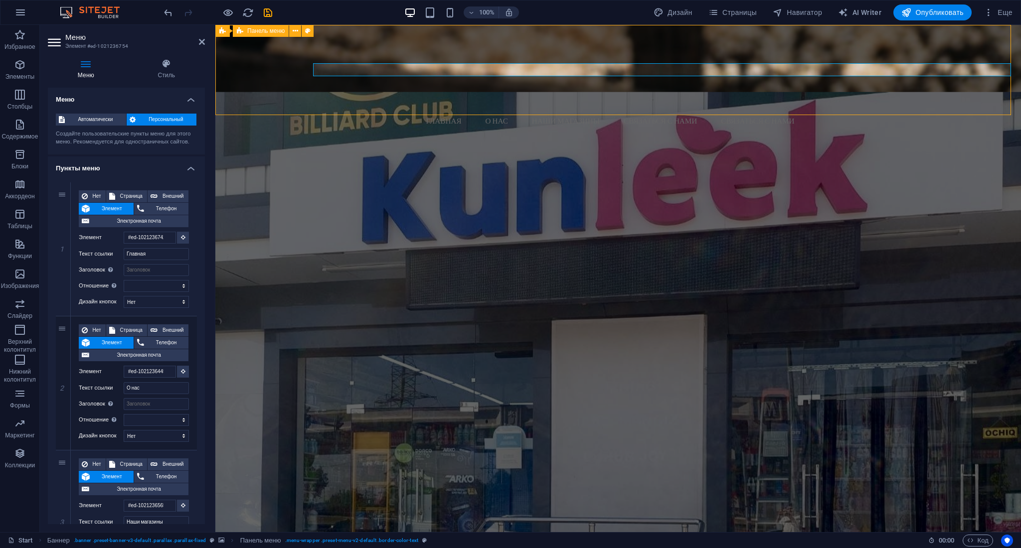
select select "rem"
select select "hover_text_color"
select select "rem"
select select "link-special-font"
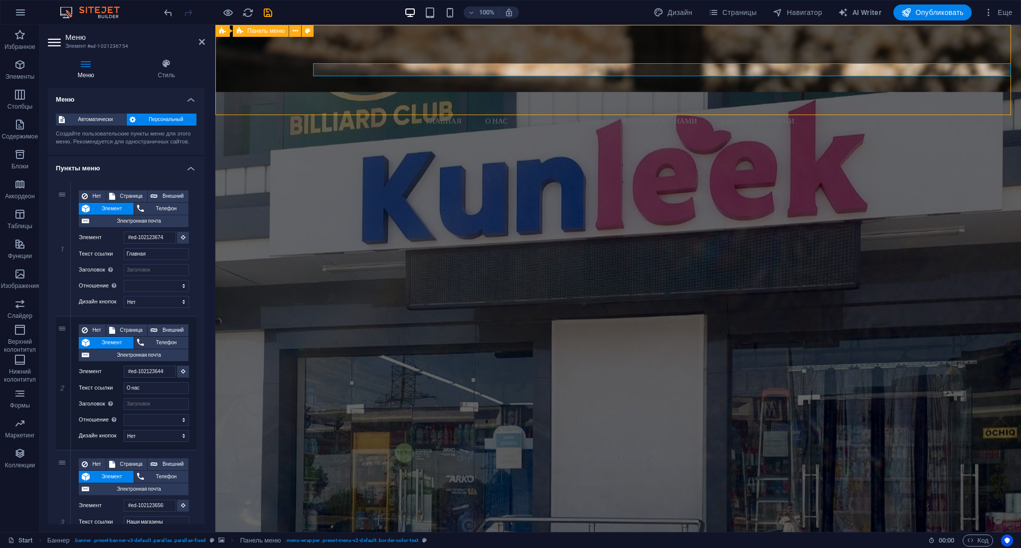
select select "px"
select select
select select "px"
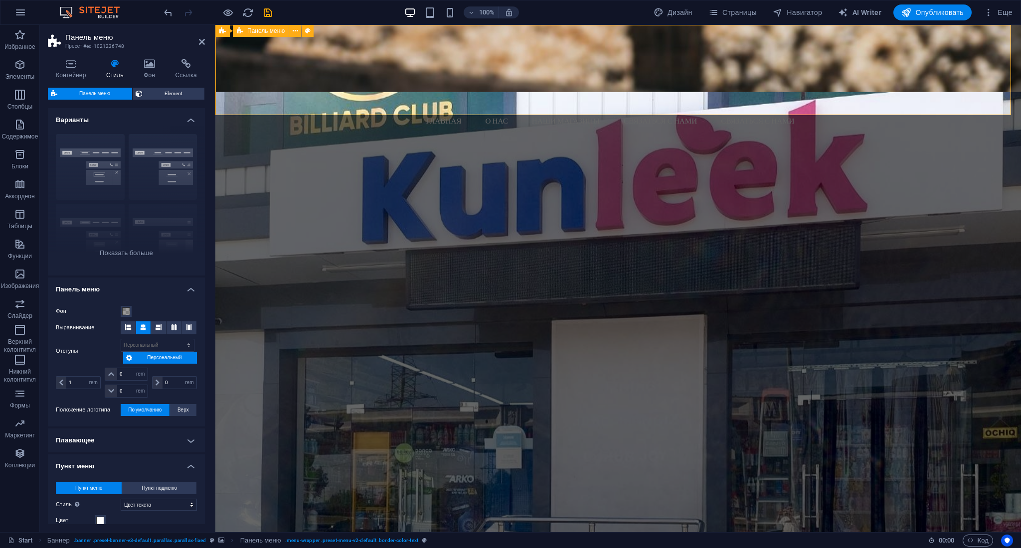
click at [864, 46] on div "Главная О нас Наши магазины Связаться с нами Связаться с нами Menu" at bounding box center [618, 76] width 806 height 103
click at [165, 96] on span "Element" at bounding box center [174, 94] width 56 height 12
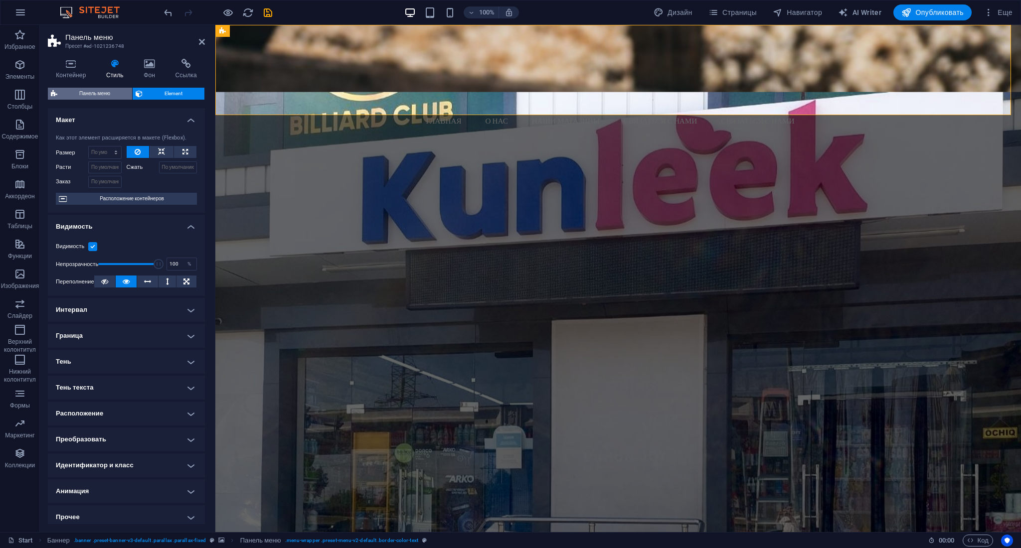
click at [93, 91] on span "Панель меню" at bounding box center [94, 94] width 69 height 12
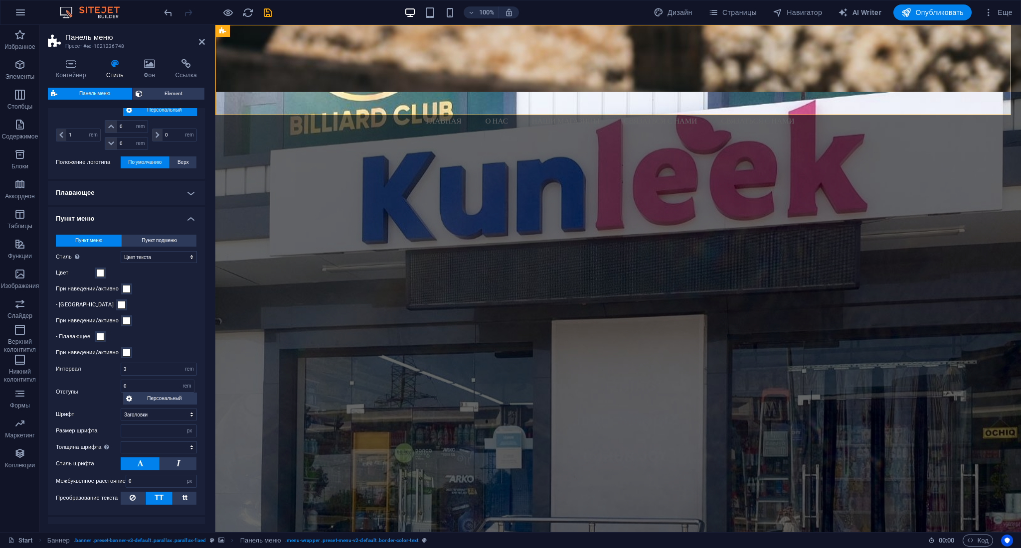
scroll to position [266, 0]
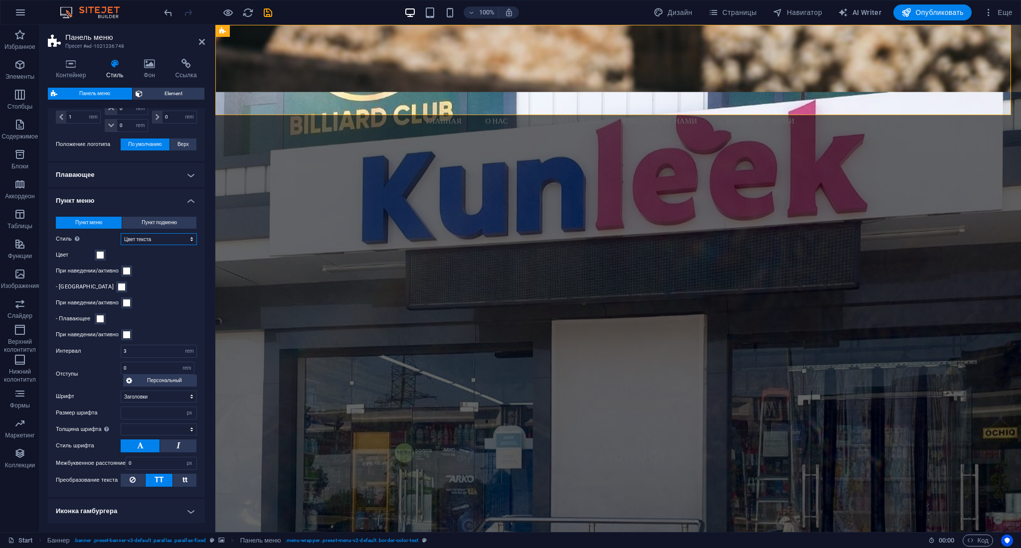
click at [163, 239] on select "Простой Цвет текста Блок: Наплыв Блок: Перевернуть вертикально Блок: Перевернут…" at bounding box center [159, 239] width 76 height 12
click at [164, 239] on select "Простой Цвет текста Блок: Наплыв Блок: Перевернуть вертикально Блок: Перевернут…" at bounding box center [159, 239] width 76 height 12
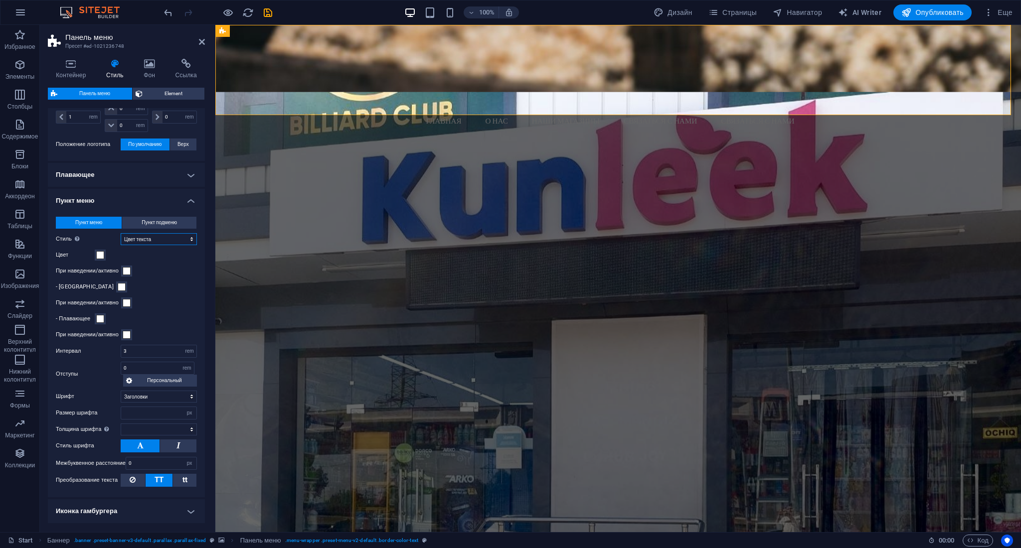
click at [165, 242] on select "Простой Цвет текста Блок: Наплыв Блок: Перевернуть вертикально Блок: Перевернут…" at bounding box center [159, 239] width 76 height 12
click at [168, 223] on span "Пункт подменю" at bounding box center [159, 223] width 35 height 12
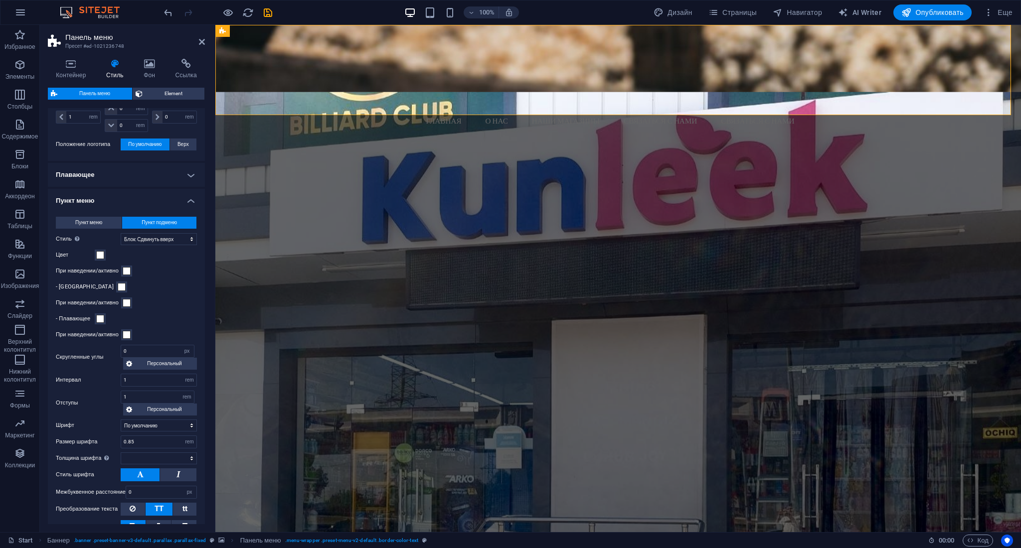
select select
click at [165, 236] on select "Простой Цвет текста Блок: Наплыв Блок: Перевернуть вертикально Блок: Перевернут…" at bounding box center [159, 239] width 76 height 12
click at [263, 33] on icon at bounding box center [260, 31] width 5 height 10
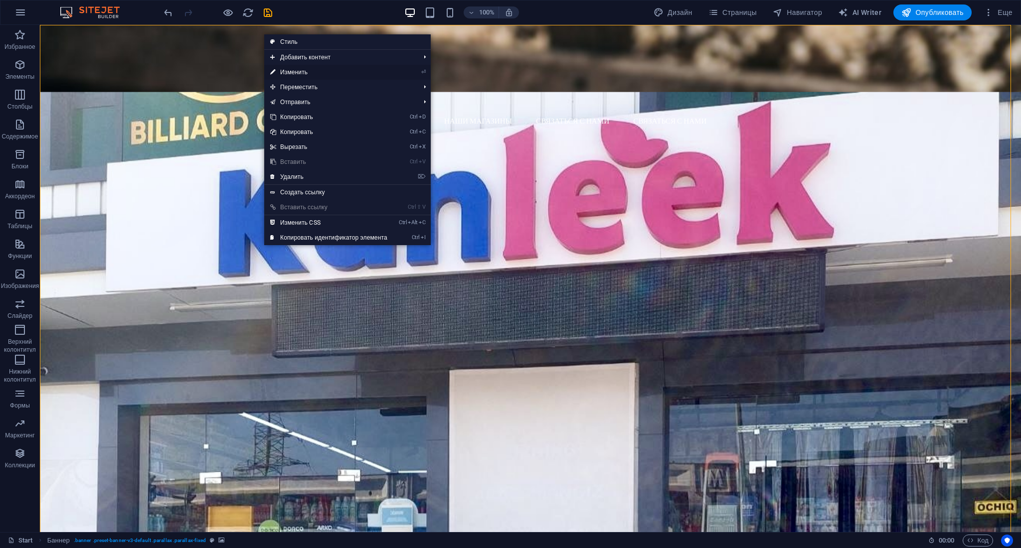
click at [327, 67] on link "⏎ Изменить" at bounding box center [328, 72] width 129 height 15
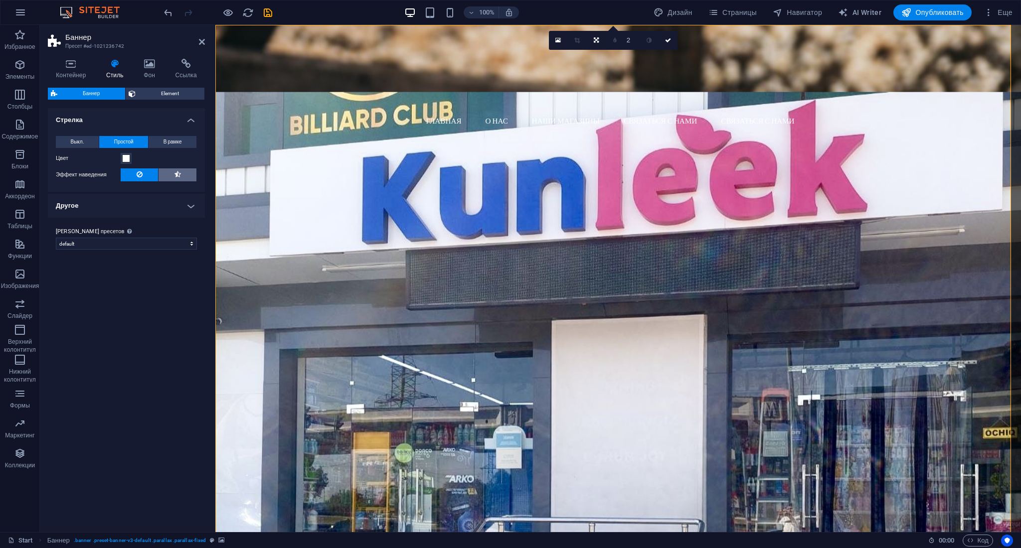
click at [175, 172] on icon at bounding box center [177, 175] width 6 height 12
click at [66, 141] on button "Выкл." at bounding box center [77, 142] width 43 height 12
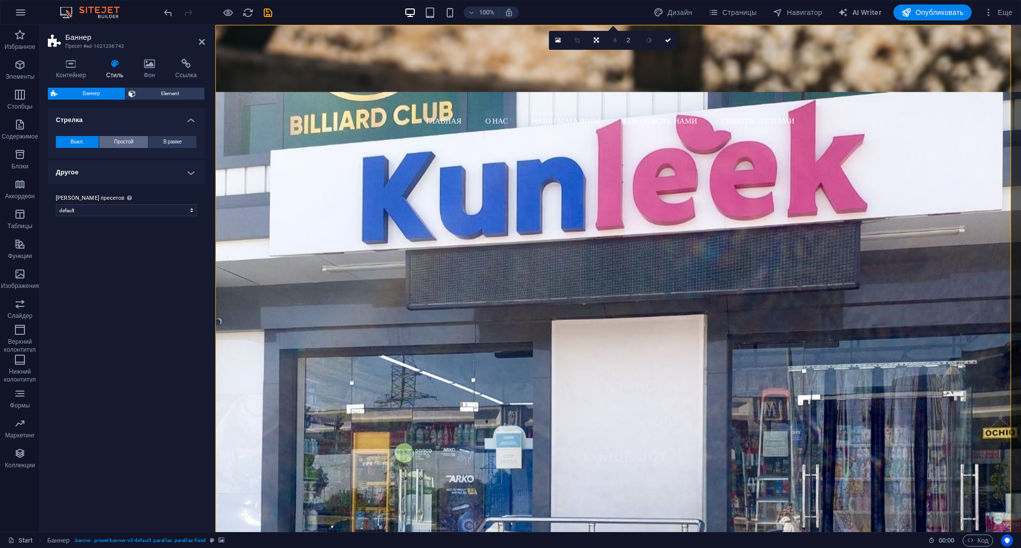
click at [123, 138] on span "Простой" at bounding box center [123, 142] width 19 height 12
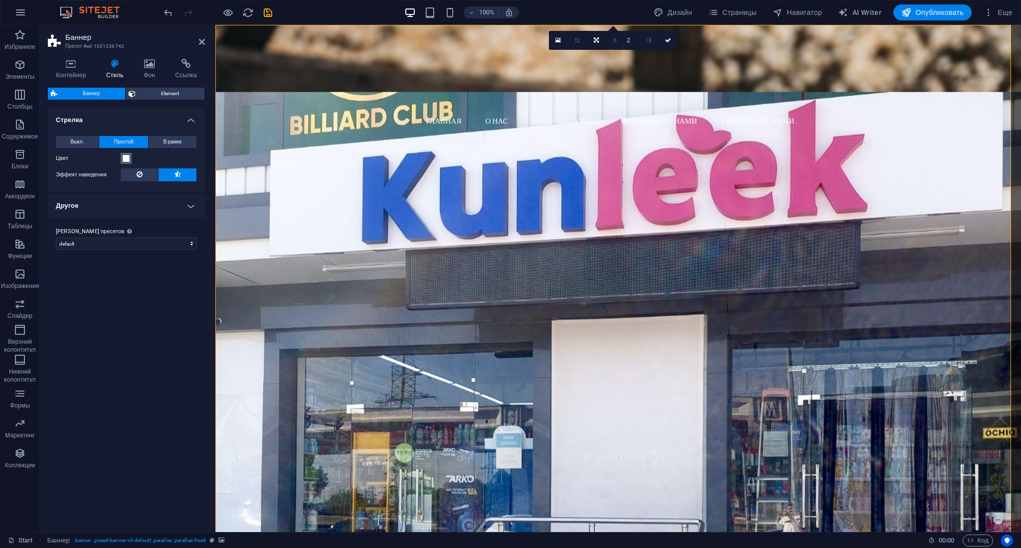
click at [127, 157] on span at bounding box center [126, 159] width 8 height 8
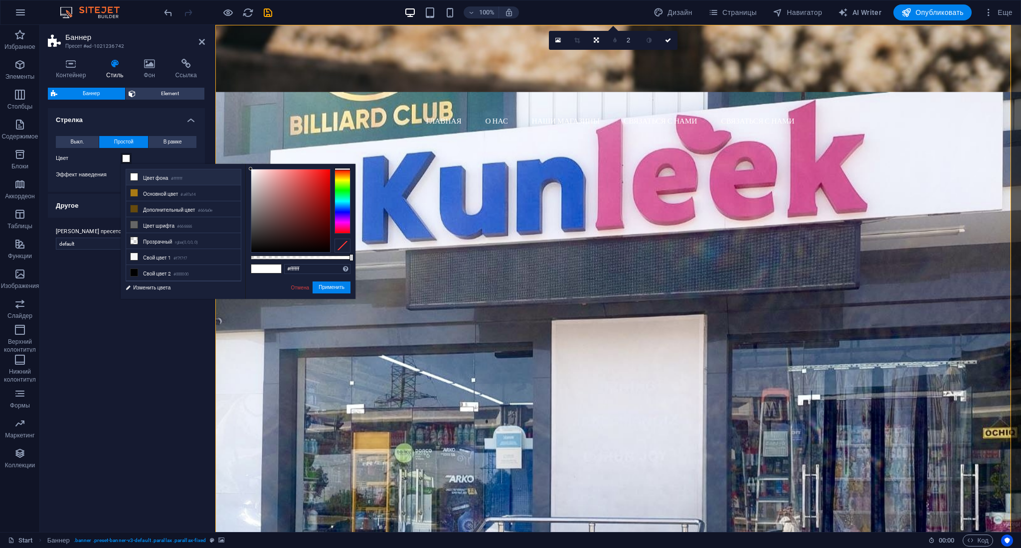
click at [148, 178] on li "Цвет фона #ffffff" at bounding box center [183, 178] width 115 height 16
click at [126, 153] on button "Цвет" at bounding box center [126, 158] width 11 height 11
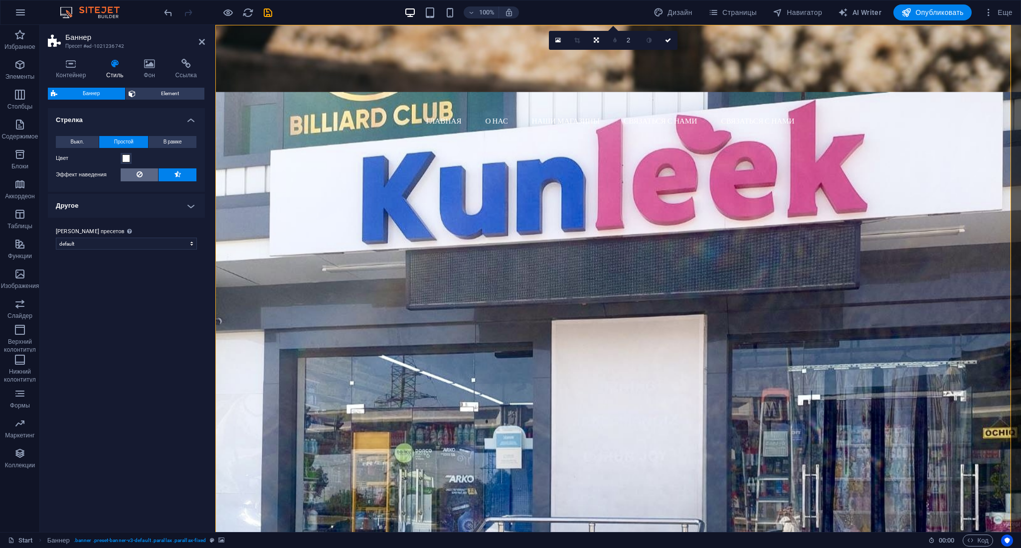
click at [141, 169] on icon at bounding box center [140, 175] width 6 height 12
click at [309, 27] on icon at bounding box center [307, 31] width 5 height 10
select select "rem"
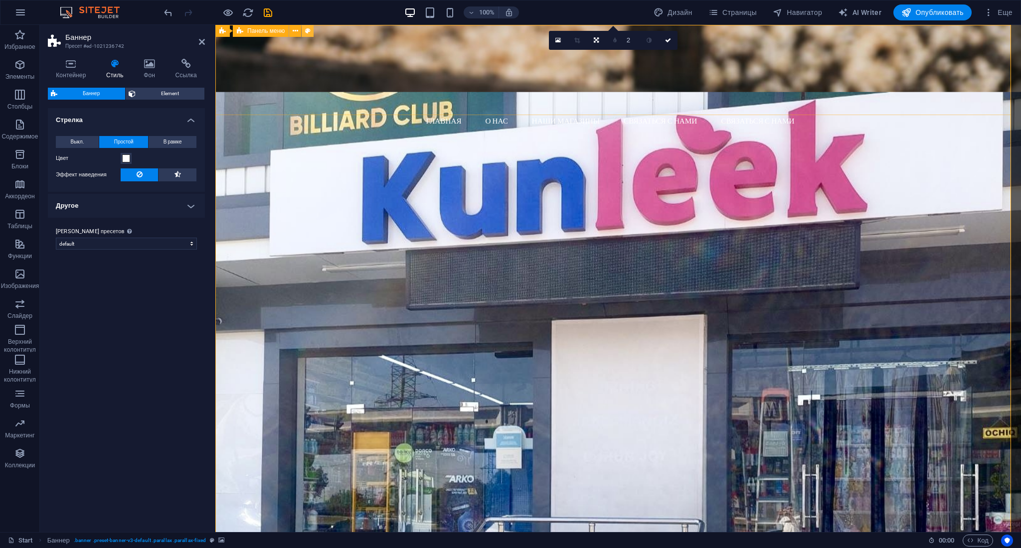
select select "rem"
select select "hover_box_bottom"
select select "px"
select select "rem"
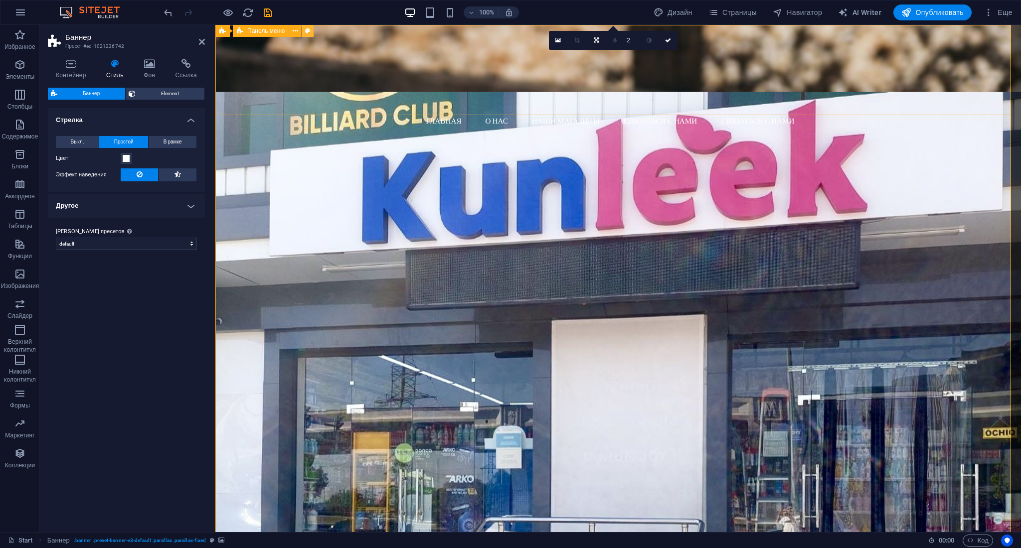
select select "rem"
select select
select select "px"
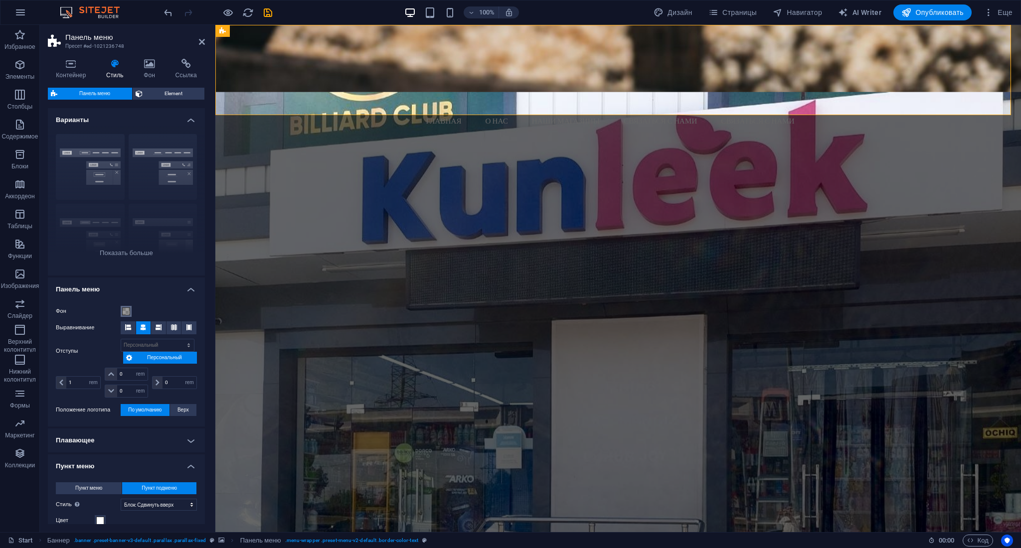
click at [124, 310] on span at bounding box center [126, 312] width 8 height 8
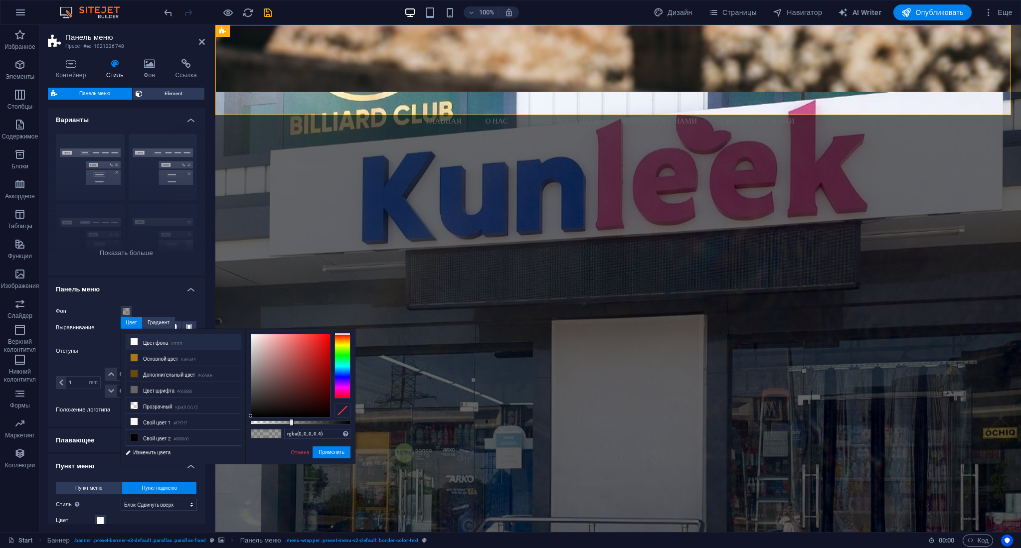
click at [144, 343] on li "Цвет фона #ffffff" at bounding box center [183, 343] width 115 height 16
type input "rgba(255, 255, 255, 0.4)"
click at [324, 451] on button "Применить" at bounding box center [332, 453] width 38 height 12
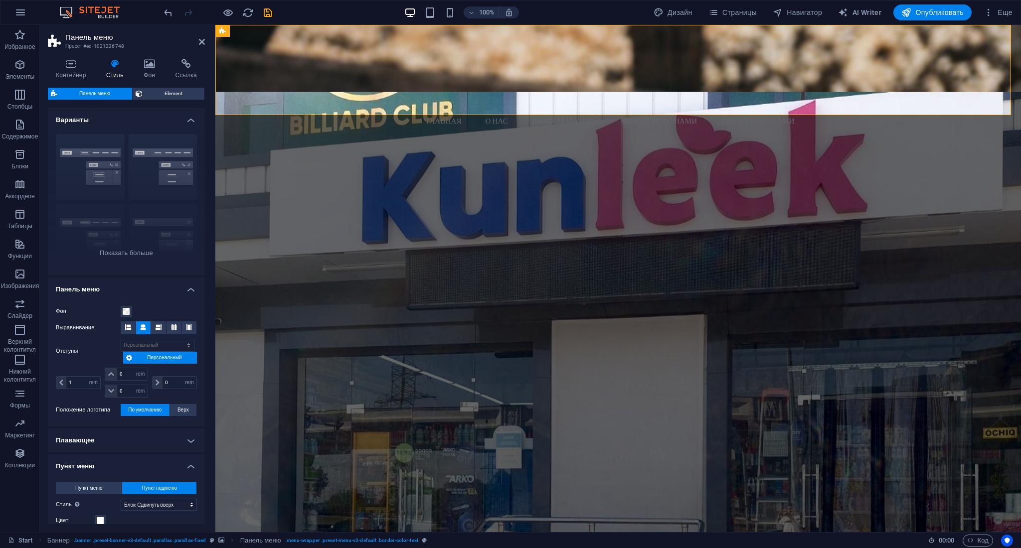
select select
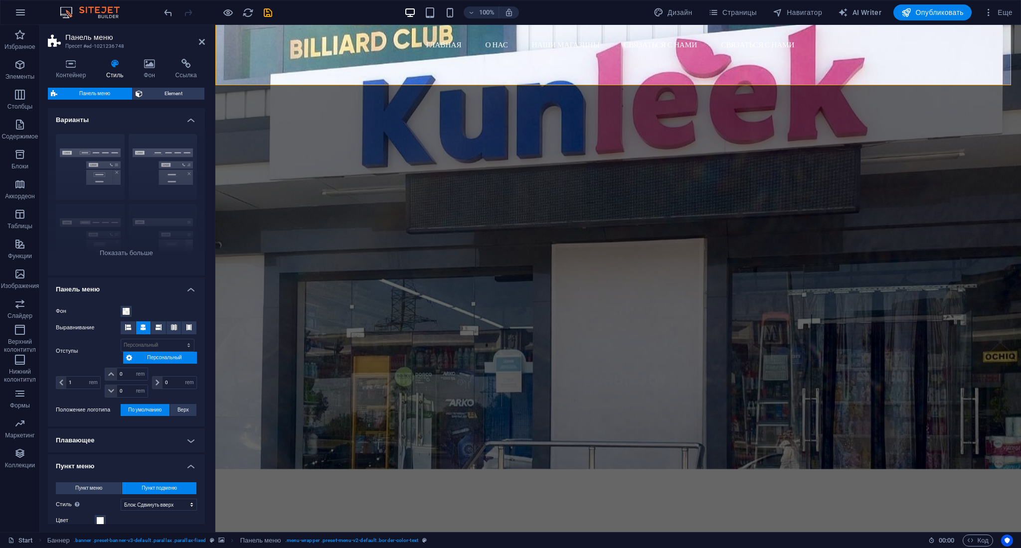
scroll to position [0, 0]
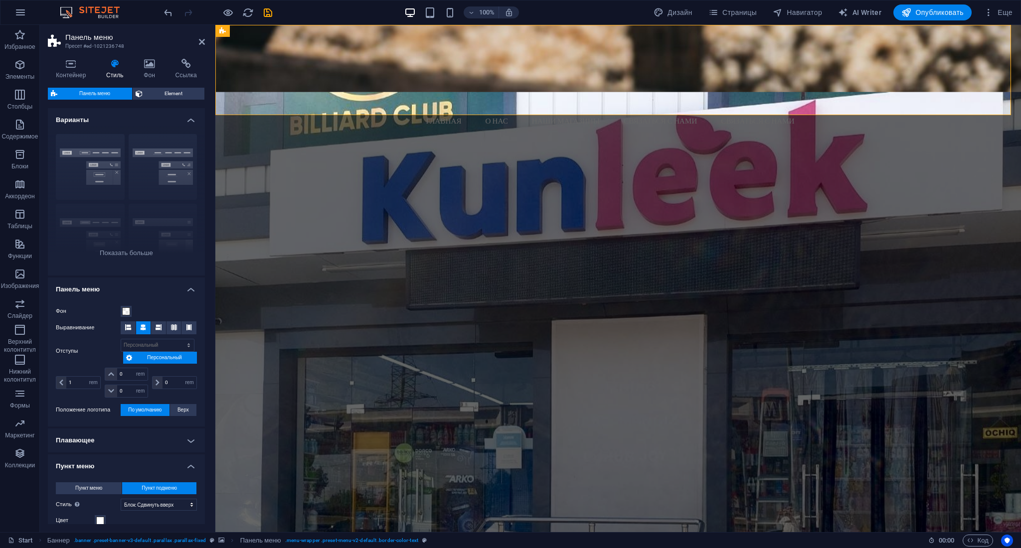
click at [998, 195] on figure at bounding box center [618, 319] width 806 height 454
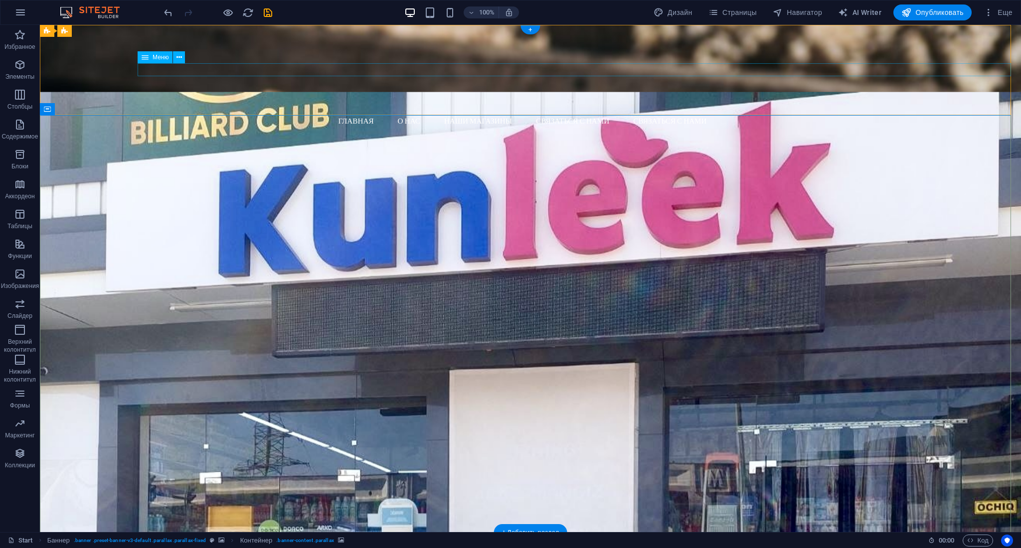
click at [937, 115] on nav "Главная О нас Наши магазины Связаться с нами Связаться с нами" at bounding box center [534, 121] width 973 height 13
click at [954, 39] on div "Главная О нас Наши магазины Связаться с нами Связаться с нами Menu" at bounding box center [530, 76] width 981 height 103
select select "rem"
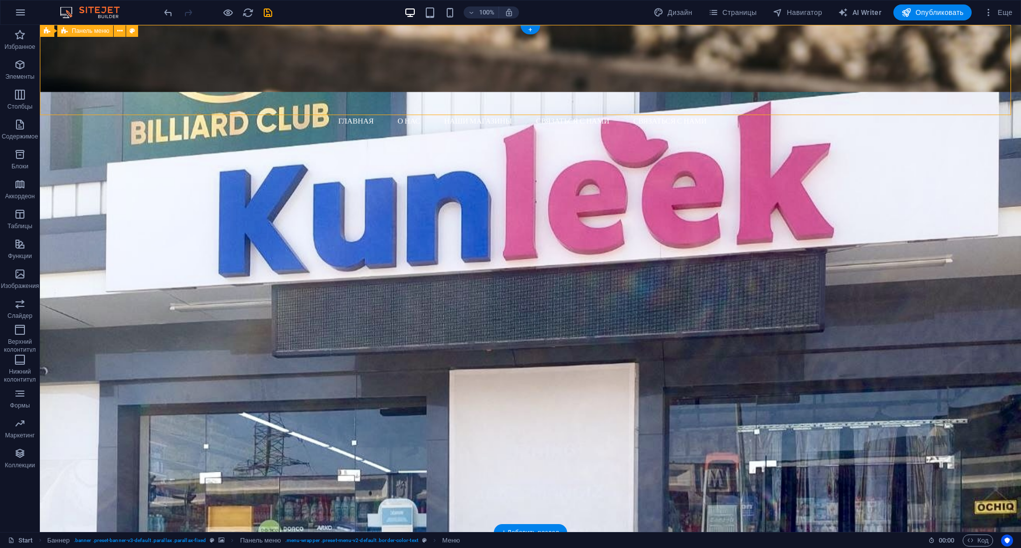
select select "rem"
select select "hover_box_bottom"
select select "px"
select select "rem"
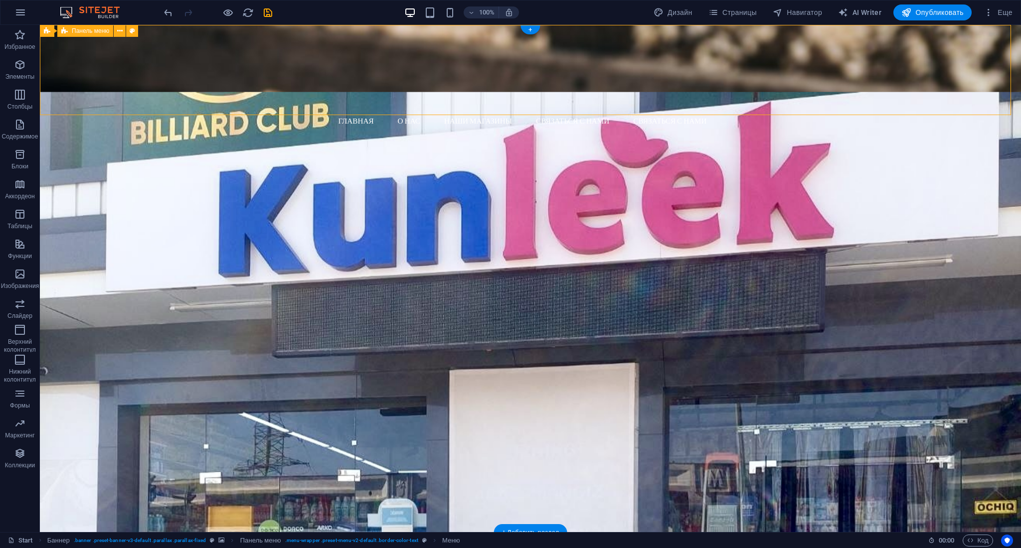
select select "rem"
select select
select select "px"
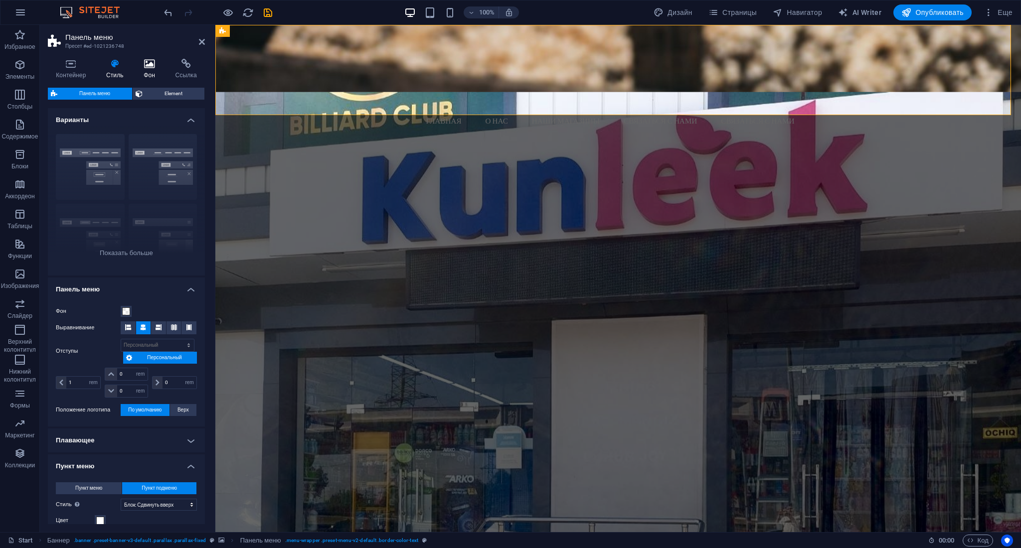
click at [153, 66] on icon at bounding box center [149, 64] width 27 height 10
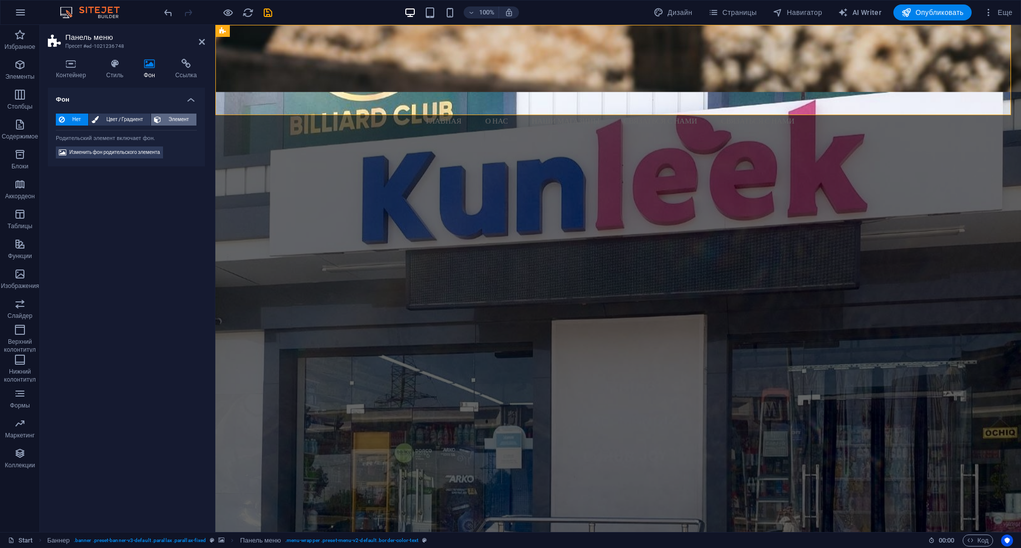
click at [175, 120] on span "Элемент" at bounding box center [178, 120] width 29 height 12
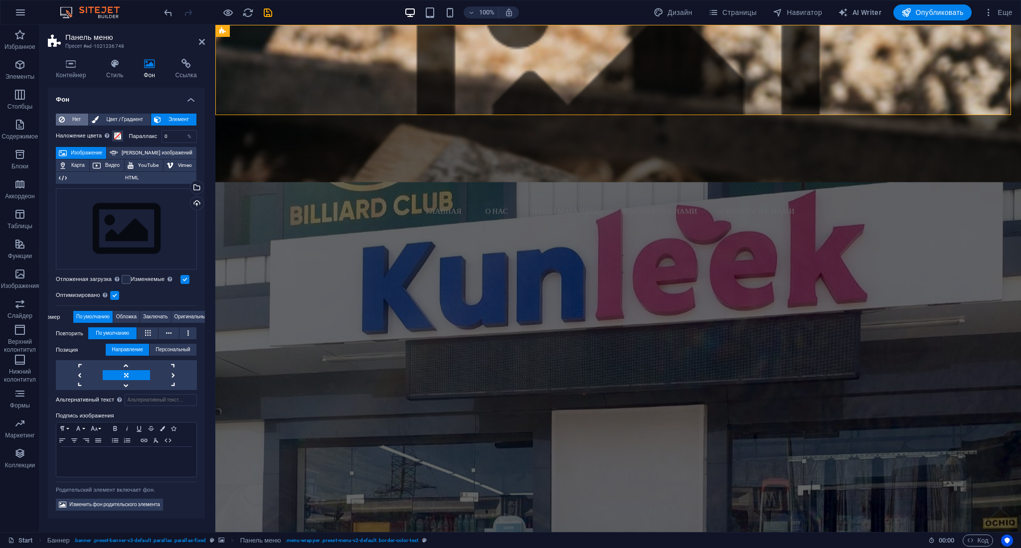
click at [77, 118] on span "Нет" at bounding box center [76, 120] width 17 height 12
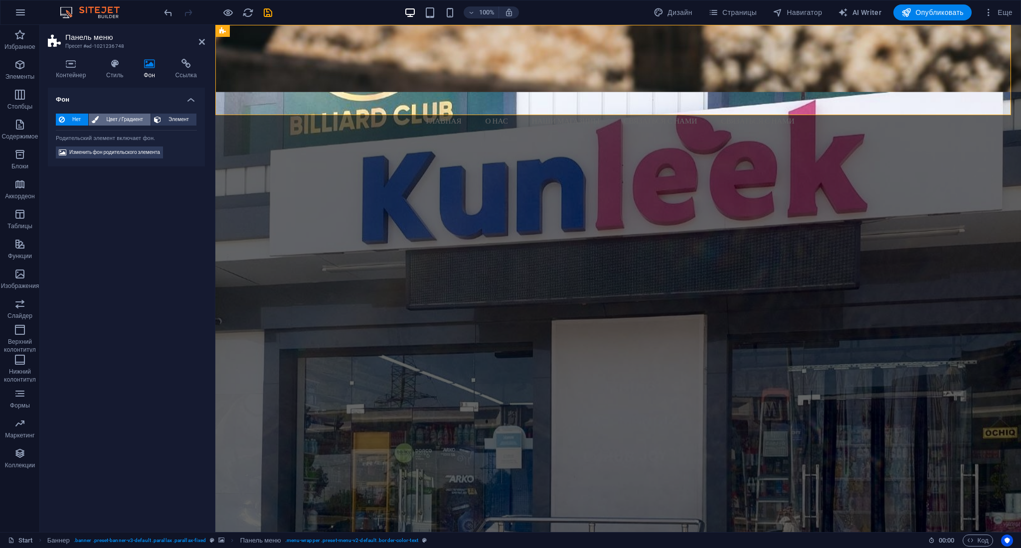
click at [122, 118] on span "Цвет / Градиент" at bounding box center [125, 120] width 46 height 12
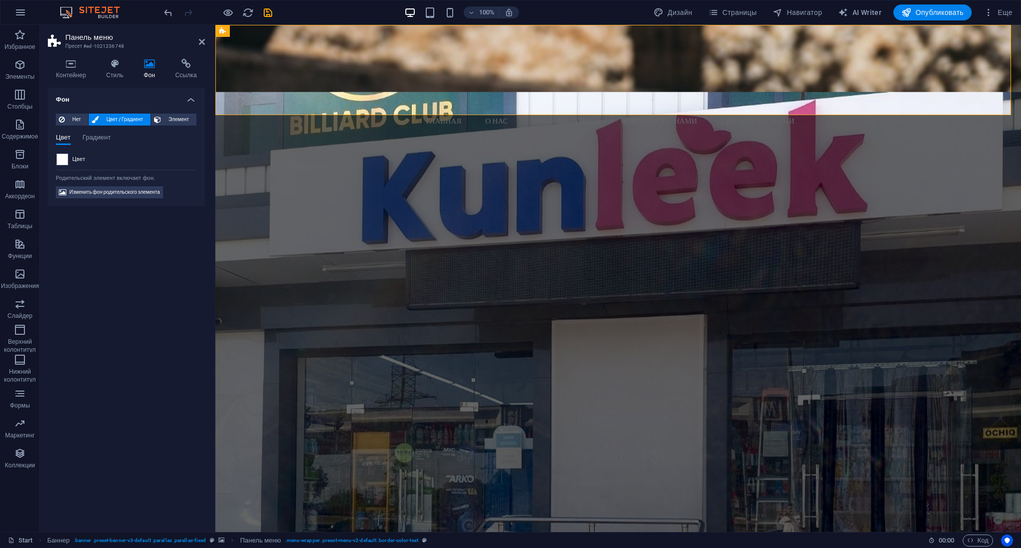
click at [147, 254] on div "Фон Нет Цвет / Градиент Элемент Растянуть фон на всю ширину Наложение цвета Пом…" at bounding box center [126, 306] width 157 height 437
click at [78, 120] on span "Нет" at bounding box center [76, 120] width 17 height 12
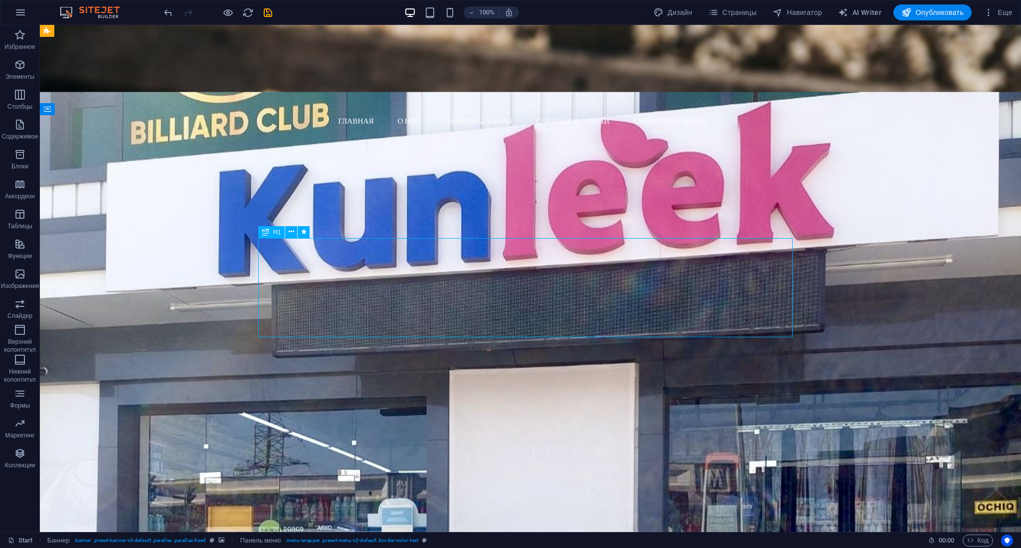
click at [281, 46] on div "Главная О нас Наши магазины Связаться с нами Связаться с нами Menu" at bounding box center [530, 76] width 981 height 103
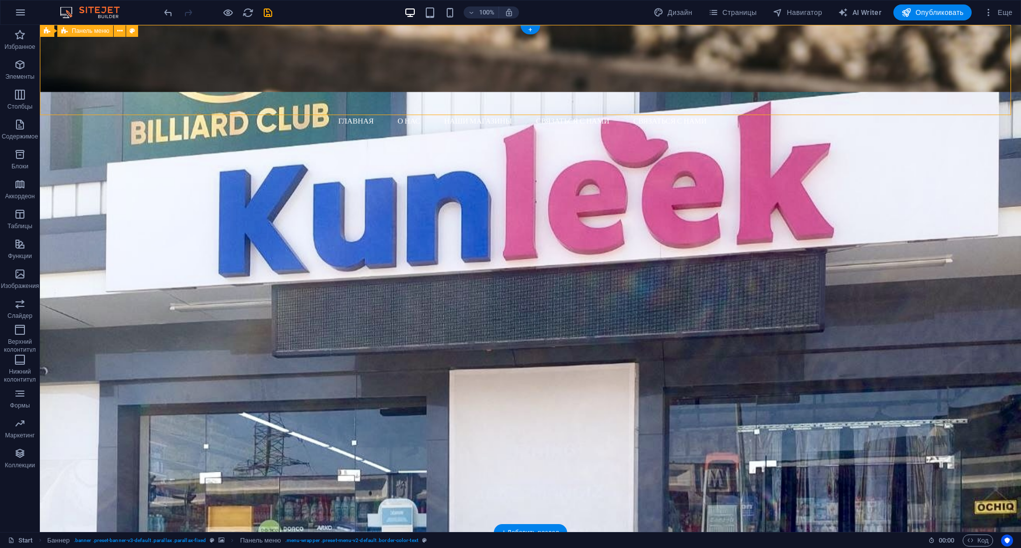
click at [281, 46] on div "Главная О нас Наши магазины Связаться с нами Связаться с нами Menu" at bounding box center [530, 76] width 981 height 103
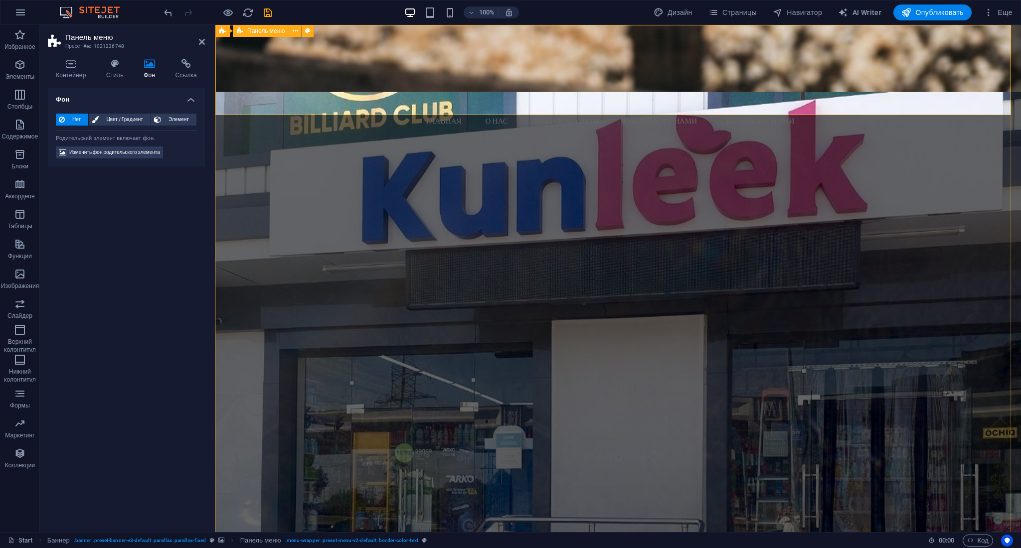
click at [393, 51] on div "Главная О нас Наши магазины Связаться с нами Связаться с нами Menu" at bounding box center [618, 76] width 806 height 103
click at [421, 115] on nav "Главная О нас Наши магазины Связаться с нами Связаться с нами" at bounding box center [622, 121] width 798 height 13
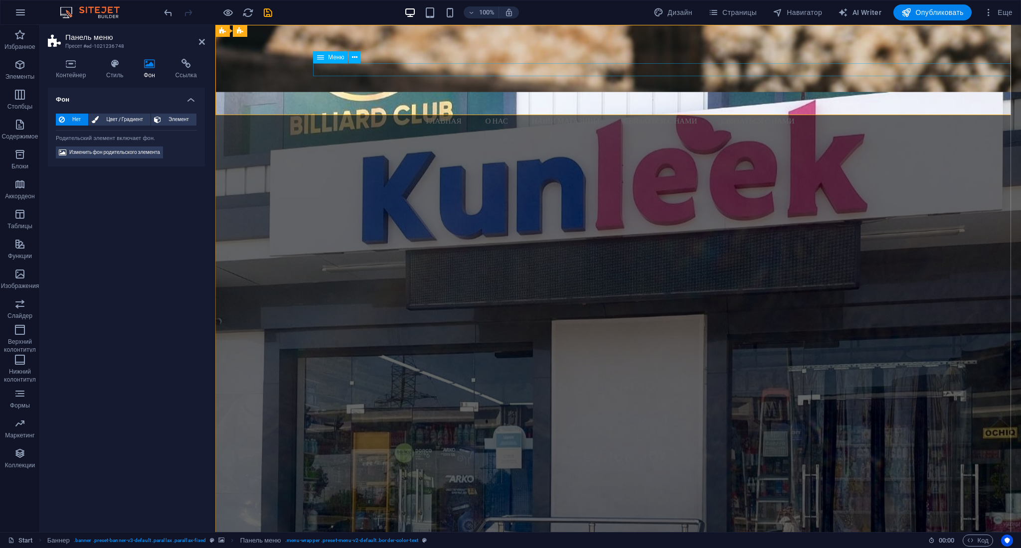
click at [421, 115] on nav "Главная О нас Наши магазины Связаться с нами Связаться с нами" at bounding box center [622, 121] width 798 height 13
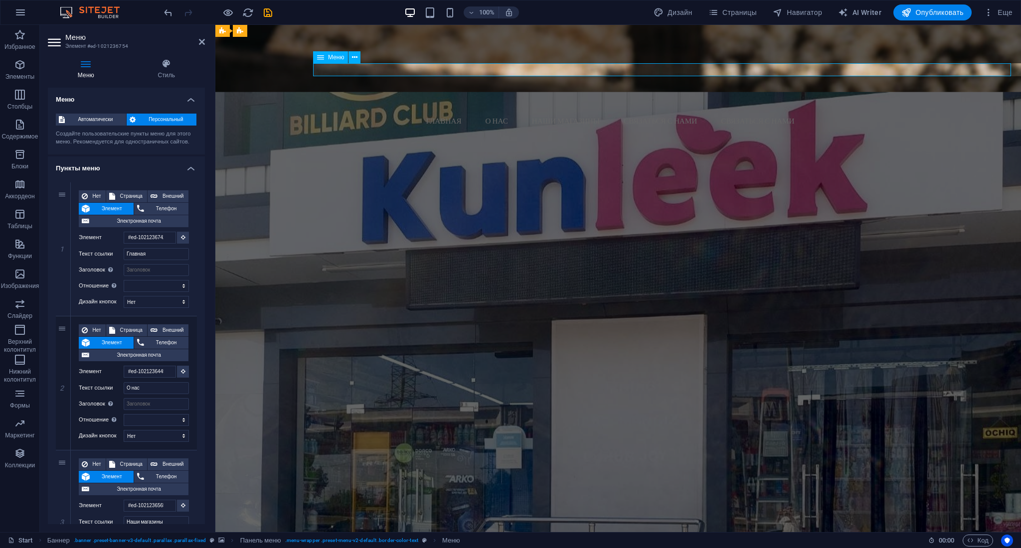
click at [421, 115] on nav "Главная О нас Наши магазины Связаться с нами Связаться с нами" at bounding box center [622, 121] width 798 height 13
click at [410, 96] on div "Главная О нас Наши магазины Связаться с нами Связаться с нами Menu" at bounding box center [618, 76] width 806 height 103
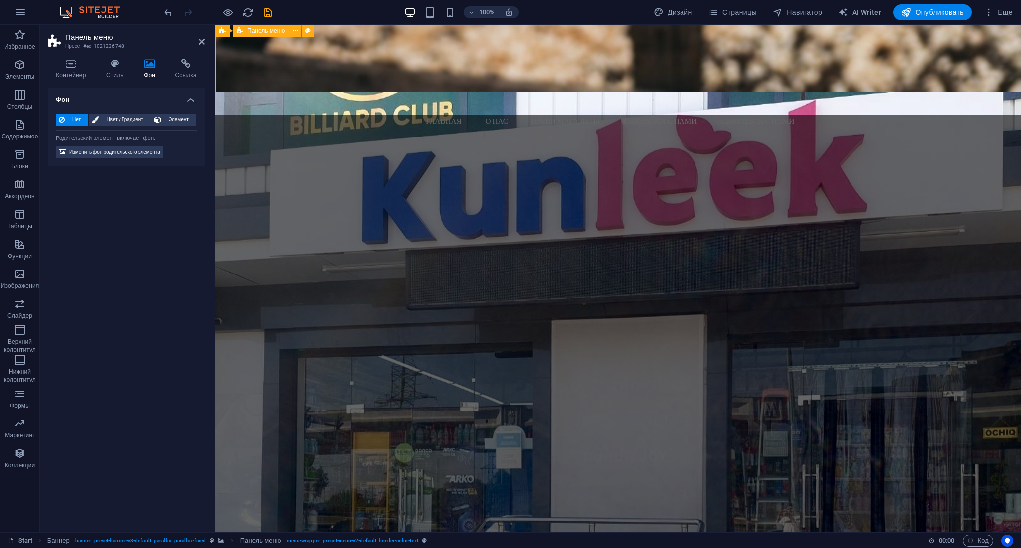
click at [410, 96] on div "Главная О нас Наши магазины Связаться с нами Связаться с нами Menu" at bounding box center [618, 76] width 806 height 103
click at [131, 119] on span "Цвет / Градиент" at bounding box center [125, 120] width 46 height 12
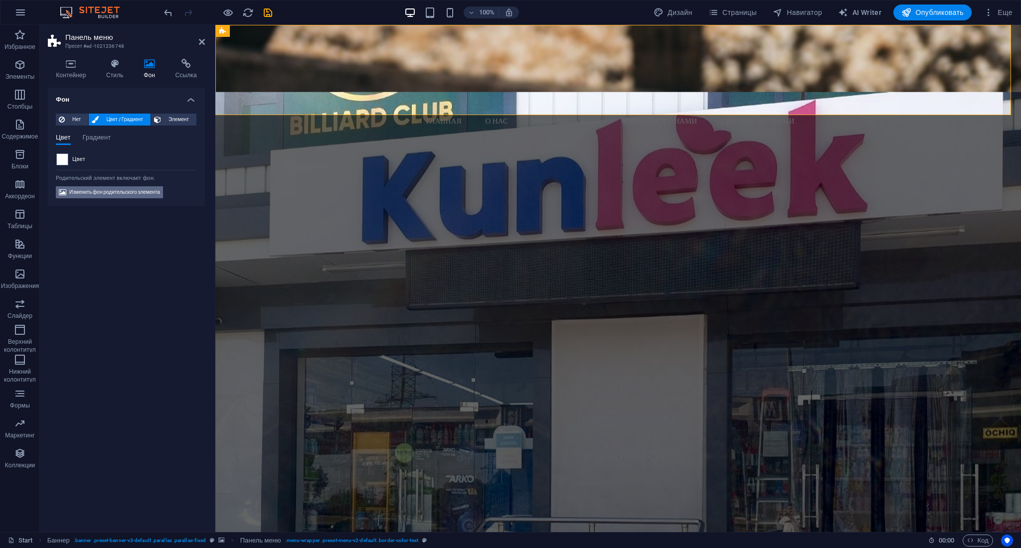
click at [102, 191] on span "Изменить фон родительского элемента" at bounding box center [114, 192] width 91 height 12
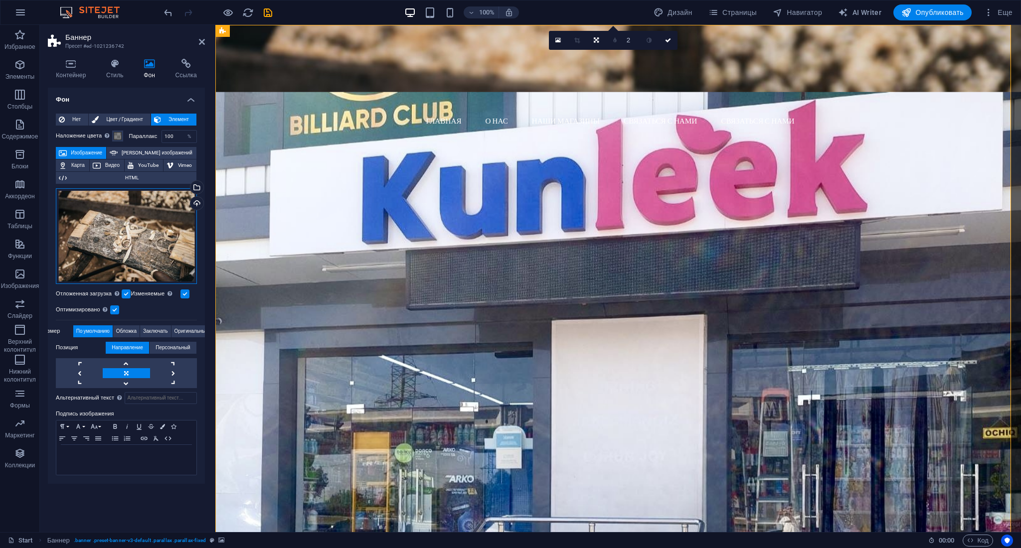
click at [134, 240] on div "Перетащите файлы сюда, нажмите, чтобы выбрать файлы, или выберите файлы из разд…" at bounding box center [126, 236] width 141 height 96
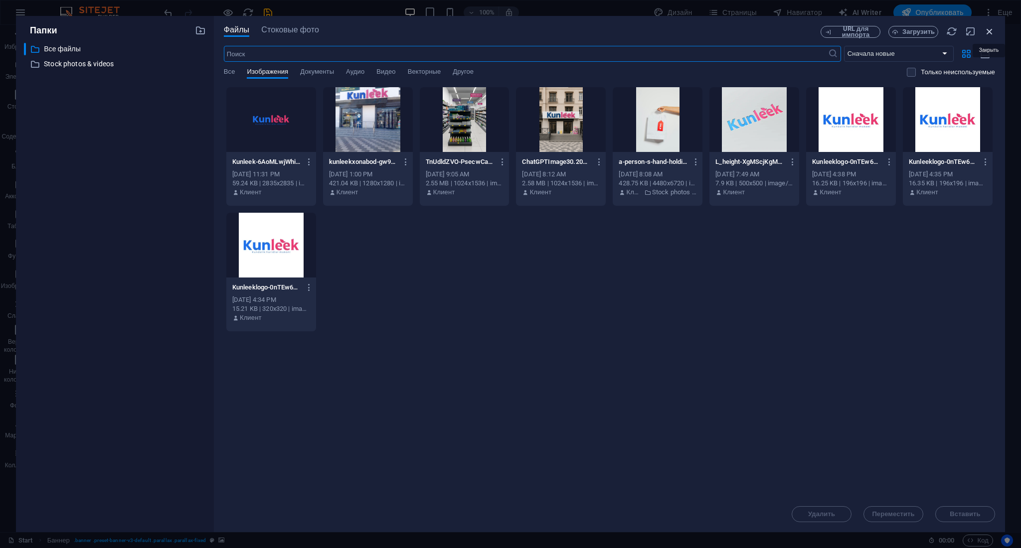
click at [990, 30] on icon "button" at bounding box center [989, 31] width 11 height 11
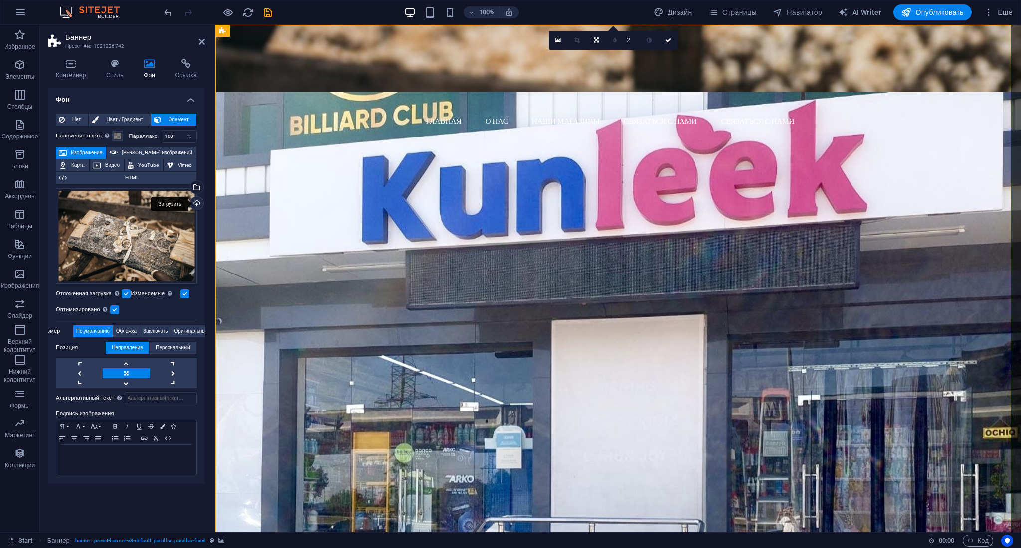
click at [192, 202] on div "Загрузить" at bounding box center [195, 204] width 15 height 15
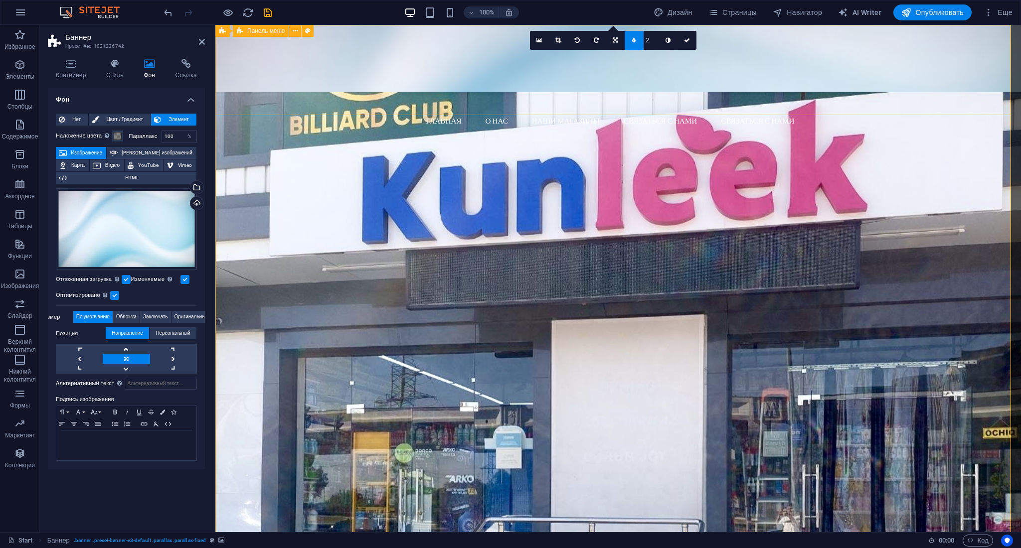
click at [493, 89] on div "Главная О нас Наши магазины Связаться с нами Связаться с нами Menu" at bounding box center [618, 76] width 806 height 103
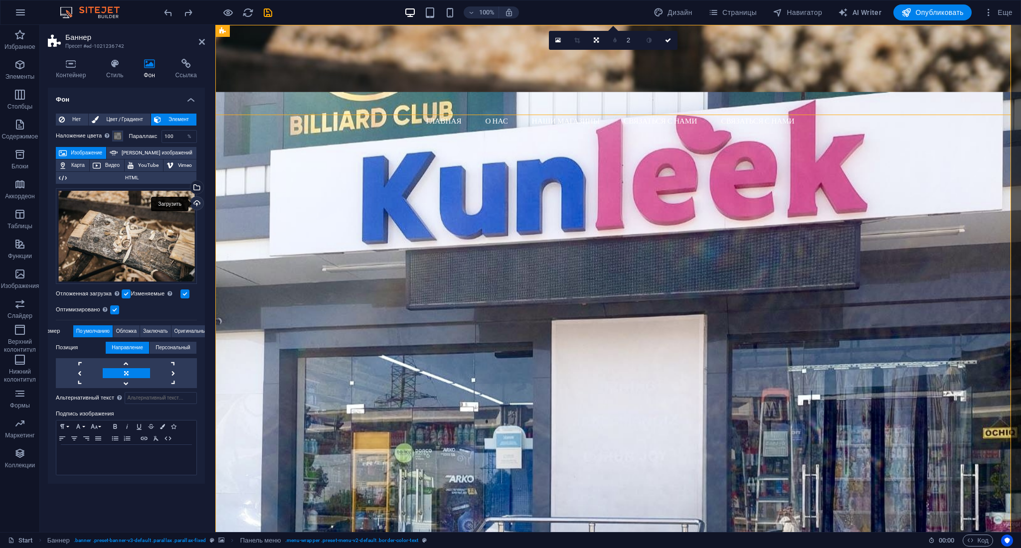
click at [193, 202] on div "Загрузить" at bounding box center [195, 204] width 15 height 15
click at [169, 218] on div "Перетащите файлы сюда, нажмите, чтобы выбрать файлы, или выберите файлы из разд…" at bounding box center [126, 236] width 141 height 96
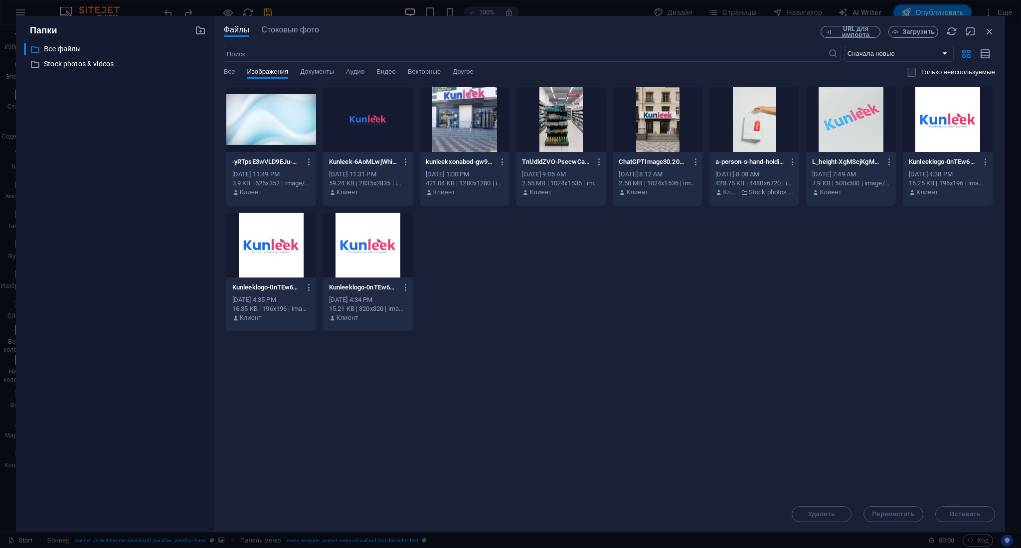
click at [169, 218] on div "​ Все файлы Все файлы ​ Stock photos & videos Stock photos & videos" at bounding box center [115, 284] width 182 height 482
click at [264, 135] on div at bounding box center [271, 119] width 90 height 65
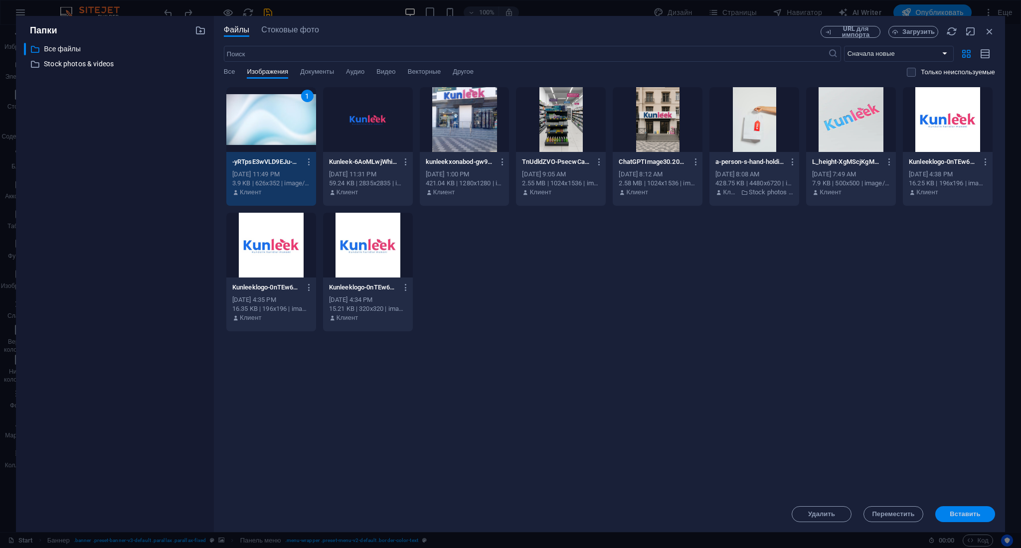
click at [977, 510] on button "Вставить" at bounding box center [965, 515] width 60 height 16
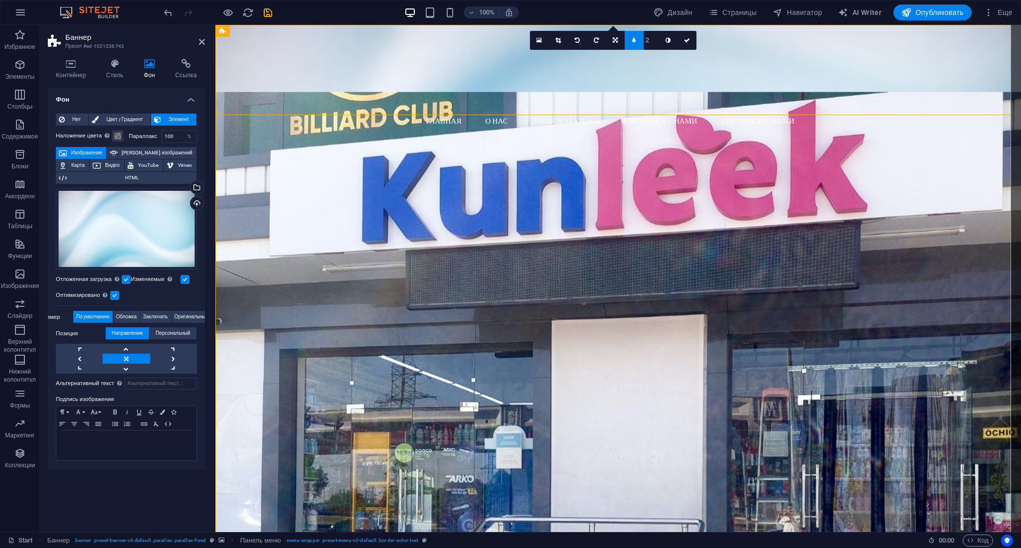
click at [300, 157] on figure at bounding box center [618, 319] width 806 height 454
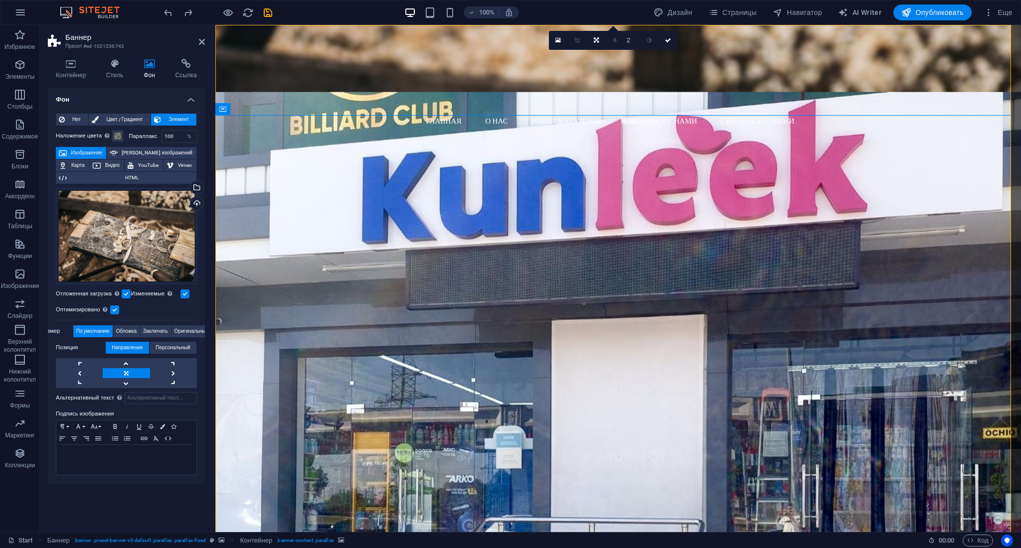
click at [126, 112] on div "Нет Цвет / Градиент Элемент Растянуть фон на всю ширину Наложение цвета Помещае…" at bounding box center [126, 295] width 157 height 378
click at [125, 116] on span "Цвет / Градиент" at bounding box center [125, 120] width 46 height 12
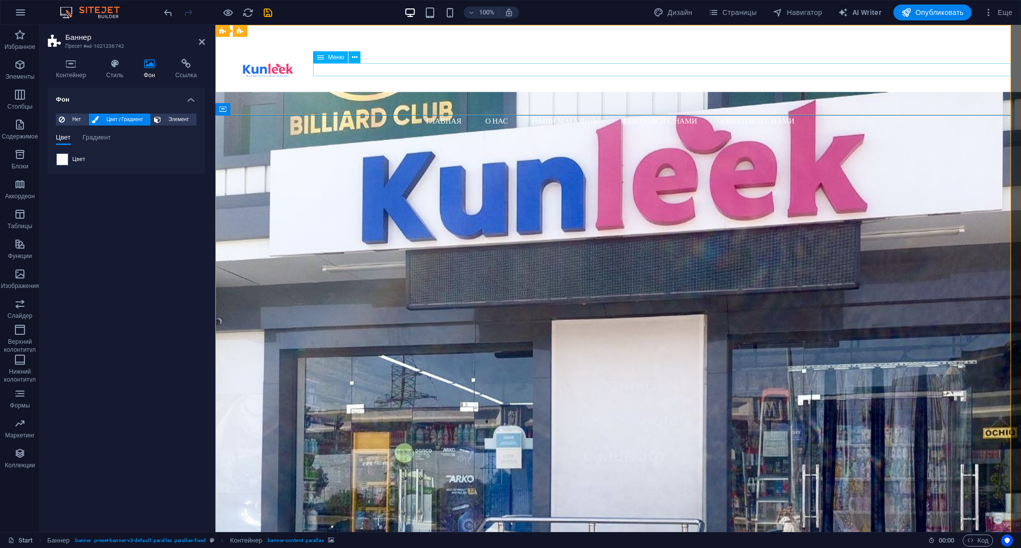
click at [516, 115] on nav "Главная О нас Наши магазины Связаться с нами Связаться с нами" at bounding box center [622, 121] width 798 height 13
click at [357, 57] on icon at bounding box center [354, 57] width 5 height 10
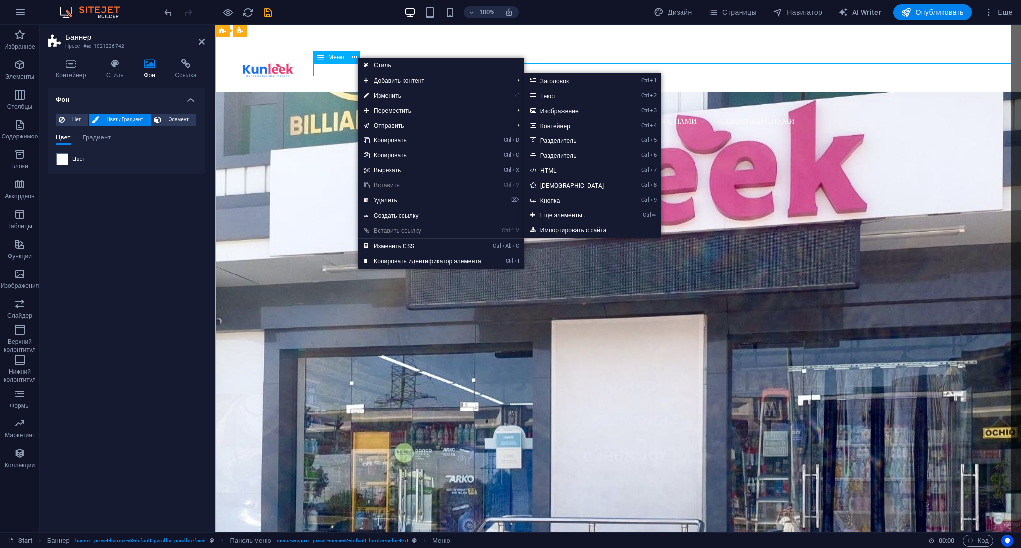
click at [338, 115] on nav "Главная О нас Наши магазины Связаться с нами Связаться с нами" at bounding box center [622, 121] width 798 height 13
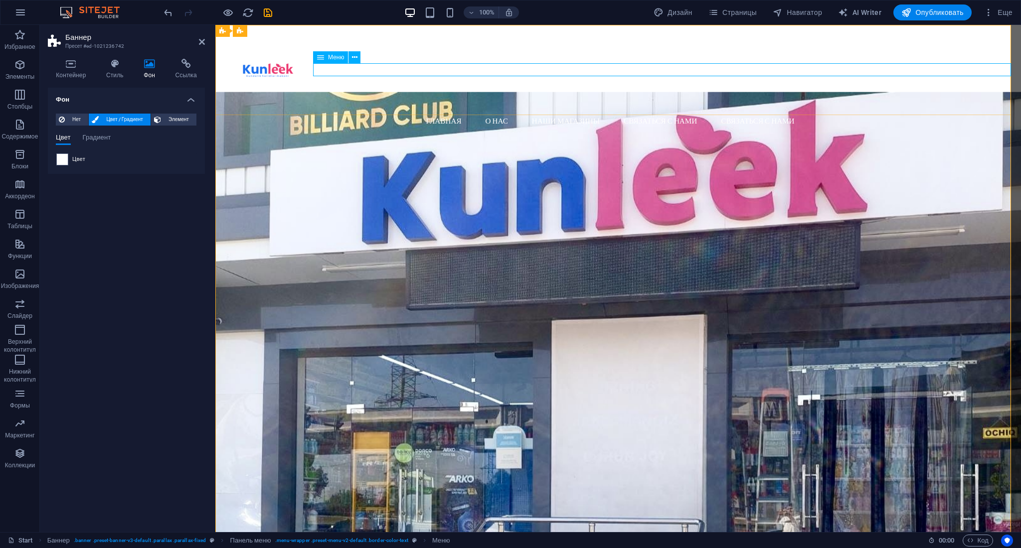
click at [371, 115] on nav "Главная О нас Наши магазины Связаться с нами Связаться с нами" at bounding box center [622, 121] width 798 height 13
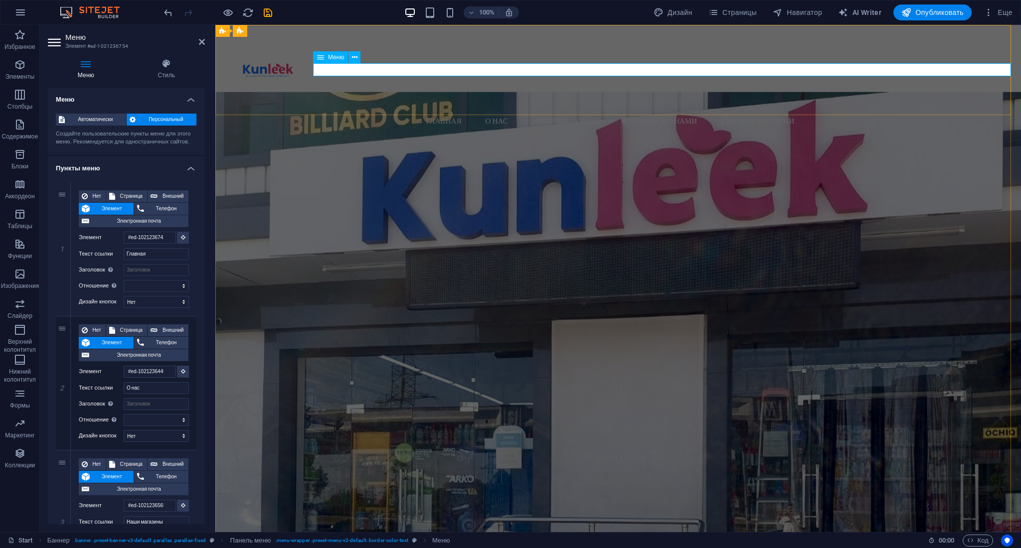
click at [442, 115] on nav "Главная О нас Наши магазины Связаться с нами Связаться с нами" at bounding box center [622, 121] width 798 height 13
click at [162, 71] on h4 "Стиль" at bounding box center [166, 69] width 77 height 21
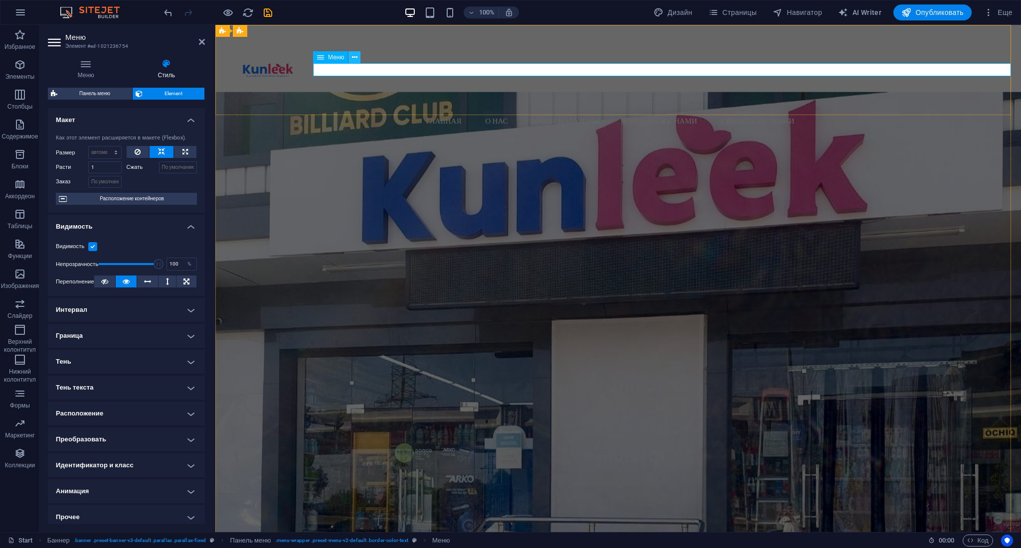
click at [353, 61] on icon at bounding box center [354, 57] width 5 height 10
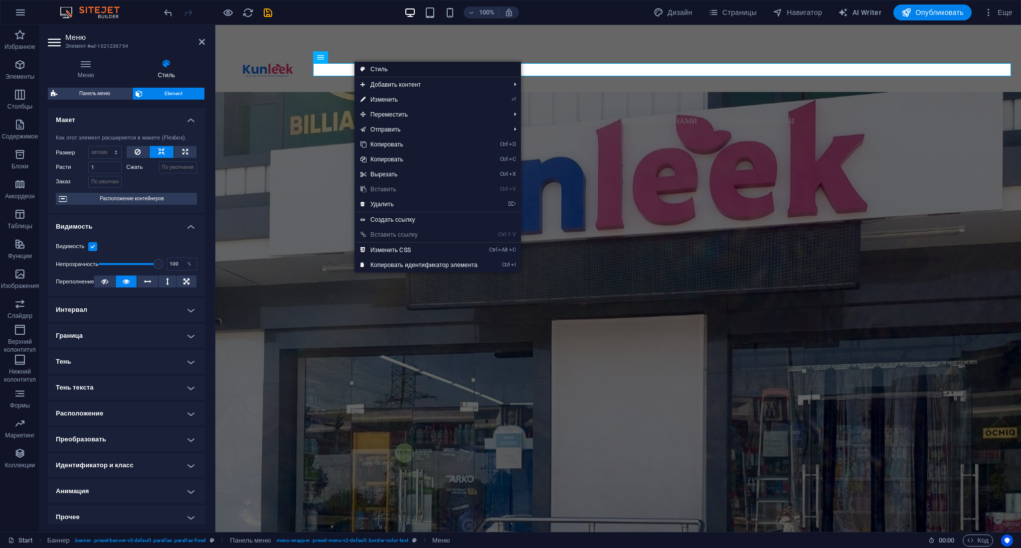
click at [394, 70] on link "Стиль" at bounding box center [437, 69] width 167 height 15
select select "rem"
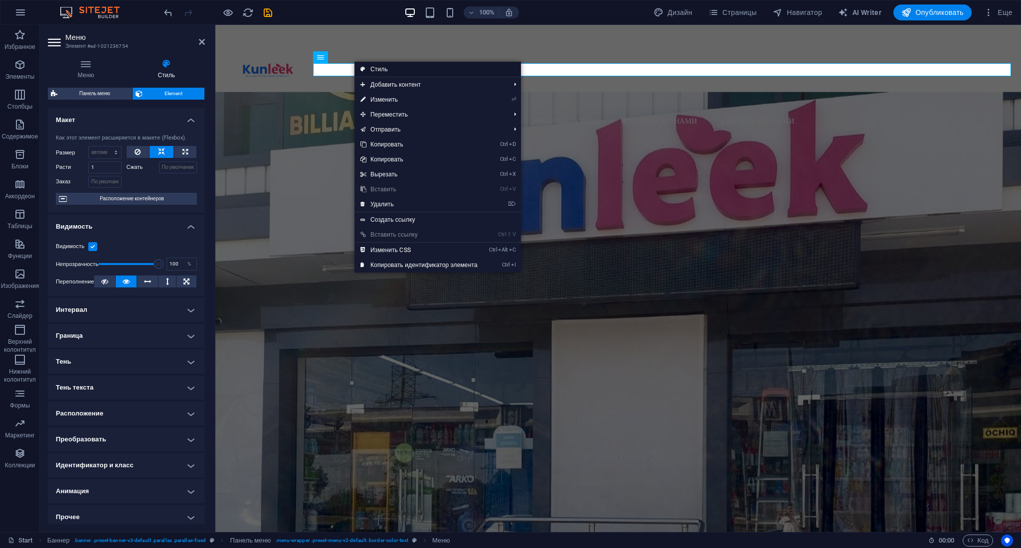
select select "hover_box_bottom"
select select "px"
select select "rem"
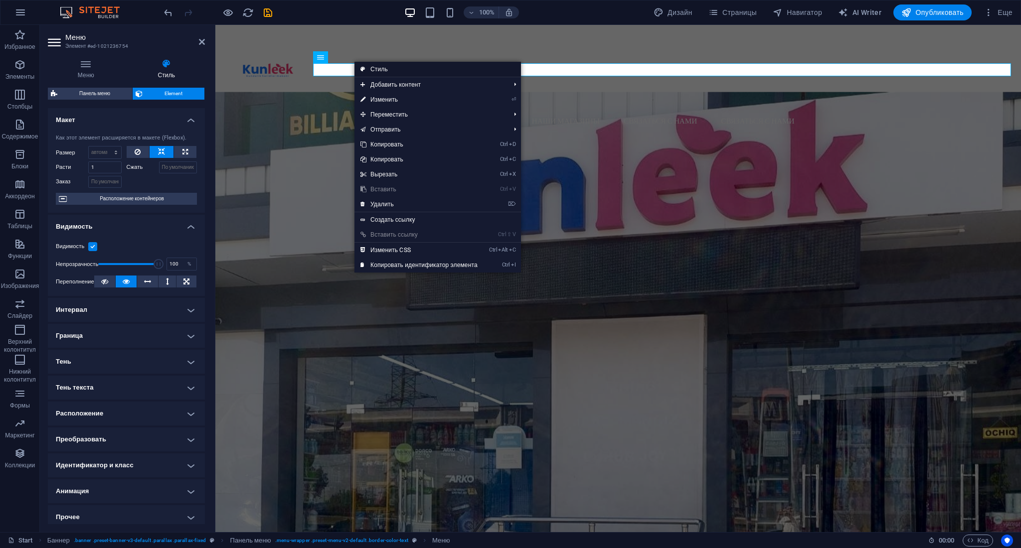
select select
select select "px"
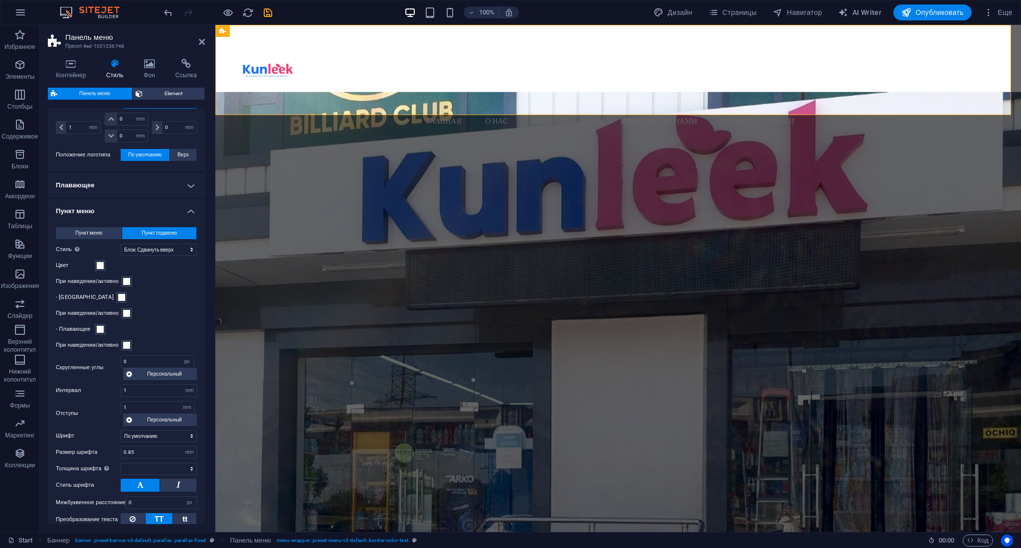
scroll to position [266, 0]
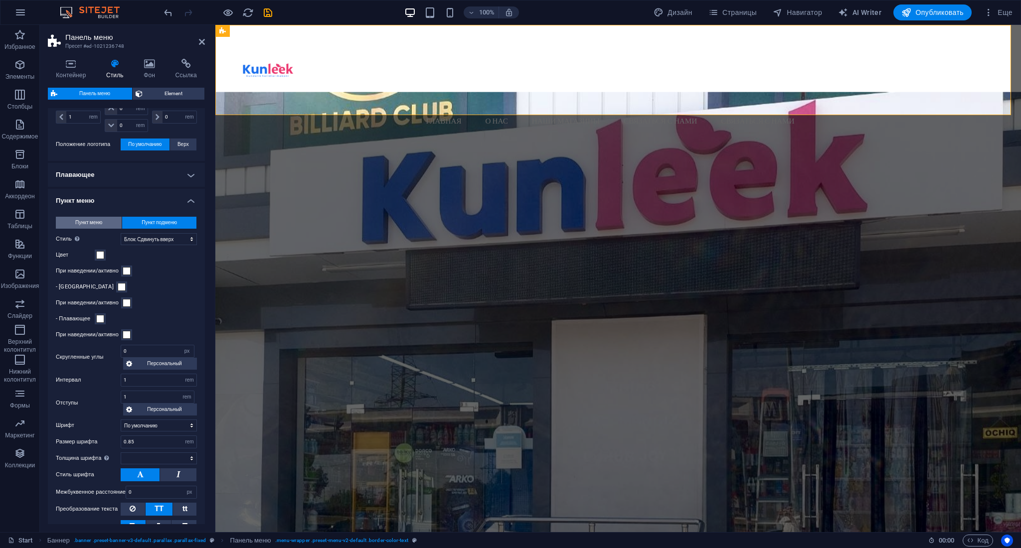
click at [101, 219] on span "Пункт меню" at bounding box center [88, 223] width 27 height 12
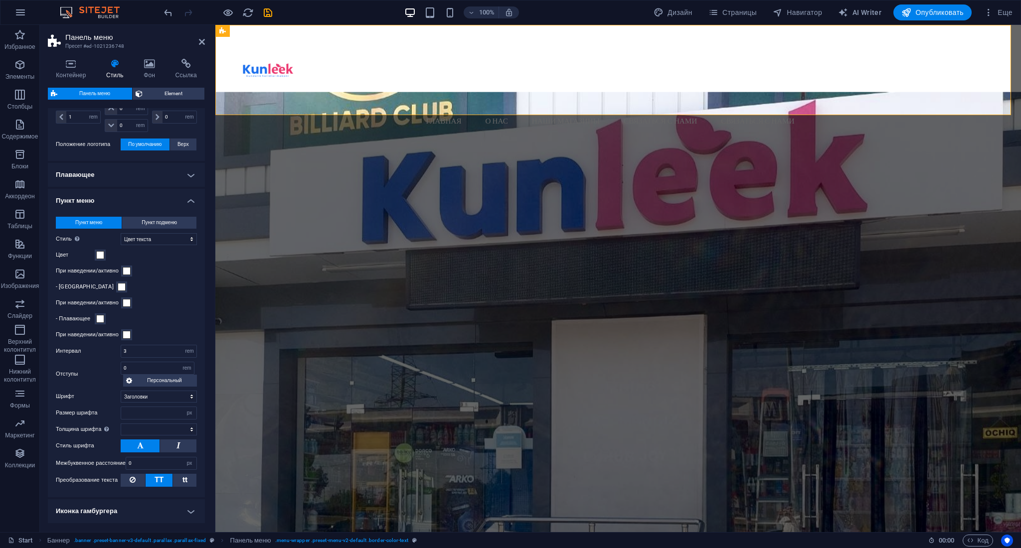
select select
click at [99, 253] on span at bounding box center [100, 255] width 8 height 8
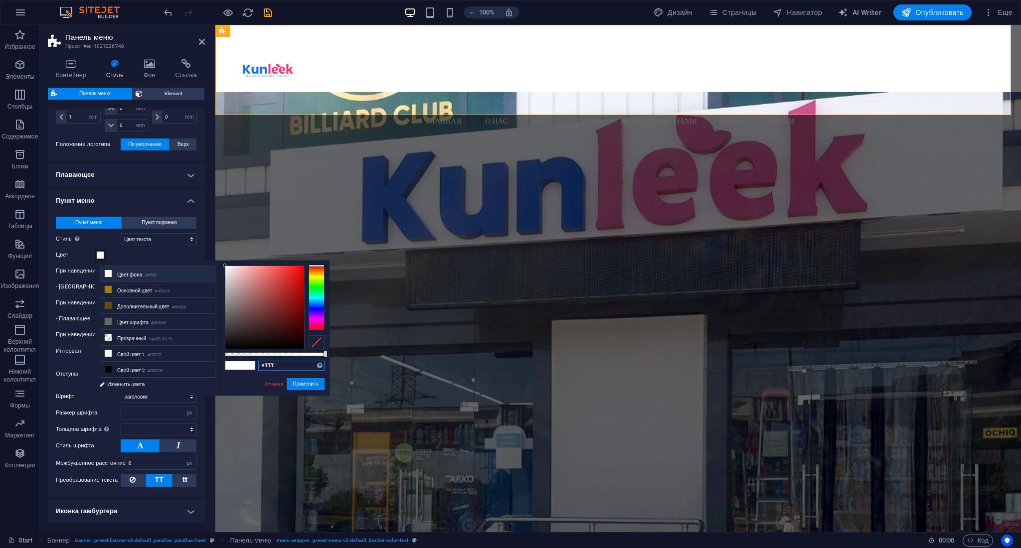
click at [285, 369] on input "#ffffff" at bounding box center [291, 366] width 66 height 10
paste input "#1c6fea"
type input "#1c6fea"
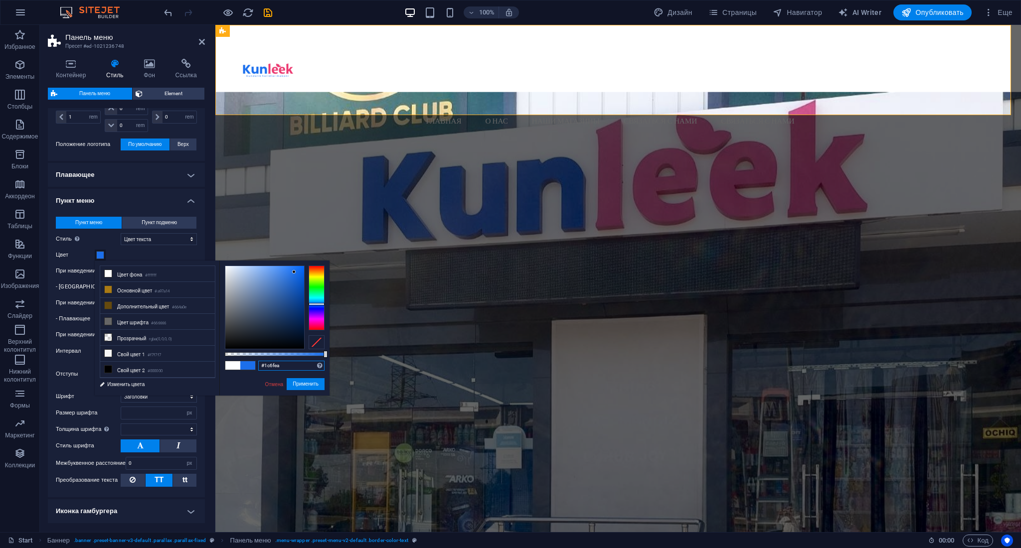
select select
type input "#1c6fea"
click at [305, 384] on button "Применить" at bounding box center [306, 384] width 38 height 12
select select
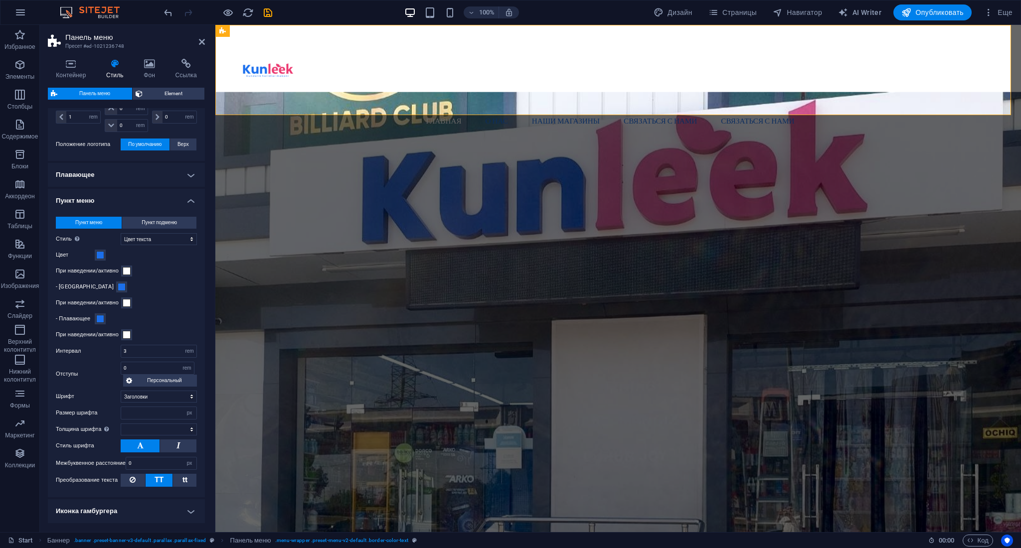
select select
click at [128, 274] on span at bounding box center [127, 271] width 8 height 8
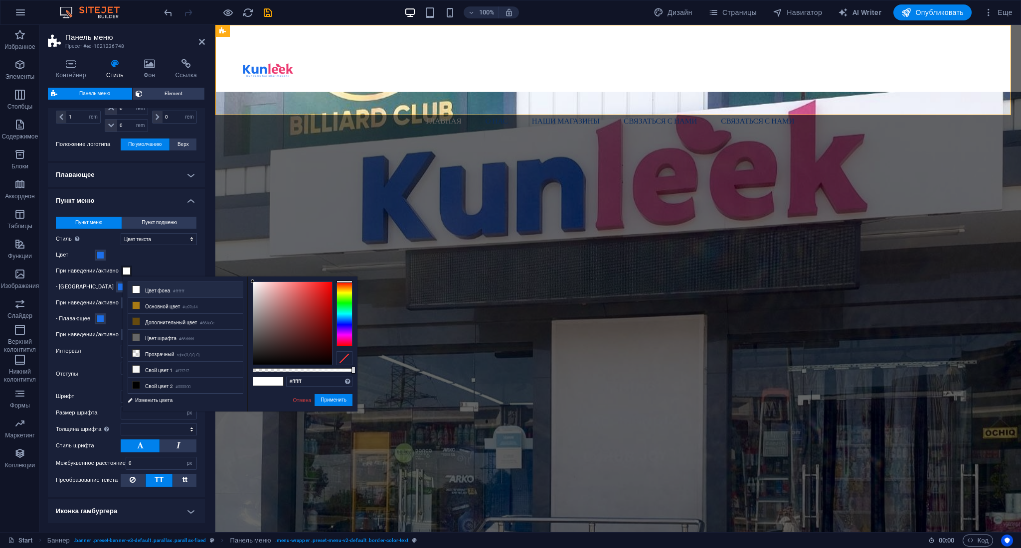
click at [141, 266] on div "При наведении/активно" at bounding box center [126, 271] width 141 height 12
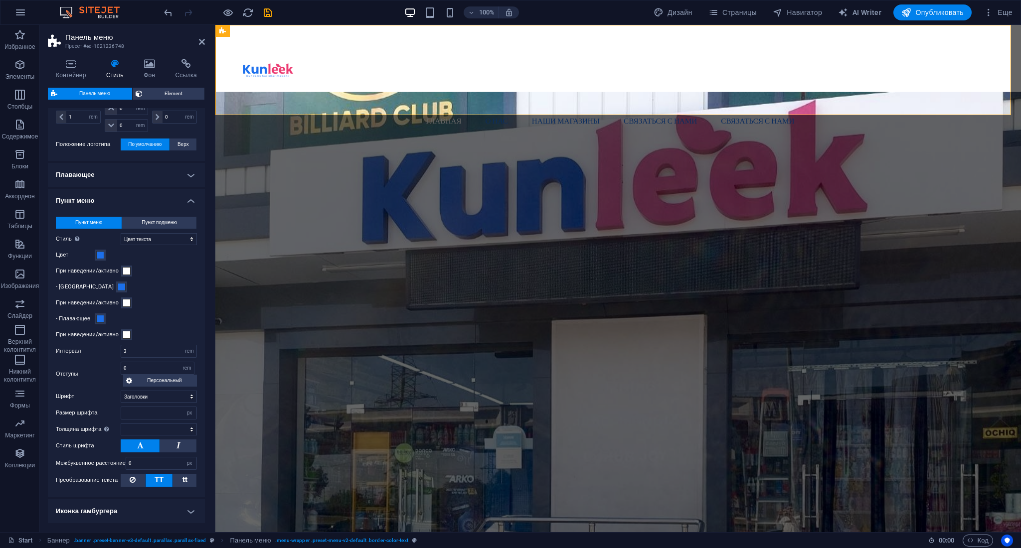
select select
click at [128, 270] on span at bounding box center [127, 271] width 8 height 8
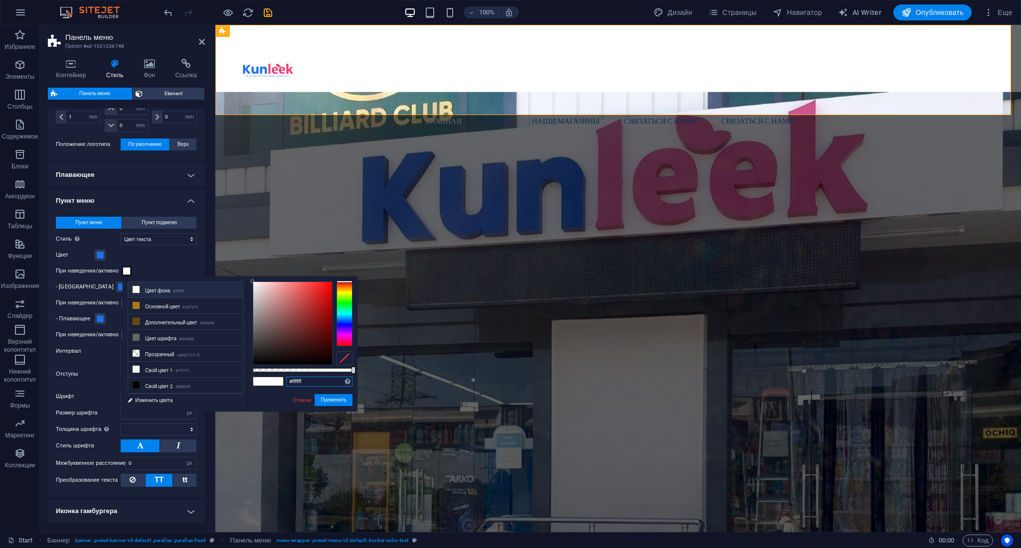
click at [304, 384] on input "#ffffff" at bounding box center [319, 382] width 66 height 10
paste input "92668"
type input "#f92668"
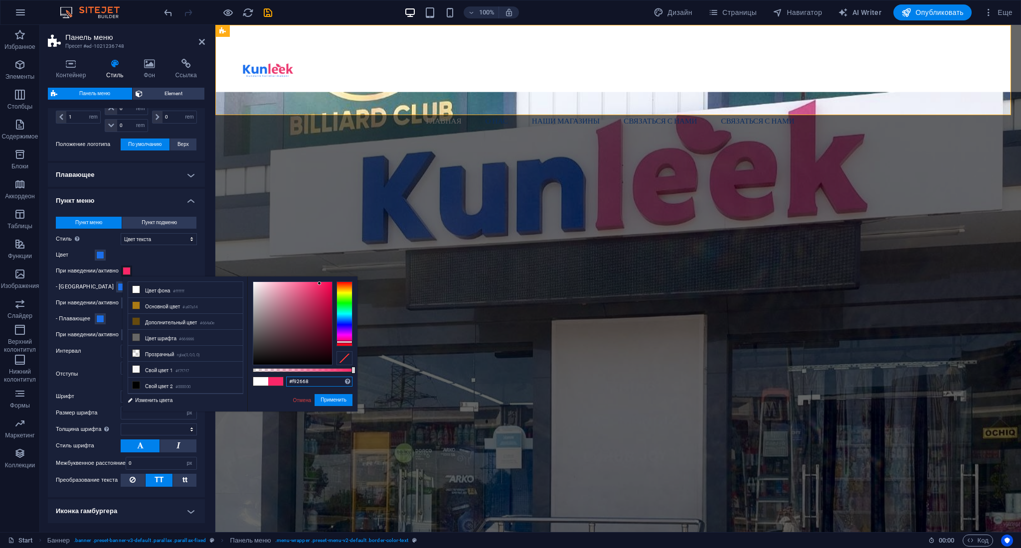
select select
type input "#f92668"
click at [335, 398] on button "Применить" at bounding box center [334, 400] width 38 height 12
select select
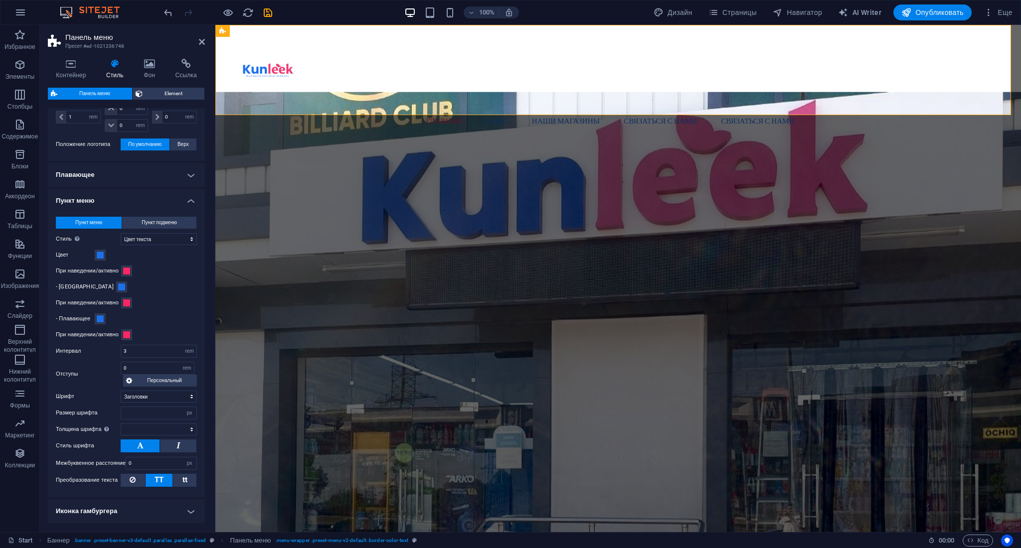
select select
click at [272, 72] on div at bounding box center [622, 70] width 798 height 90
click at [174, 290] on div "- [GEOGRAPHIC_DATA]" at bounding box center [126, 287] width 141 height 12
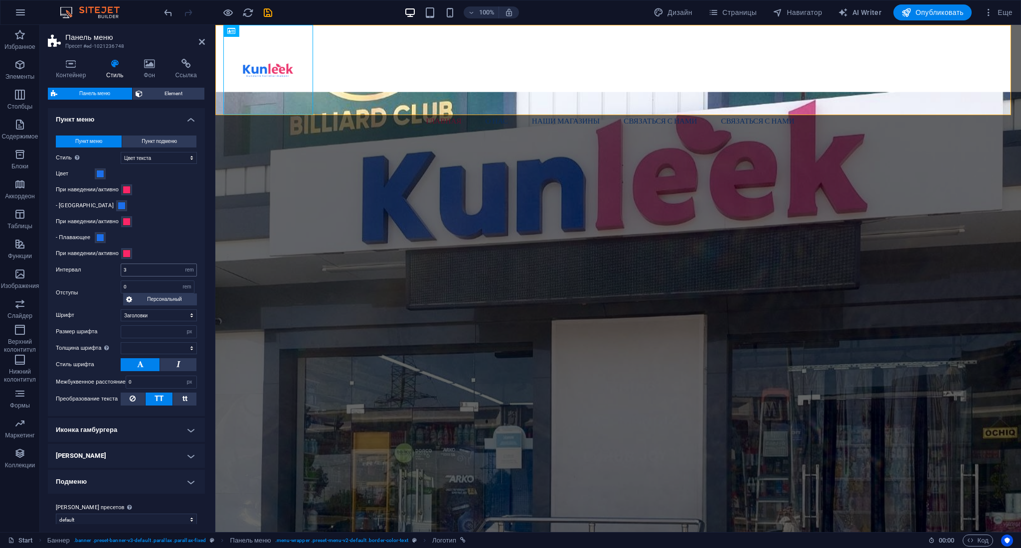
scroll to position [355, 0]
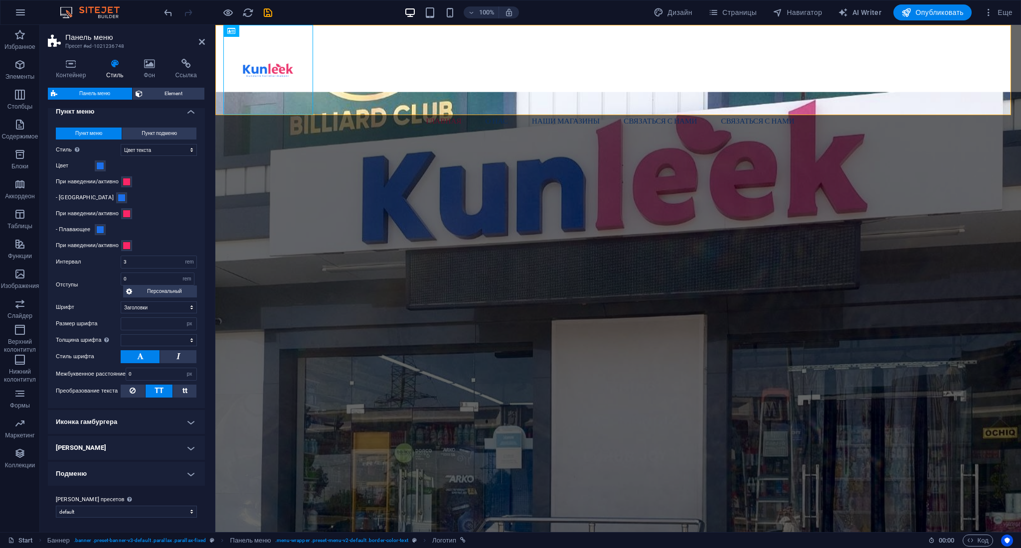
click at [302, 188] on figure at bounding box center [618, 319] width 806 height 454
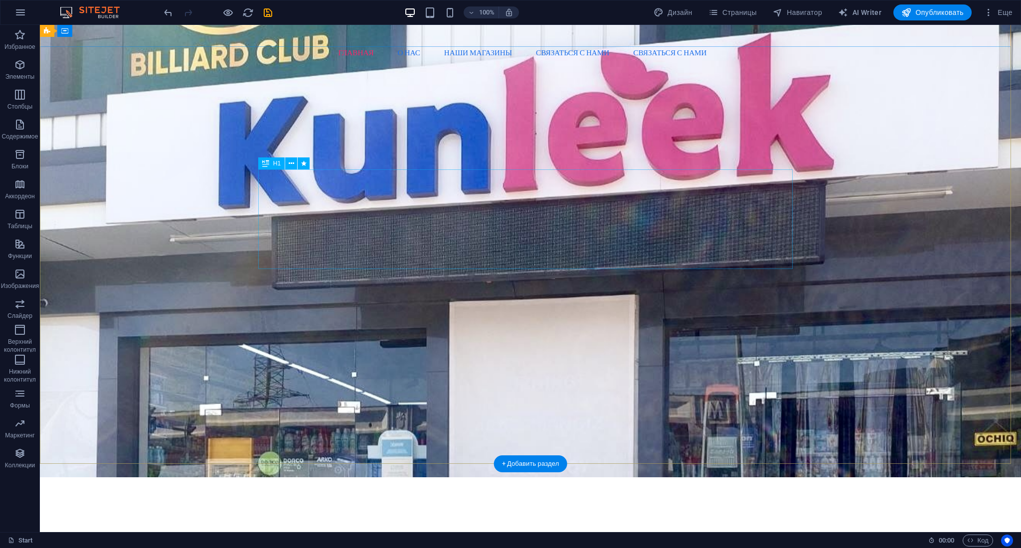
scroll to position [0, 0]
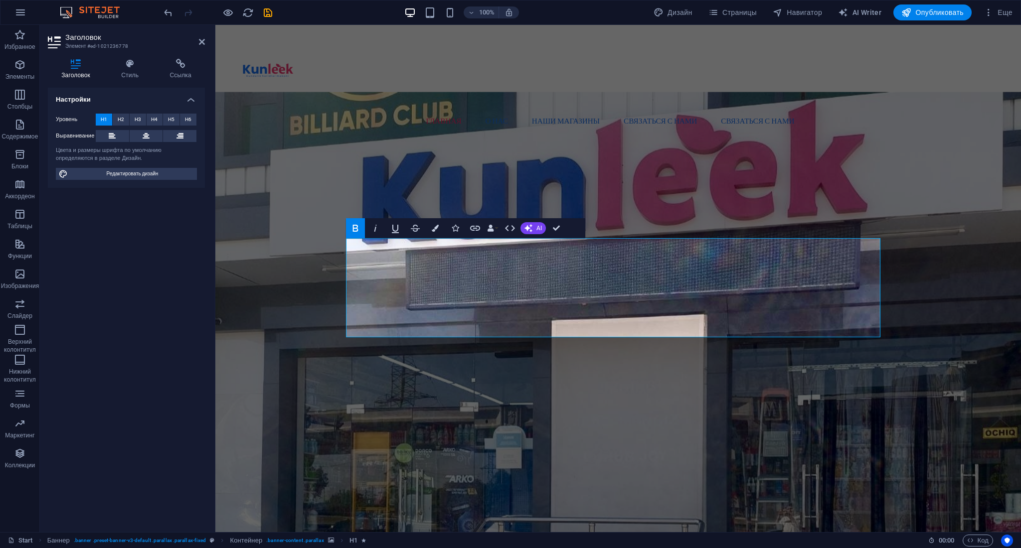
click at [948, 264] on figure at bounding box center [618, 319] width 806 height 454
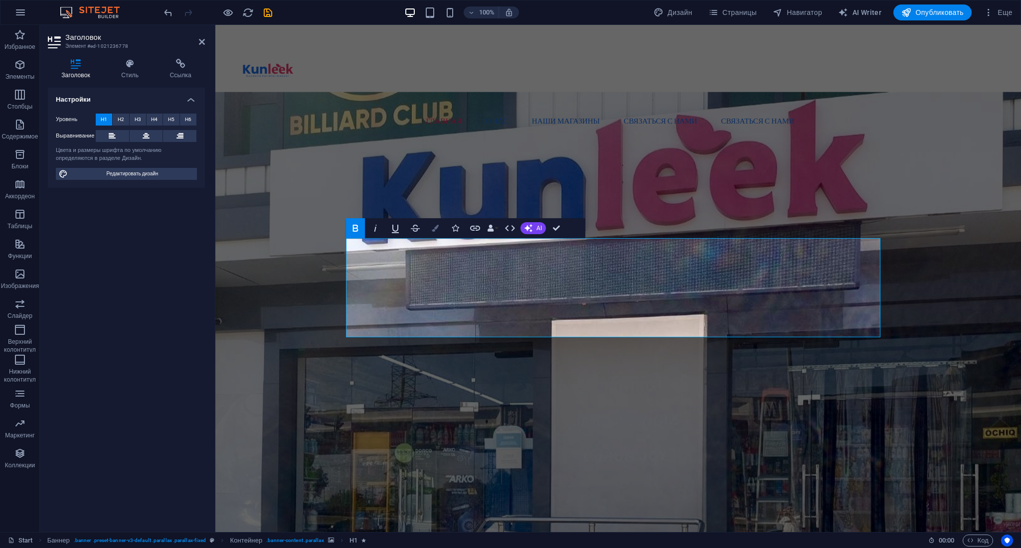
click at [432, 226] on icon "button" at bounding box center [435, 228] width 7 height 7
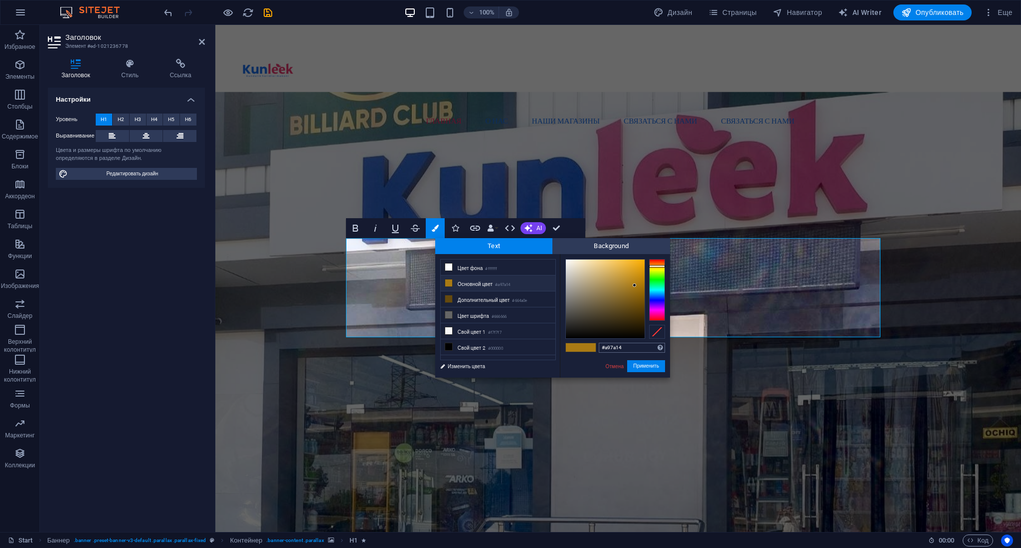
click at [625, 349] on input "#a97a14" at bounding box center [632, 348] width 66 height 10
type input "#f92668"
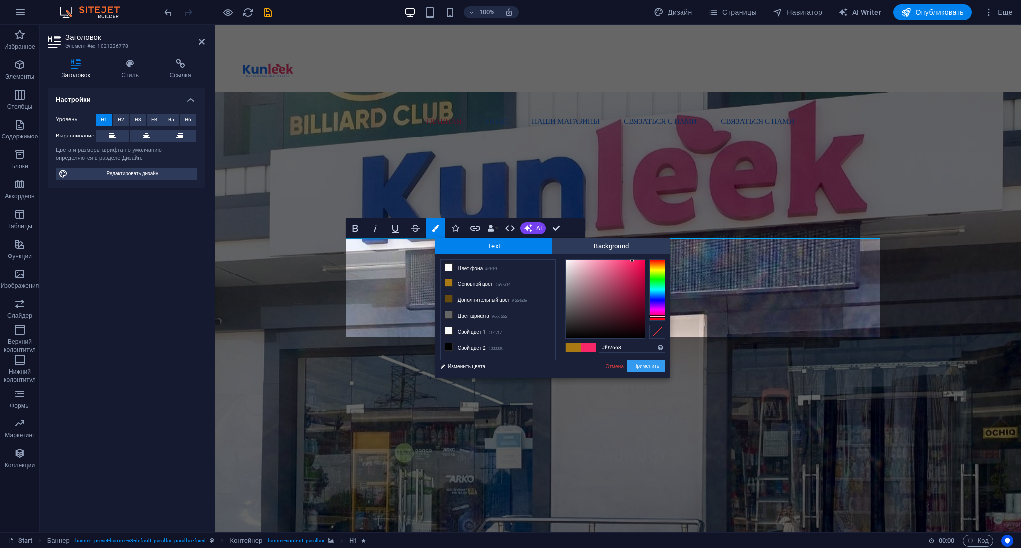
click at [643, 362] on button "Применить" at bounding box center [646, 366] width 38 height 12
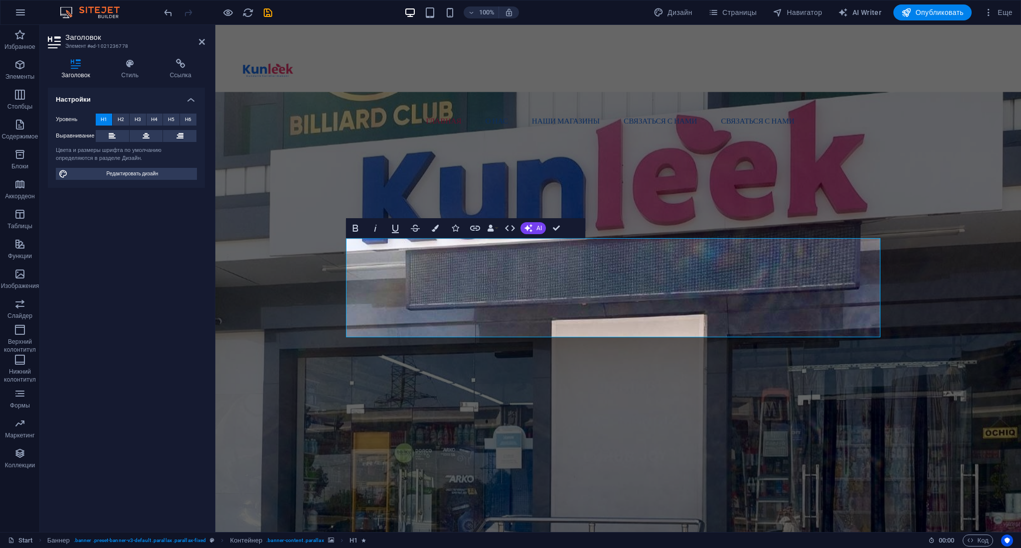
click at [748, 197] on figure at bounding box center [618, 319] width 806 height 454
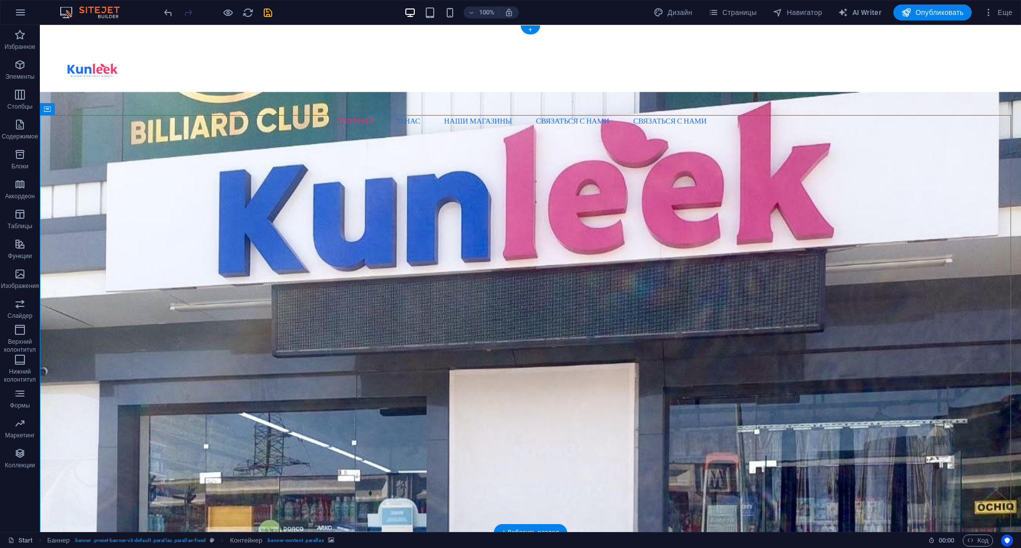
click at [754, 168] on figure at bounding box center [530, 319] width 981 height 454
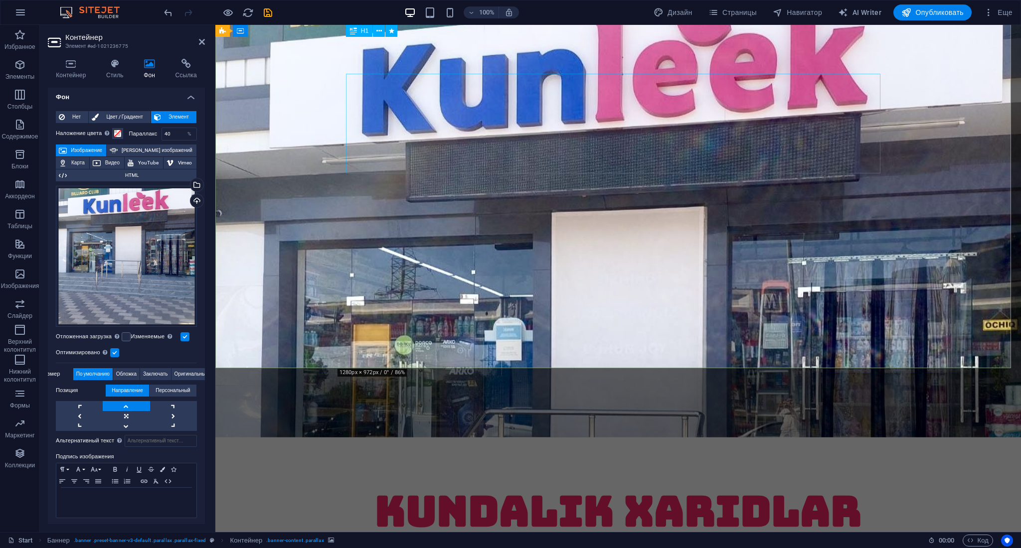
scroll to position [66, 0]
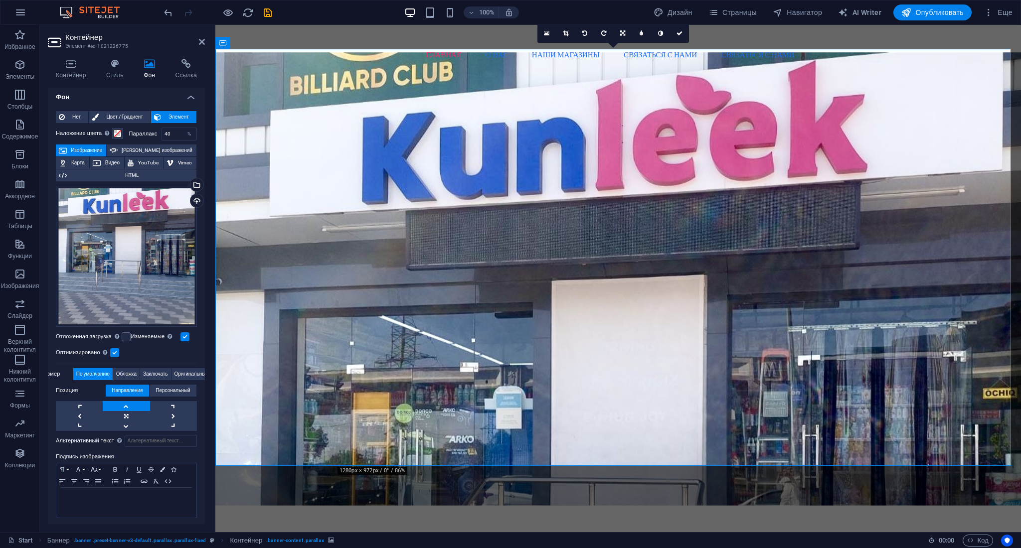
click at [690, 82] on figure at bounding box center [618, 279] width 806 height 454
click at [121, 370] on span "Обложка" at bounding box center [126, 374] width 20 height 12
click at [150, 370] on span "Заключать" at bounding box center [155, 374] width 25 height 12
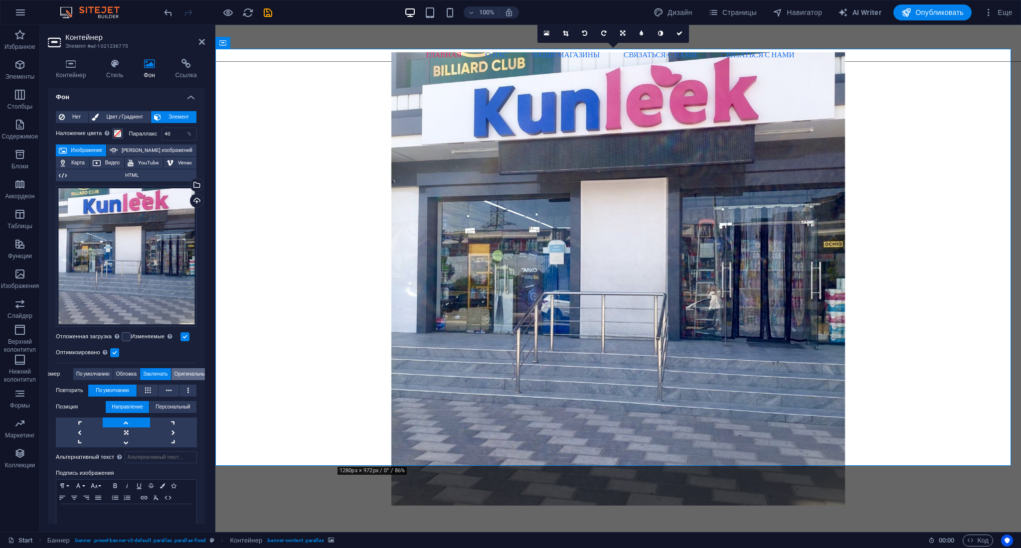
click at [196, 371] on span "Оригинальный" at bounding box center [191, 374] width 34 height 12
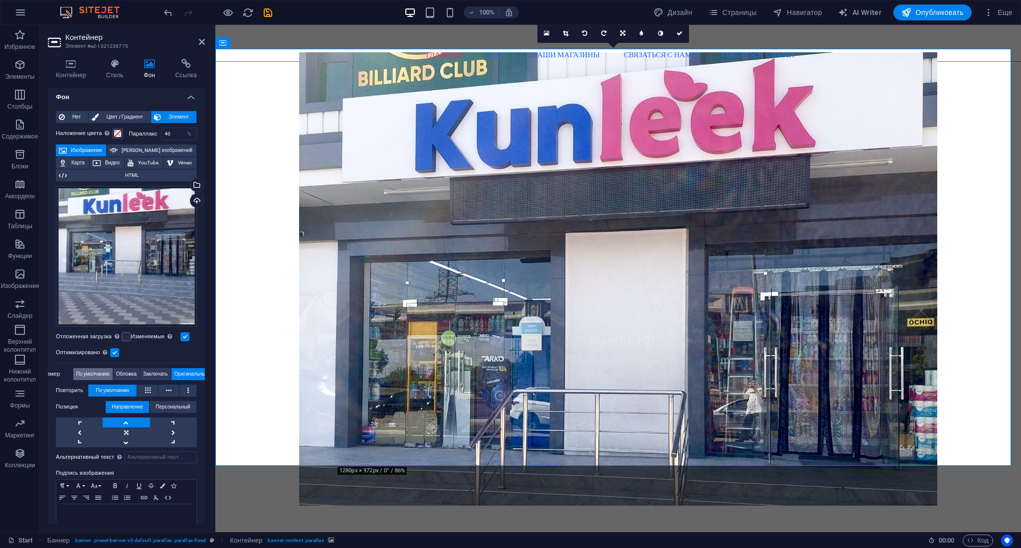
click at [96, 372] on span "По умолчанию" at bounding box center [92, 374] width 33 height 12
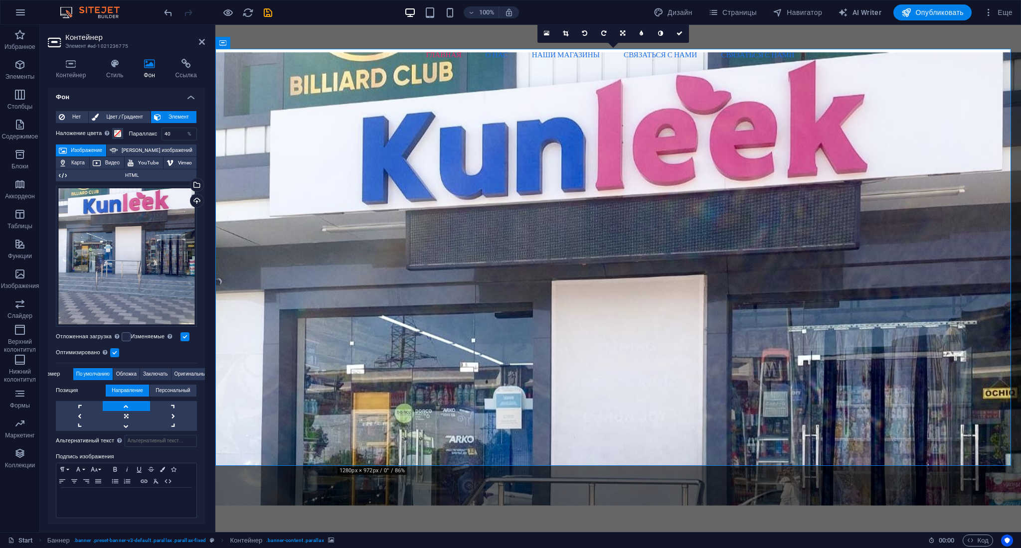
scroll to position [0, 0]
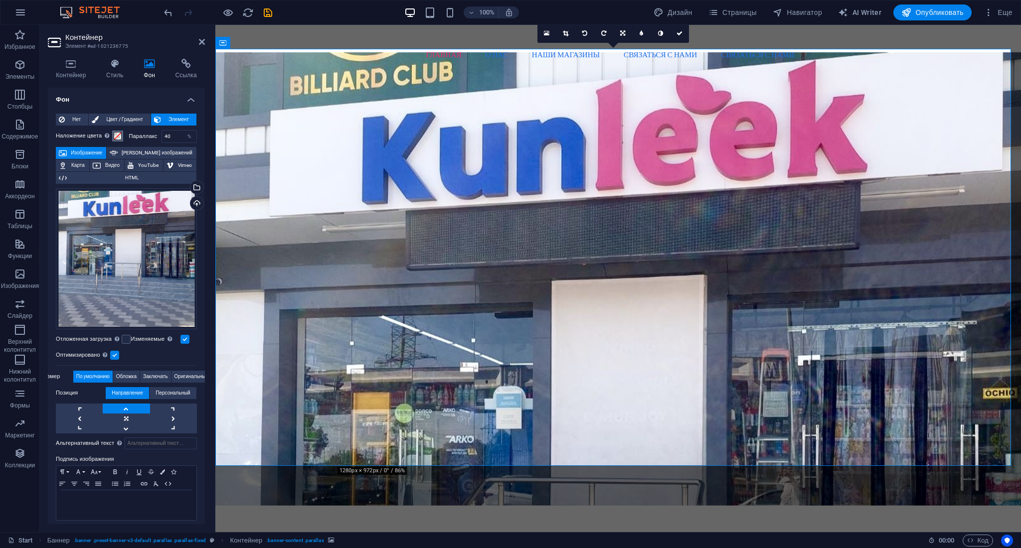
click at [114, 135] on button "Наложение цвета Помещает наложение поверх фона, чтобы раскрасить его" at bounding box center [117, 136] width 11 height 11
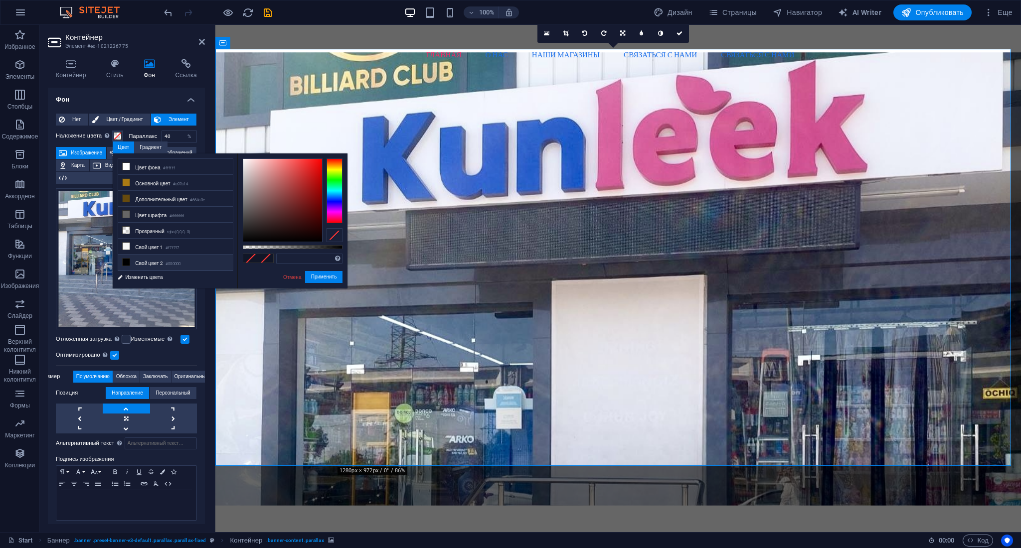
click at [156, 261] on li "Свой цвет 2 #000000" at bounding box center [175, 263] width 115 height 16
type input "rgba(0, 0, 0, 0.533)"
drag, startPoint x: 345, startPoint y: 247, endPoint x: 299, endPoint y: 249, distance: 46.4
click at [296, 248] on div at bounding box center [297, 247] width 4 height 7
click at [330, 278] on button "Применить" at bounding box center [324, 277] width 38 height 12
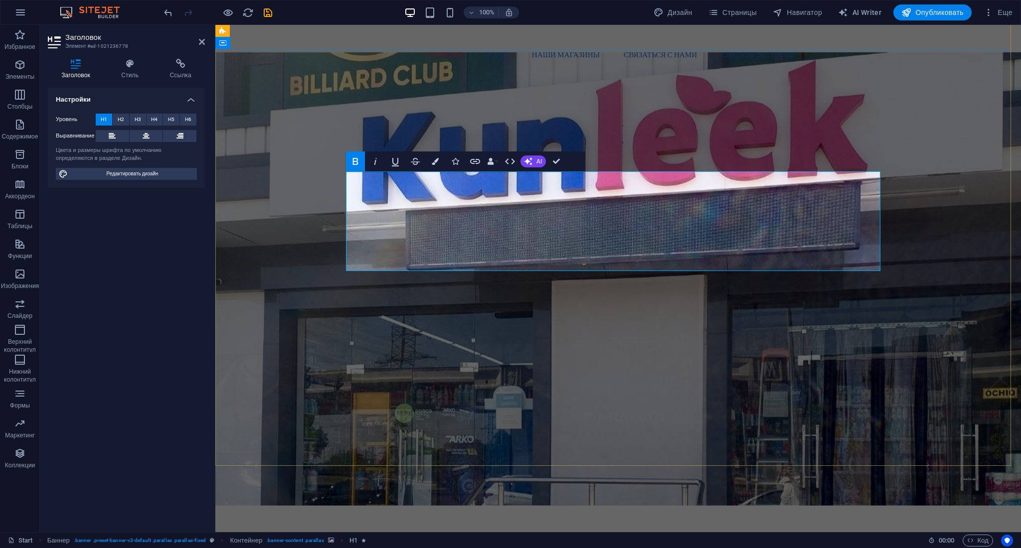
click at [435, 163] on icon "button" at bounding box center [435, 161] width 7 height 7
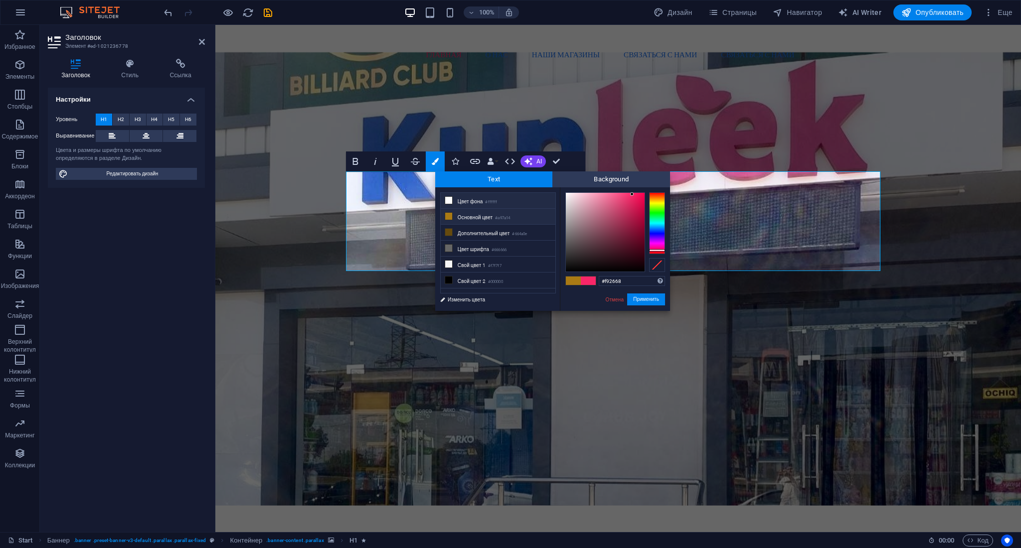
click at [482, 200] on li "Цвет фона #ffffff" at bounding box center [498, 201] width 115 height 16
type input "#ffffff"
click at [638, 299] on button "Применить" at bounding box center [646, 300] width 38 height 12
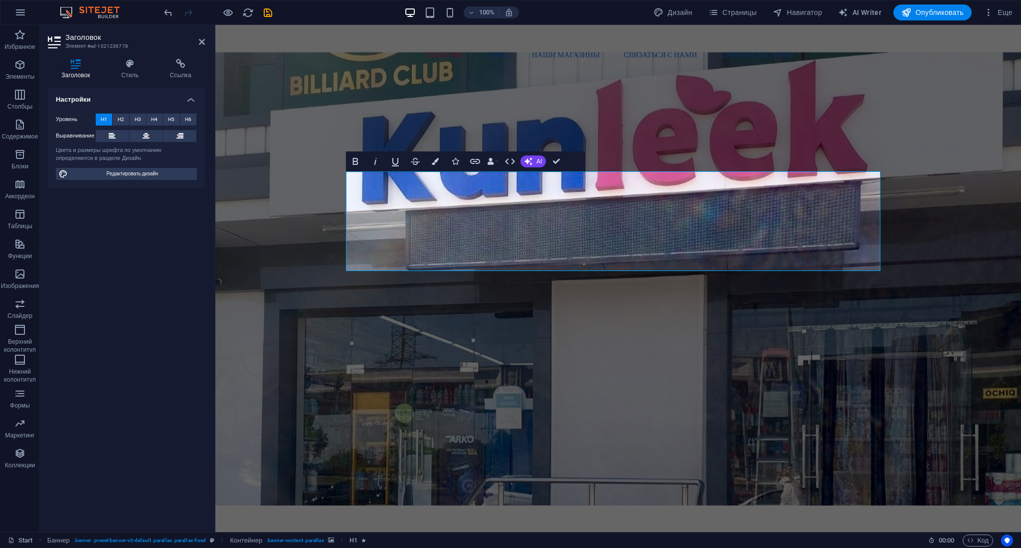
click at [531, 125] on figure at bounding box center [618, 279] width 806 height 454
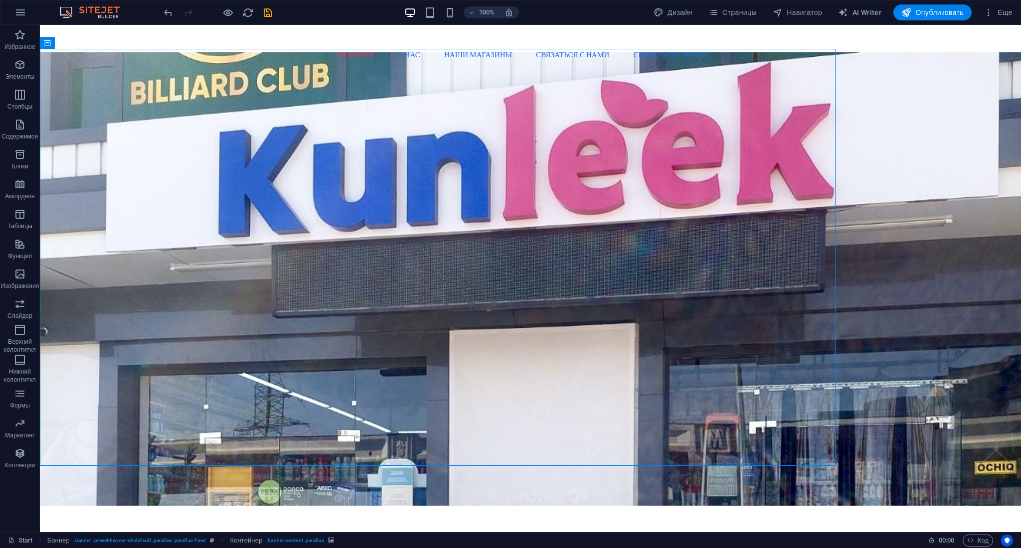
click at [531, 125] on figure at bounding box center [530, 279] width 981 height 454
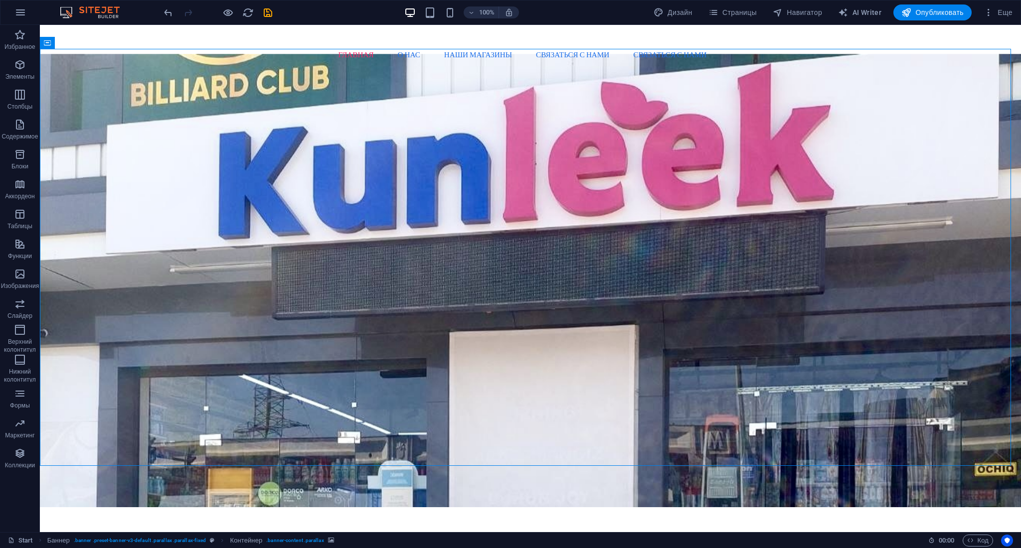
scroll to position [133, 0]
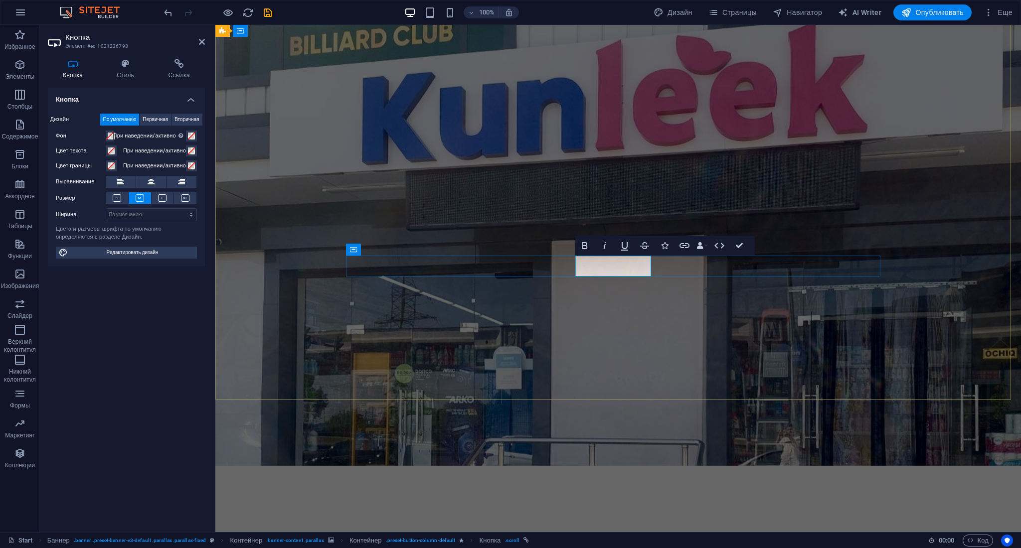
click at [584, 249] on icon "button" at bounding box center [585, 246] width 12 height 12
click at [639, 282] on figure at bounding box center [618, 239] width 806 height 454
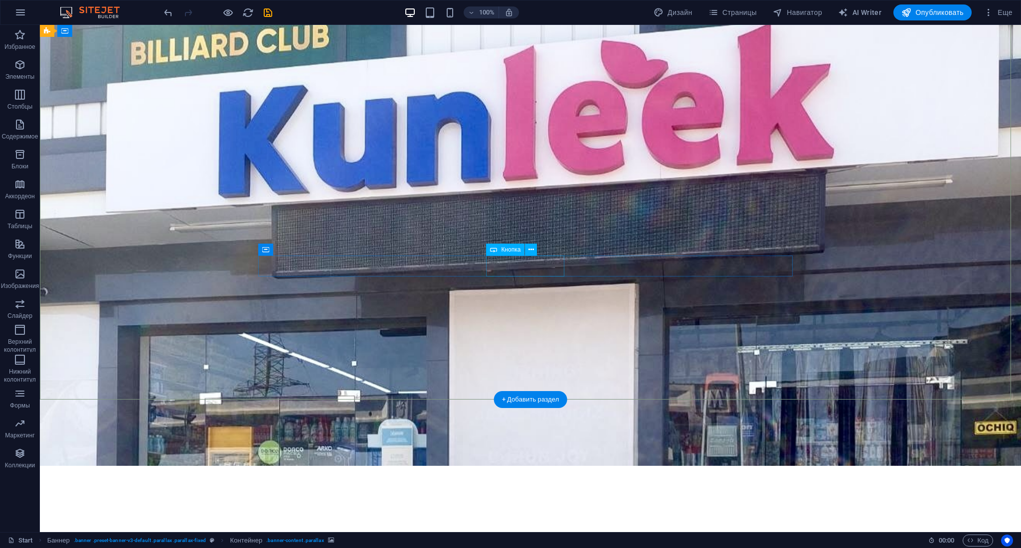
click at [533, 248] on icon at bounding box center [530, 250] width 5 height 10
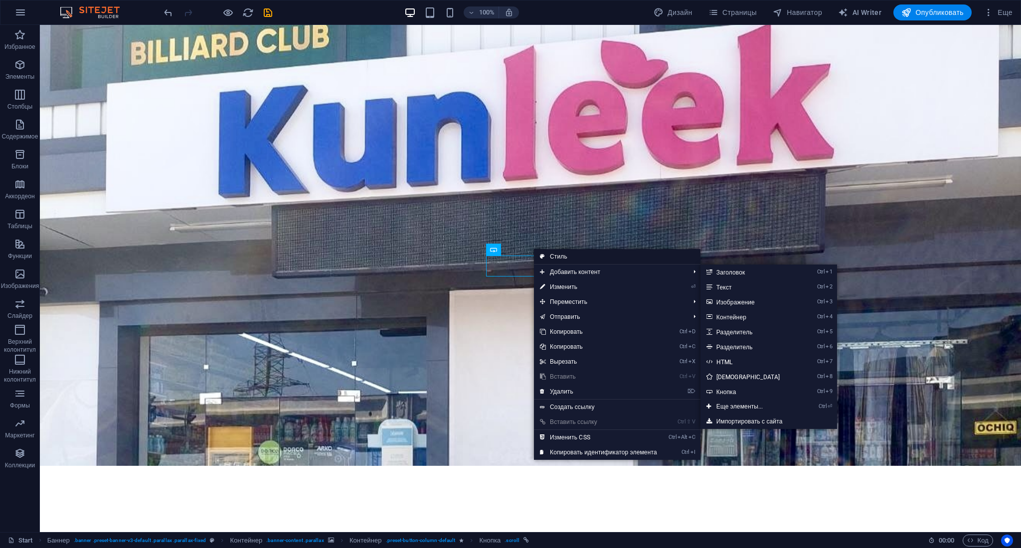
click at [565, 259] on link "Стиль" at bounding box center [617, 256] width 167 height 15
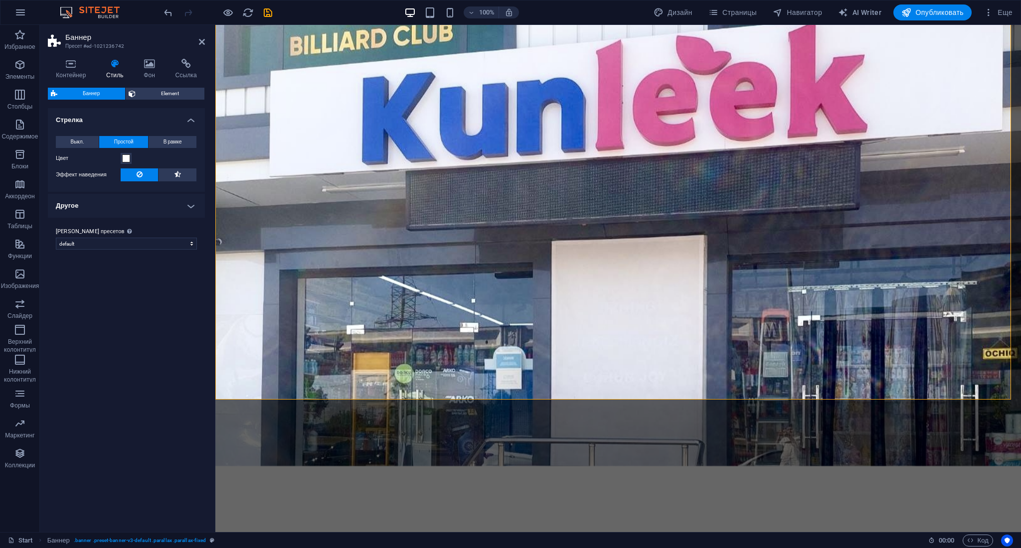
click at [181, 86] on div "Контейнер Стиль Фон Ссылка Размер Высота По умолчанию px rem % vh vw Минимальна…" at bounding box center [126, 292] width 157 height 466
click at [181, 92] on span "Element" at bounding box center [170, 94] width 63 height 12
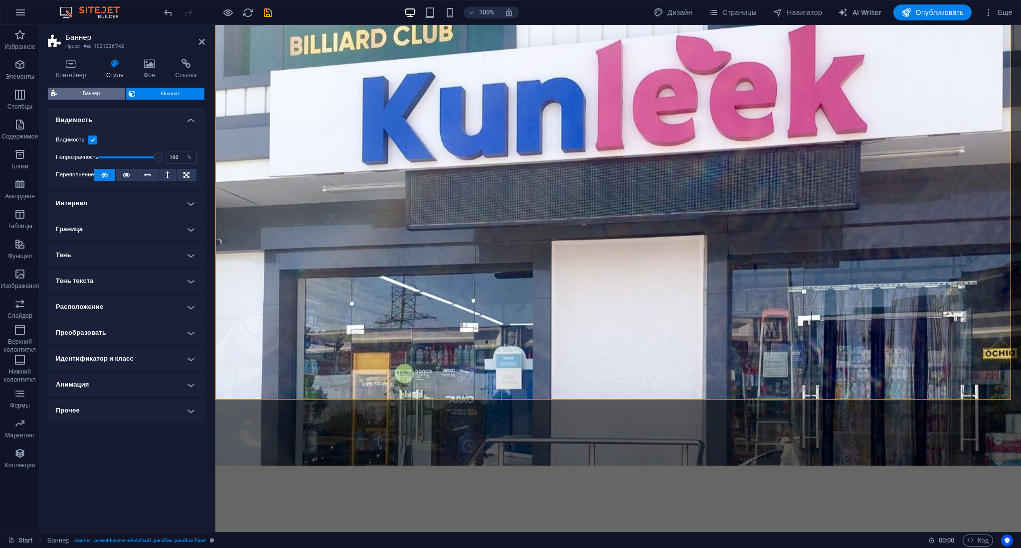
click at [87, 96] on span "Баннер" at bounding box center [91, 94] width 62 height 12
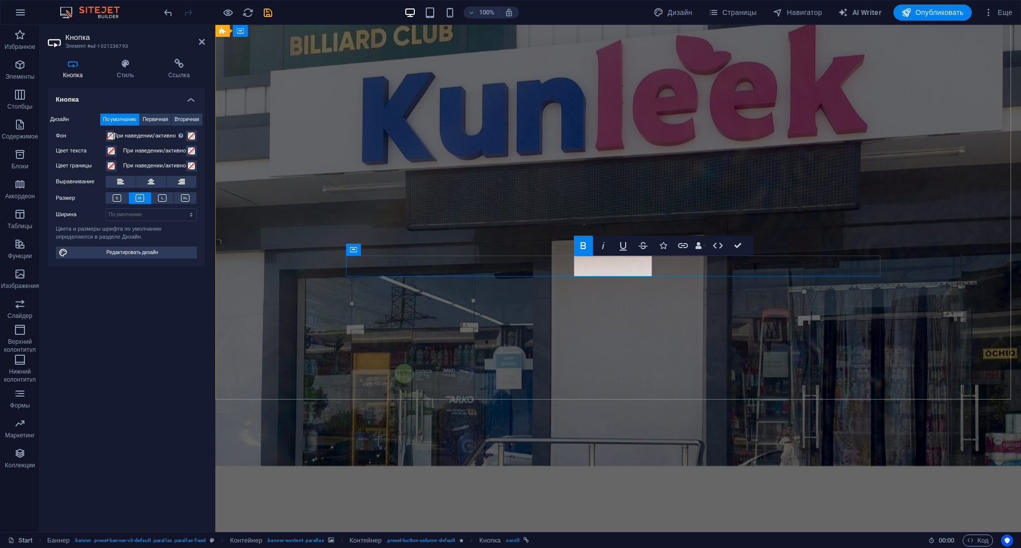
click at [619, 289] on figure at bounding box center [618, 239] width 806 height 454
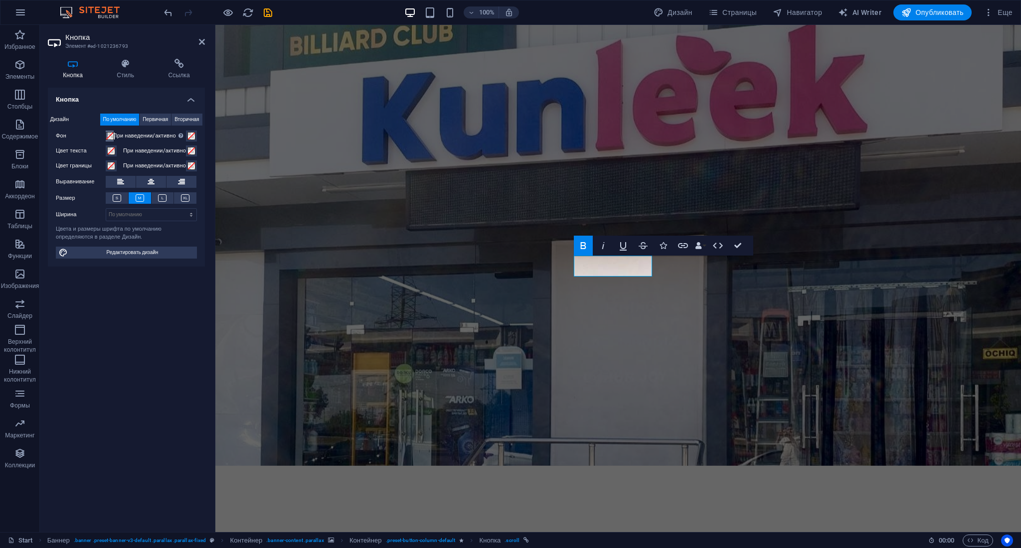
click at [109, 136] on span at bounding box center [110, 136] width 8 height 8
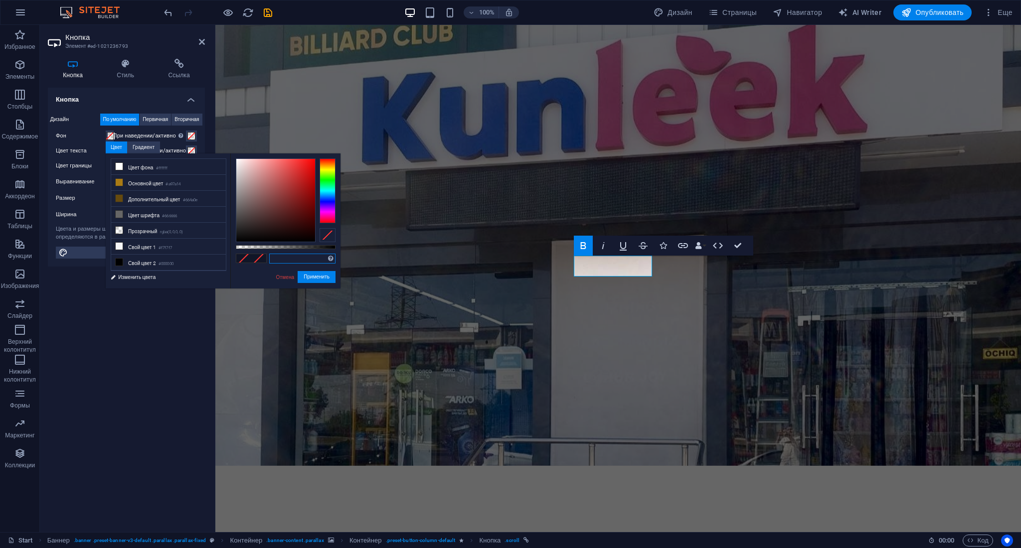
click at [289, 258] on input "text" at bounding box center [302, 259] width 66 height 10
paste input "#f92668"
type input "#f92668"
click at [313, 276] on button "Применить" at bounding box center [317, 277] width 38 height 12
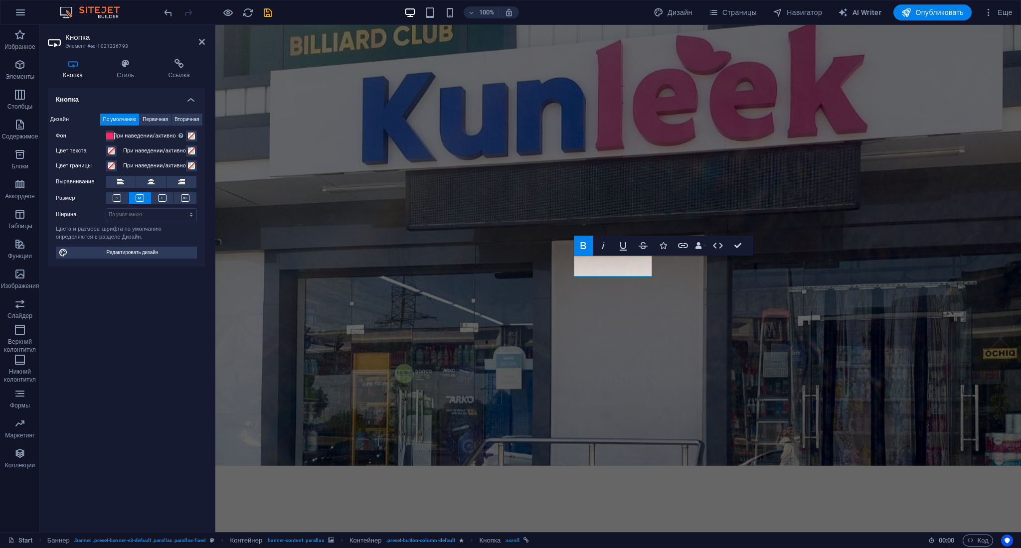
click at [525, 291] on figure at bounding box center [618, 239] width 806 height 454
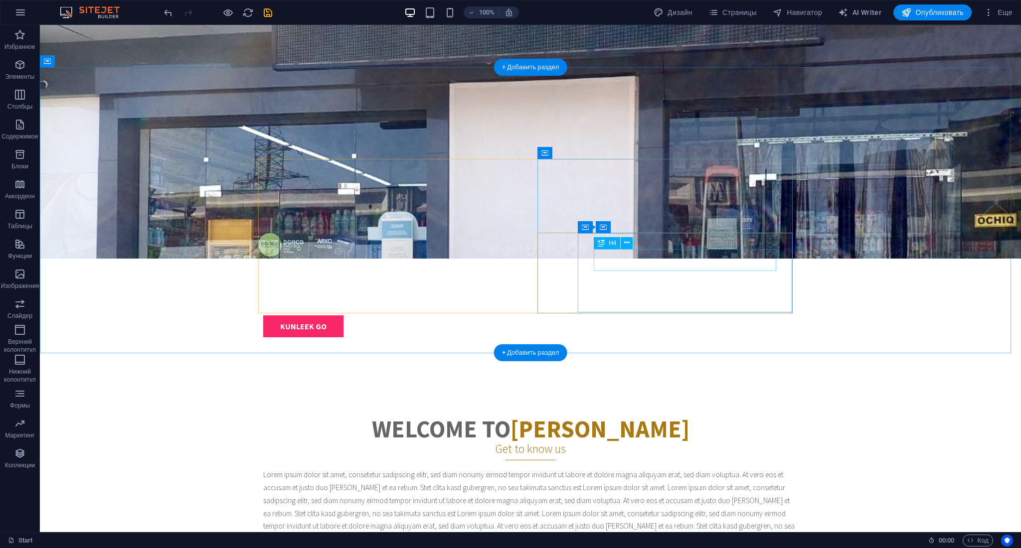
scroll to position [465, 0]
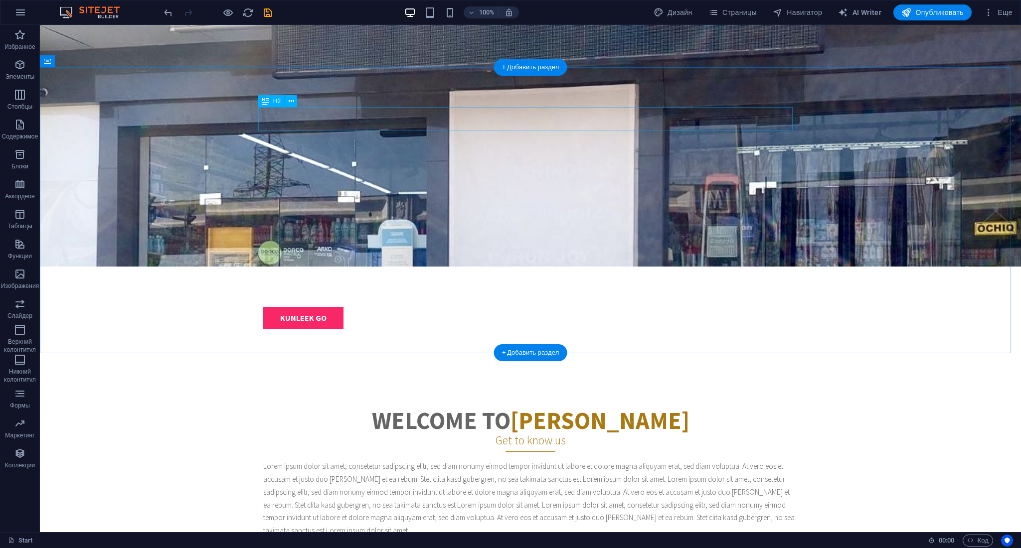
click at [591, 409] on div "Welcome to [PERSON_NAME]" at bounding box center [530, 421] width 534 height 24
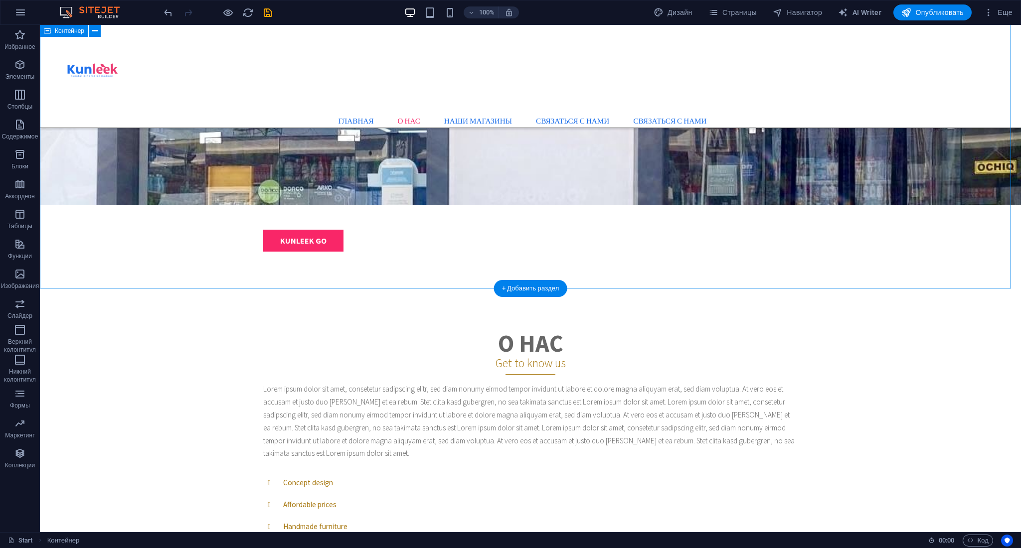
scroll to position [525, 0]
